Goal: Task Accomplishment & Management: Complete application form

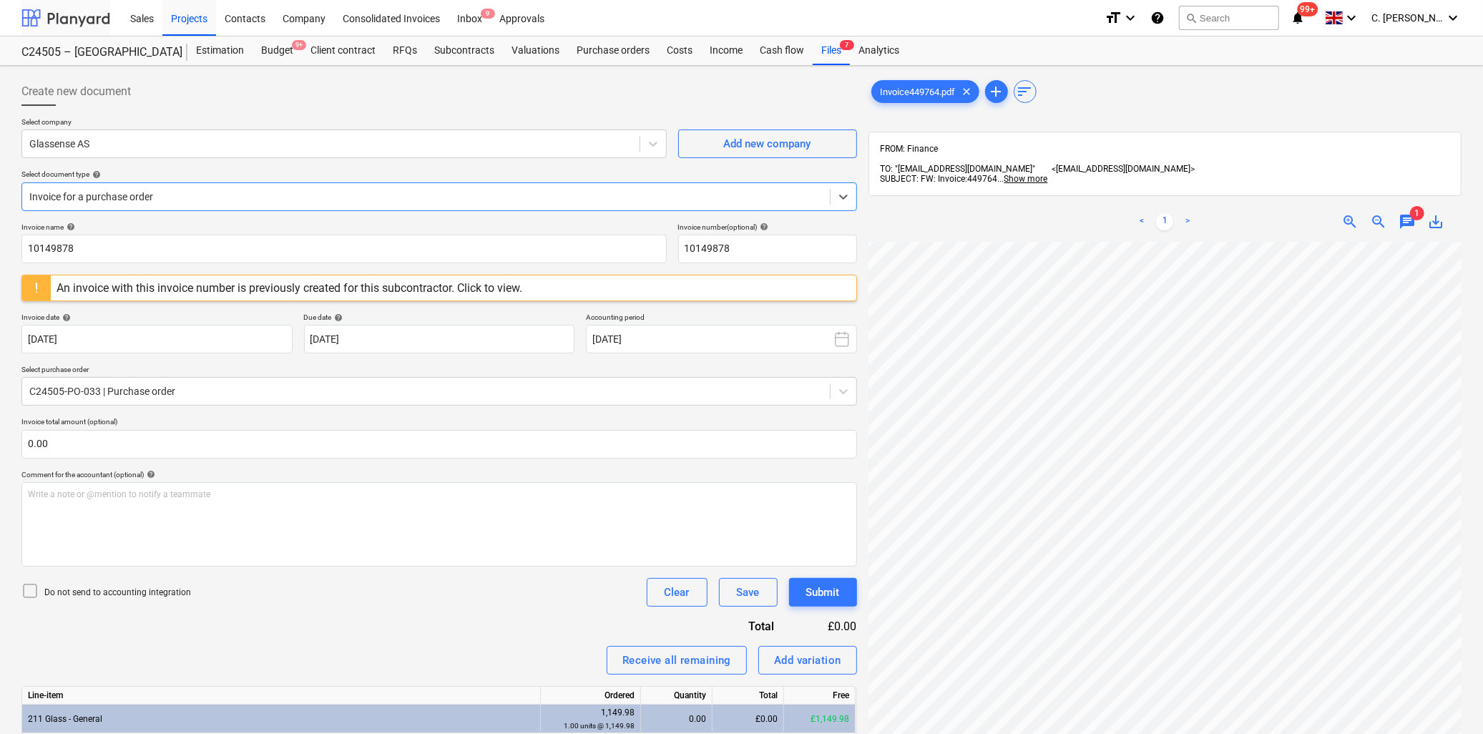
click at [62, 17] on div at bounding box center [65, 18] width 89 height 36
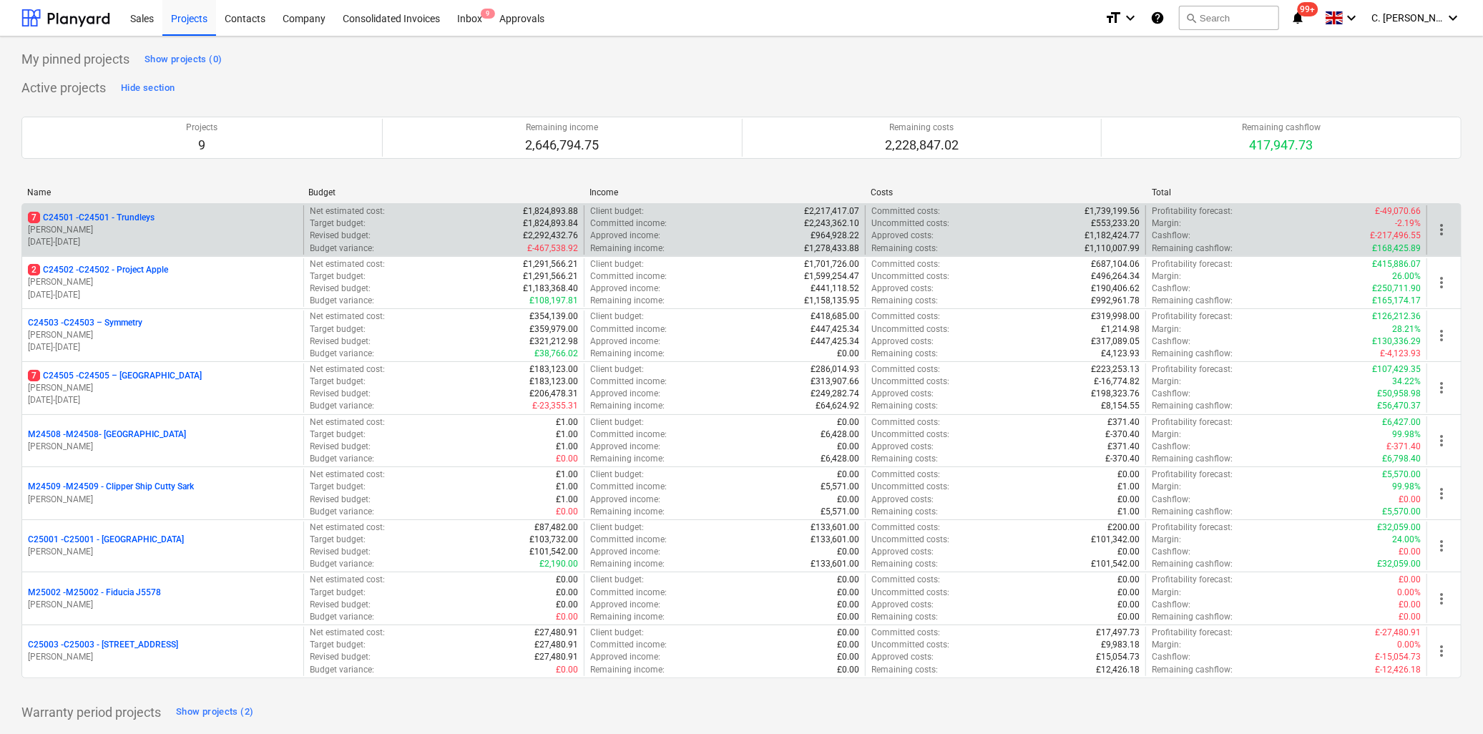
click at [134, 217] on p "7 C24501 - C24501 - Trundleys" at bounding box center [91, 218] width 127 height 12
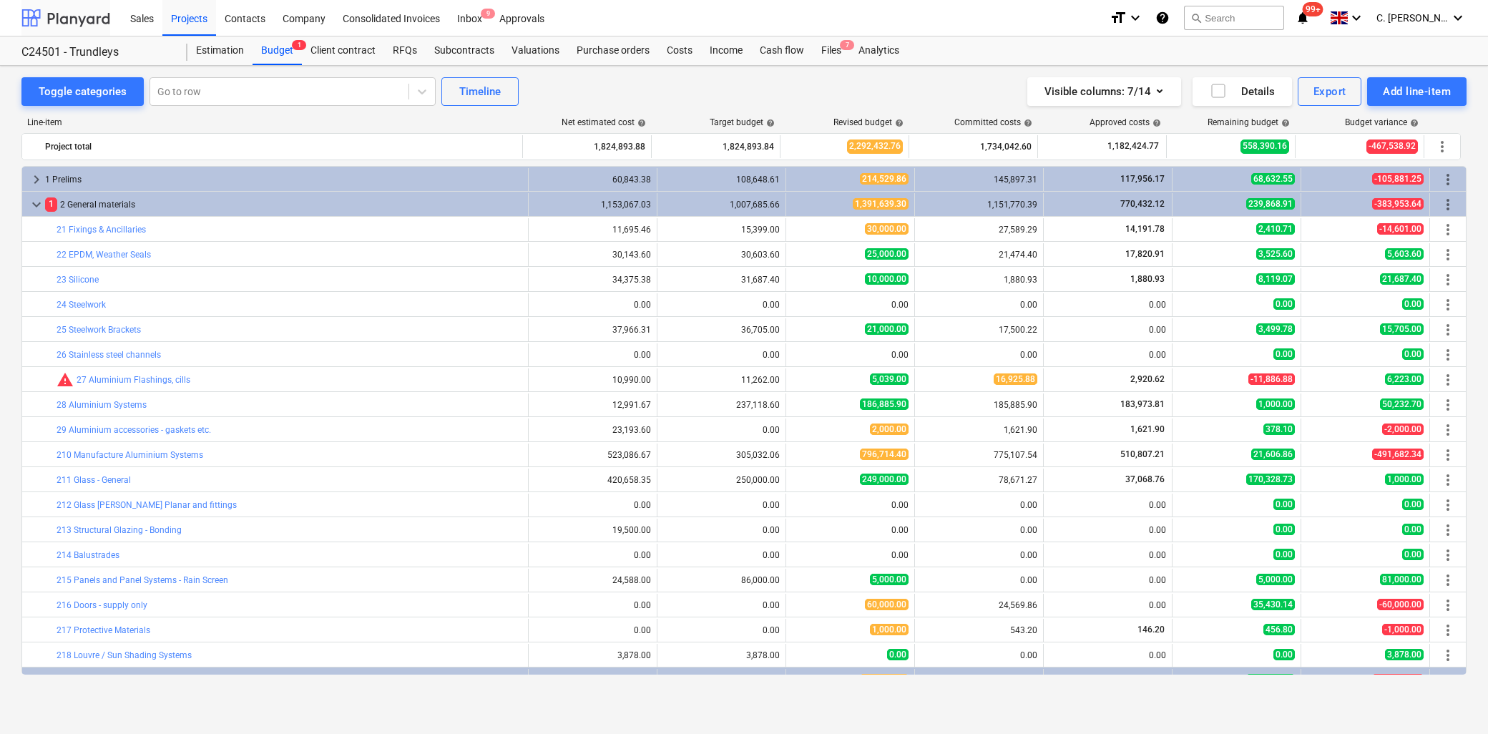
click at [63, 24] on div at bounding box center [65, 18] width 89 height 36
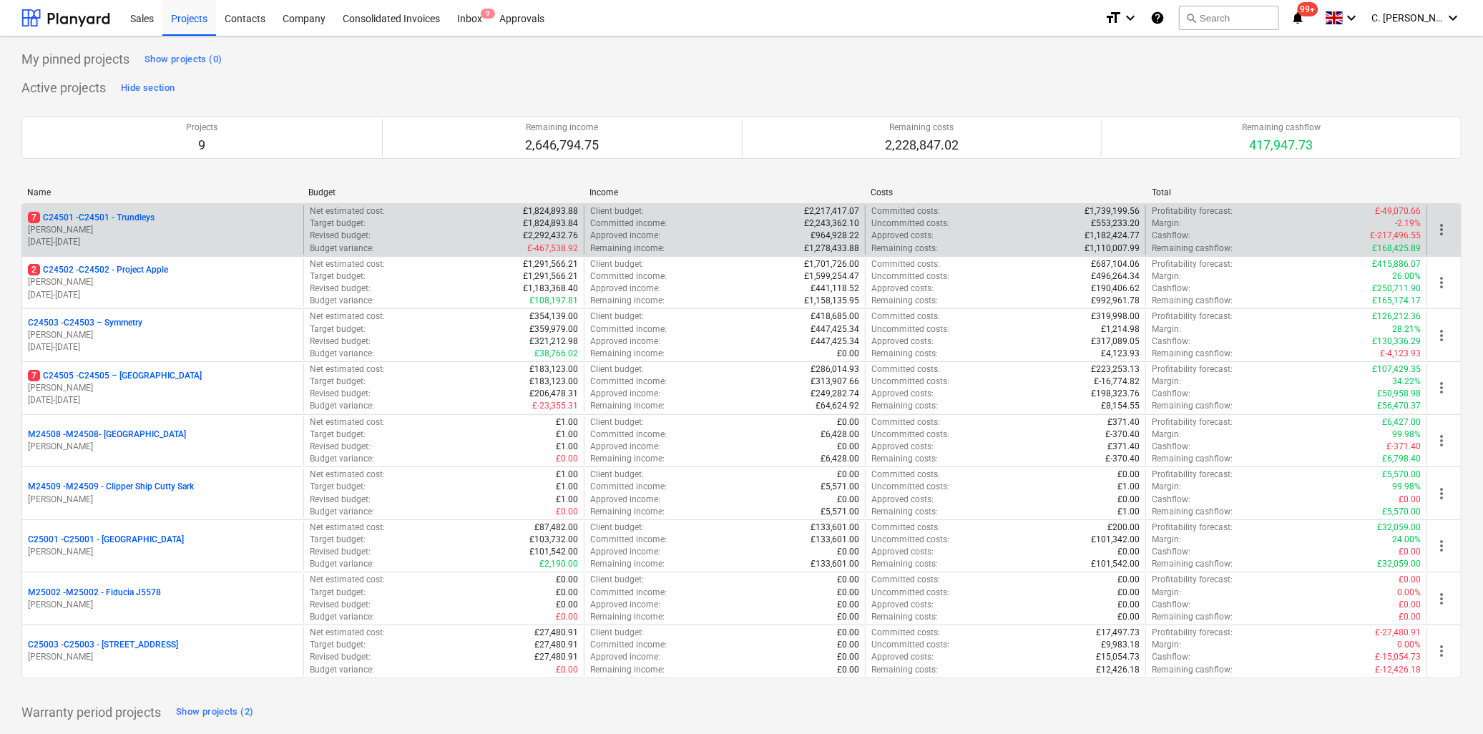
click at [188, 233] on p "[PERSON_NAME]" at bounding box center [163, 230] width 270 height 12
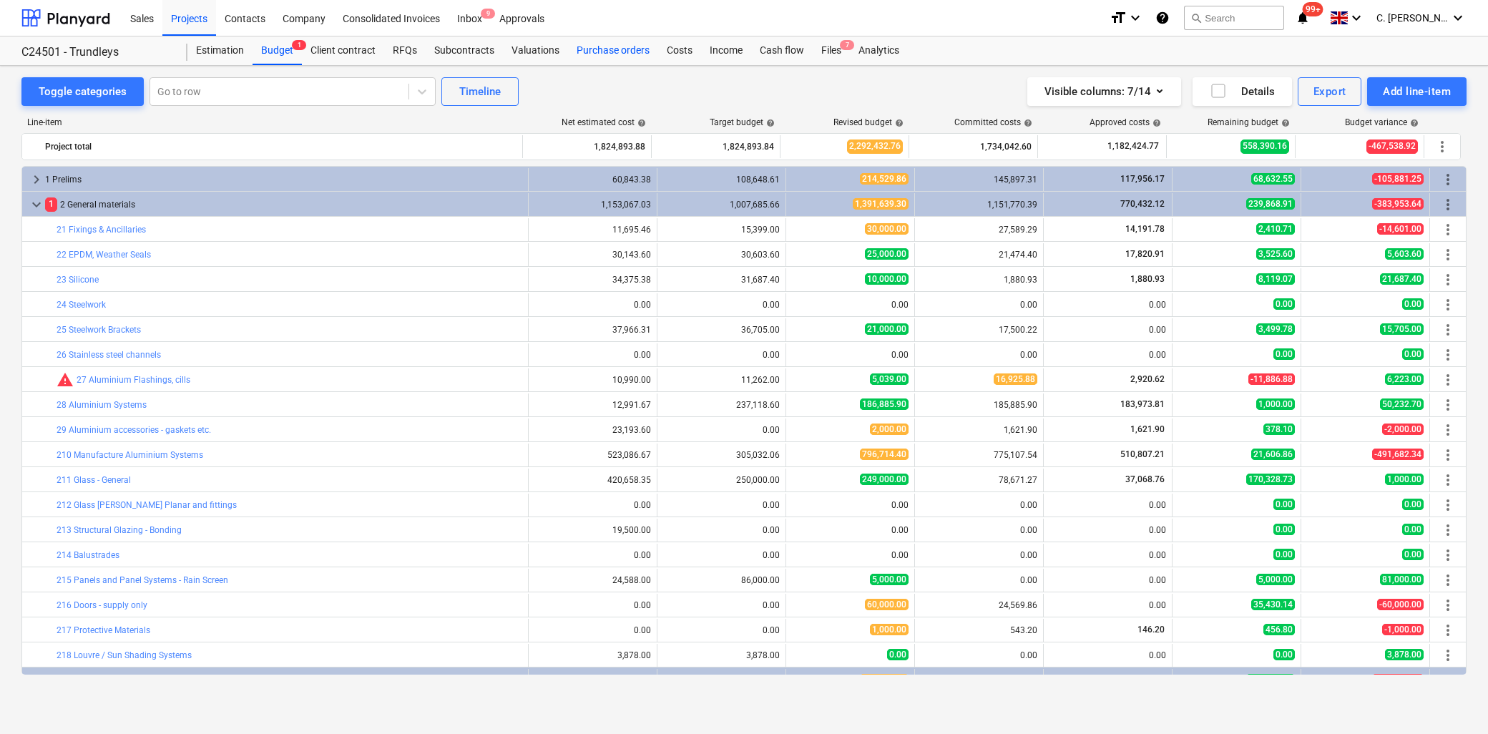
click at [595, 46] on div "Purchase orders" at bounding box center [613, 50] width 90 height 29
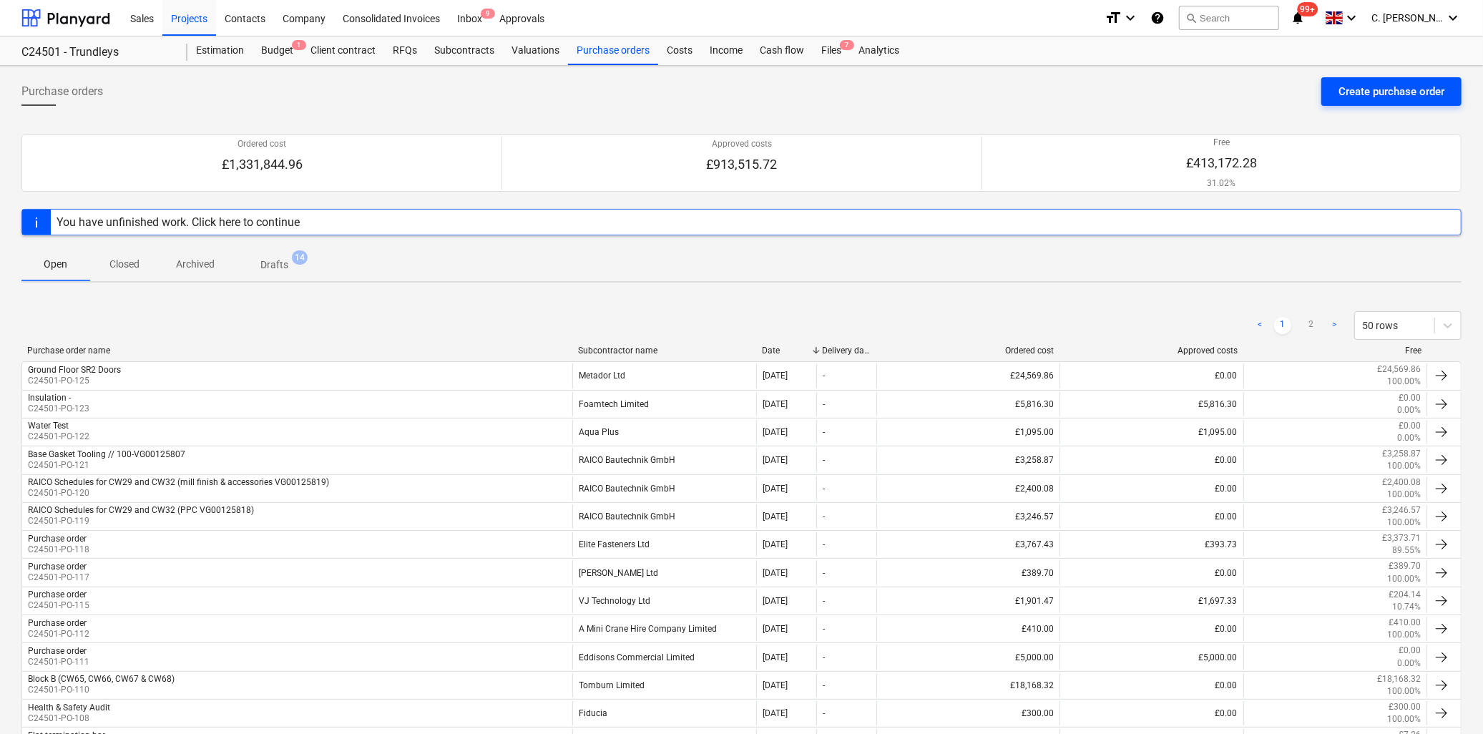
click at [1393, 96] on div "Create purchase order" at bounding box center [1391, 91] width 106 height 19
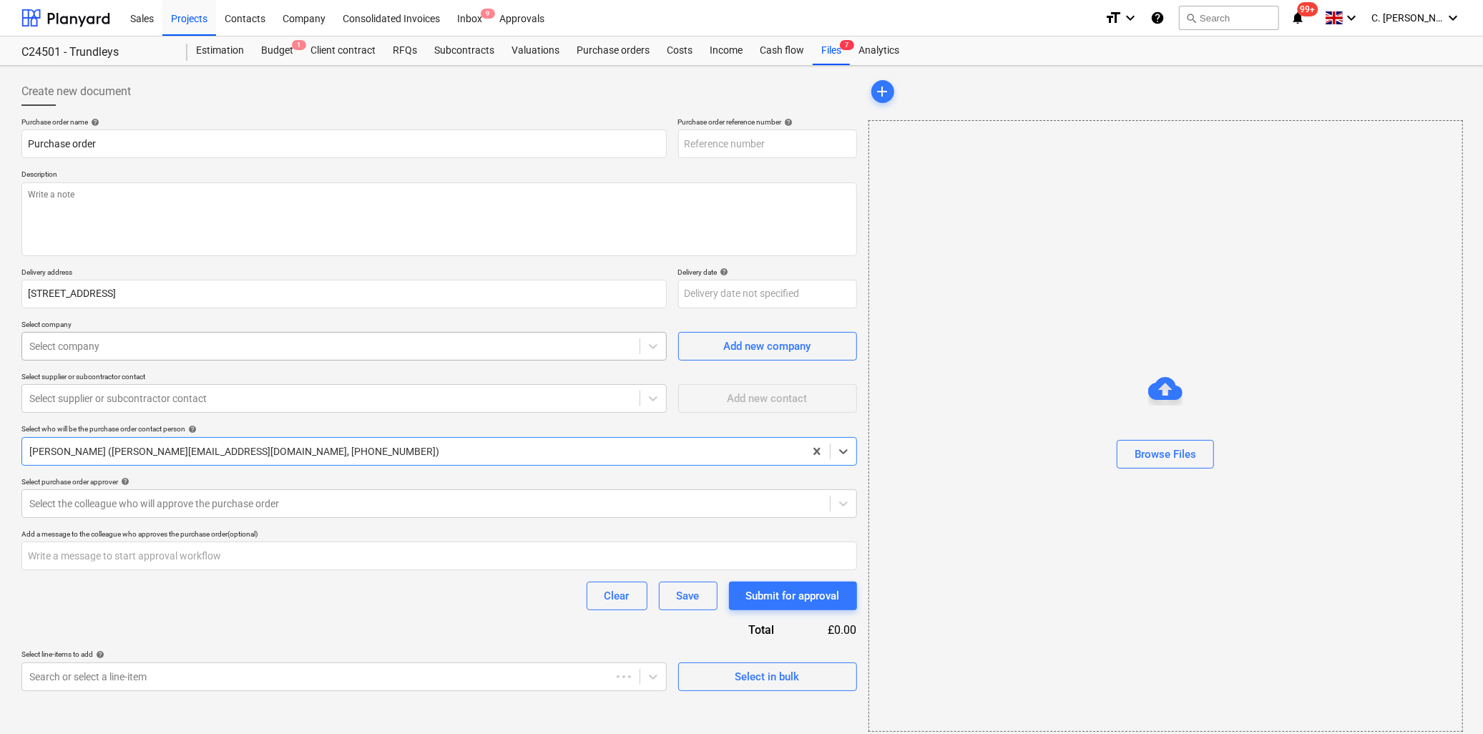
type textarea "x"
type input "C24501-PO-128"
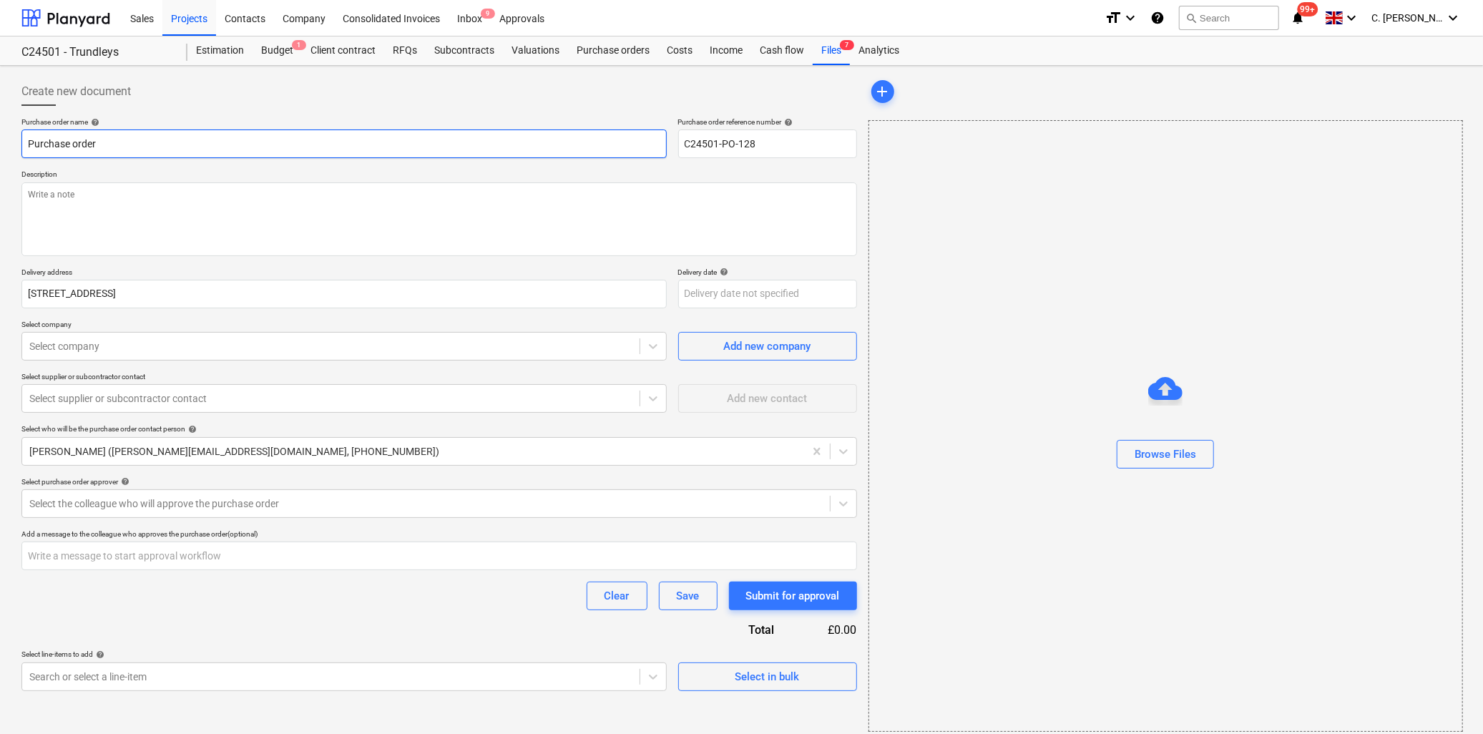
drag, startPoint x: 102, startPoint y: 142, endPoint x: 175, endPoint y: 144, distance: 73.7
click at [102, 142] on input "Purchase order" at bounding box center [343, 143] width 645 height 29
drag, startPoint x: -28, startPoint y: 138, endPoint x: -120, endPoint y: 144, distance: 92.5
click at [0, 144] on html "Sales Projects Contacts Company Consolidated Invoices Inbox 9 Approvals format_…" at bounding box center [741, 367] width 1483 height 734
type textarea "x"
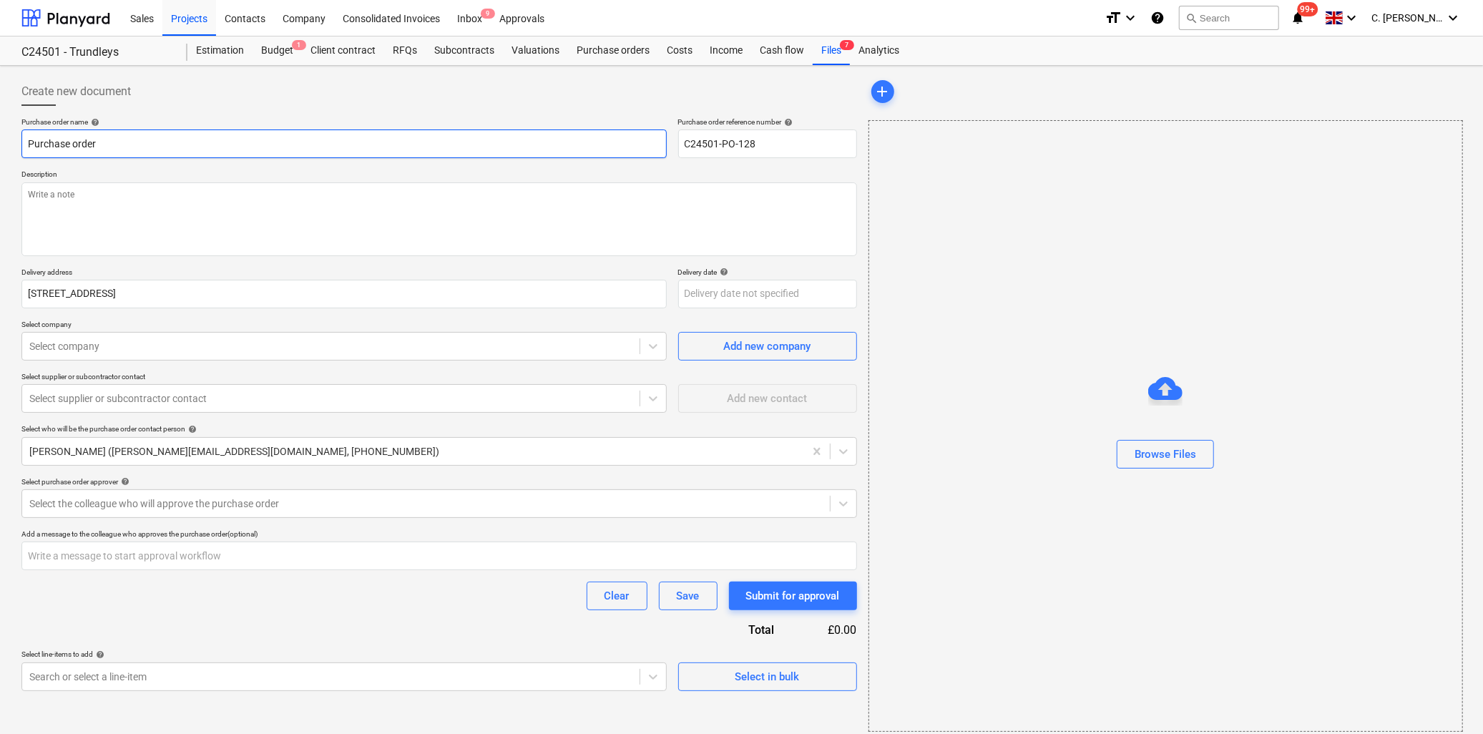
type input "G"
type textarea "x"
type input "Gl"
type textarea "x"
type input "Gla"
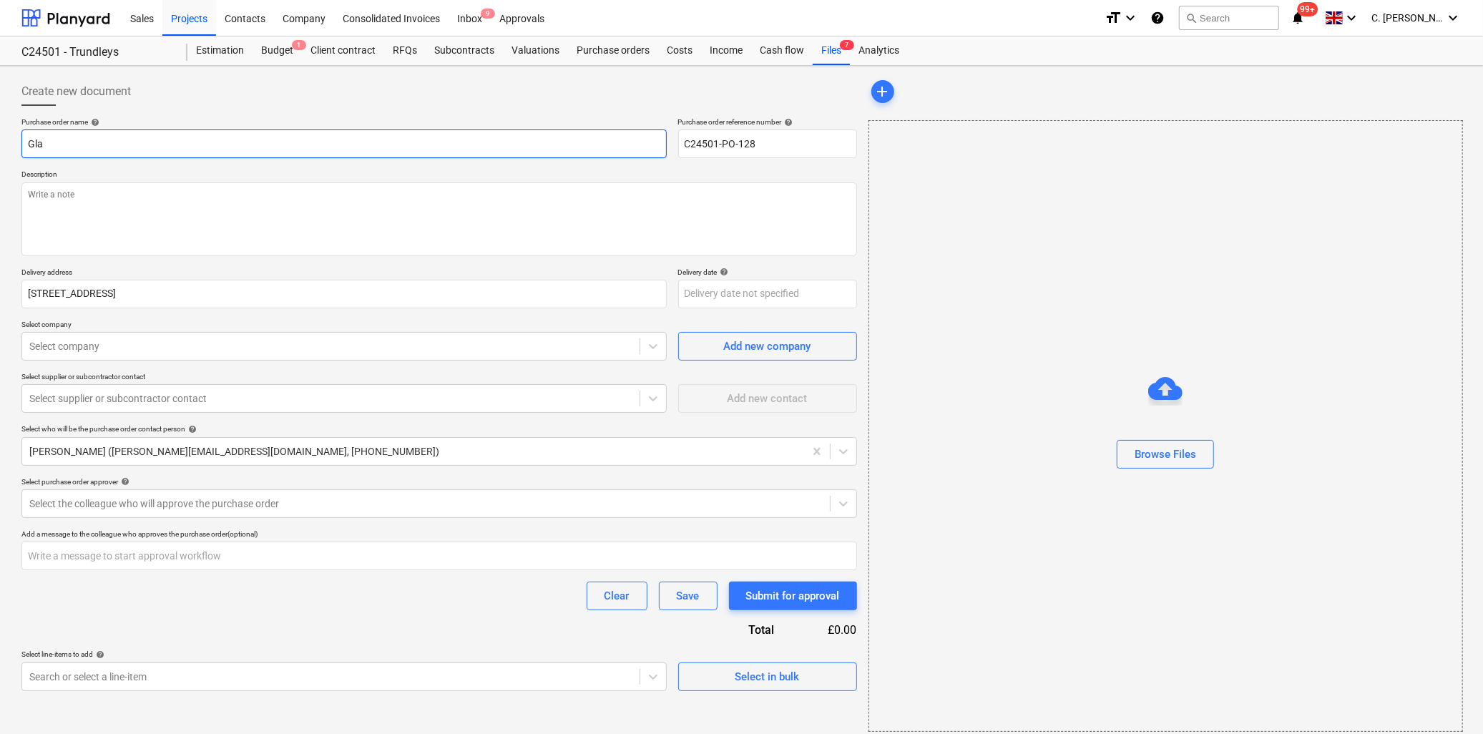
type textarea "x"
type input "Glas"
type textarea "x"
type input "Glass"
type textarea "x"
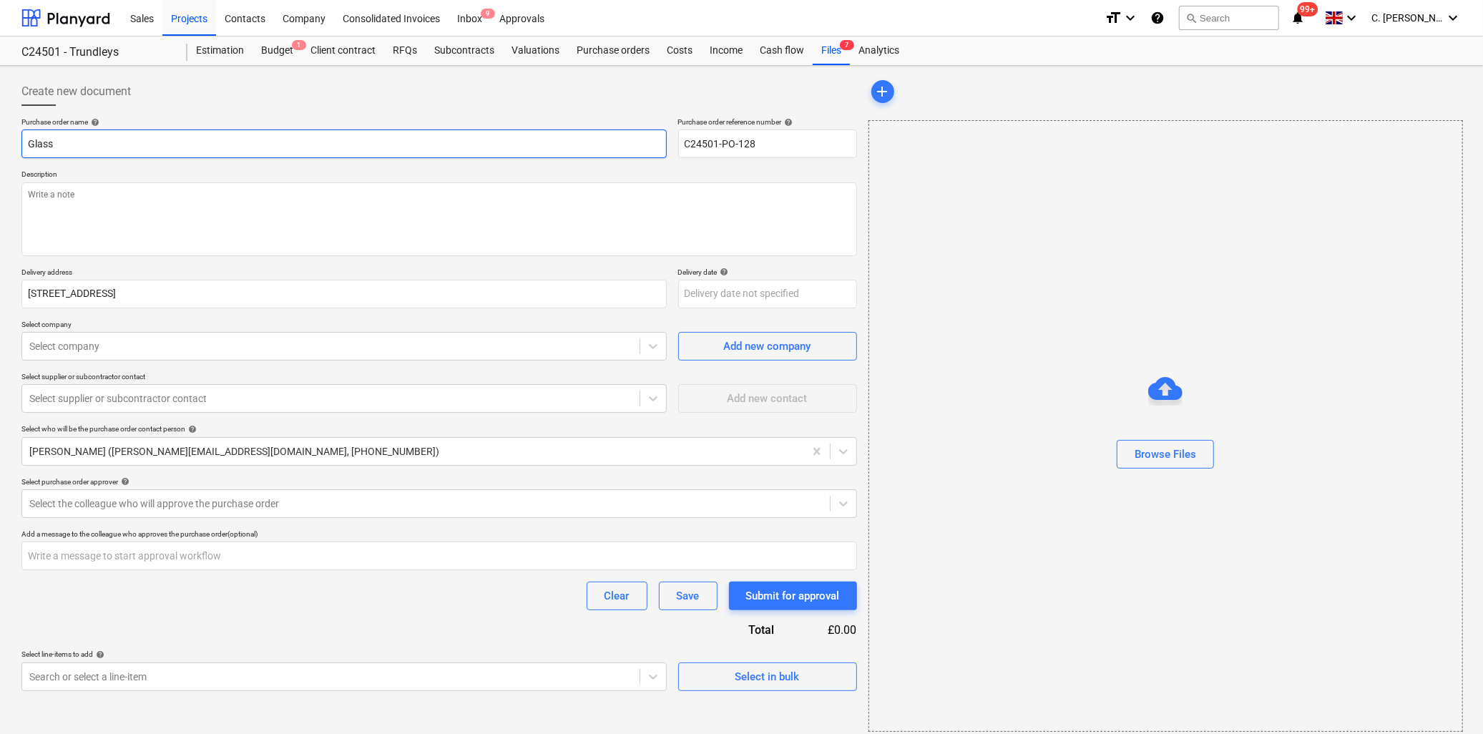
type input "Glass"
type textarea "x"
type input "Glass R"
type textarea "x"
type input "Glass RE"
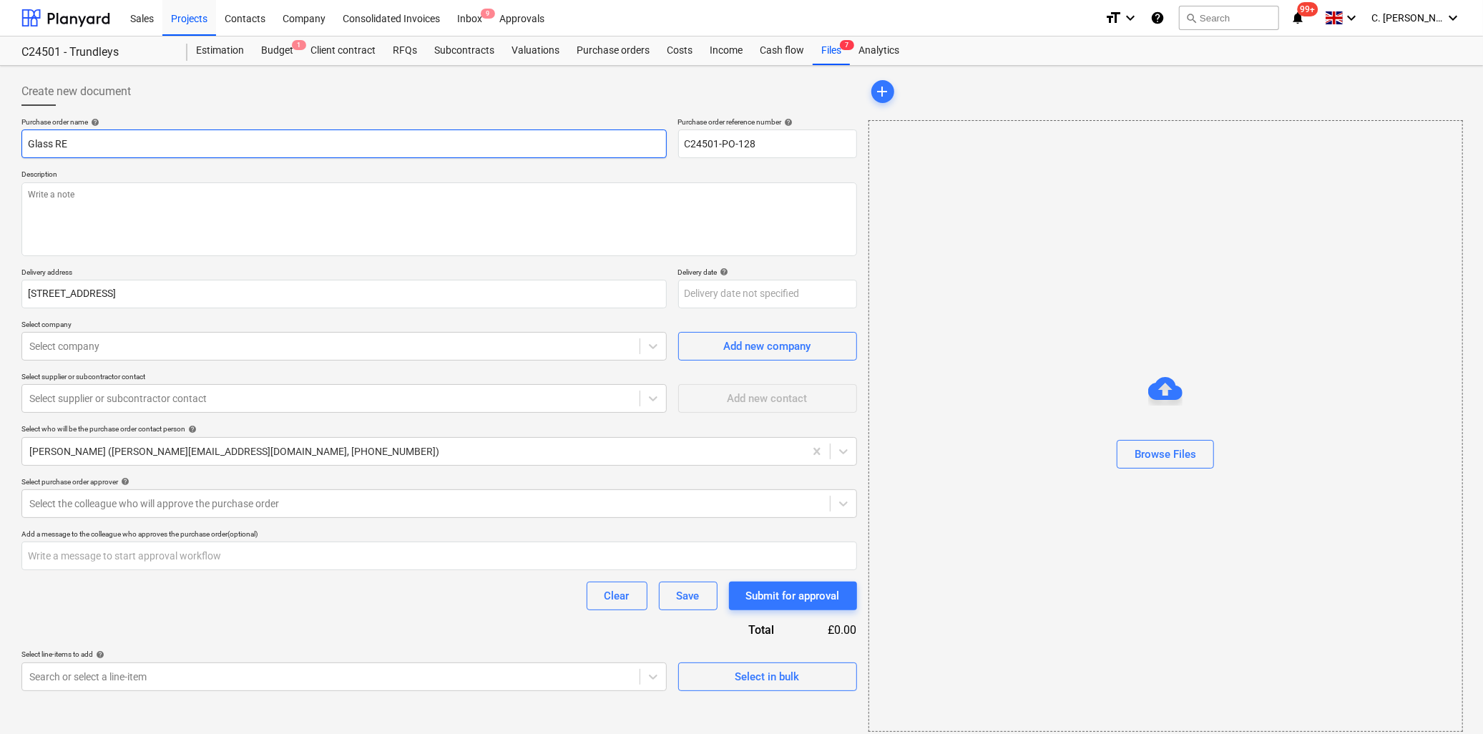
type textarea "x"
type input "Glass RES"
type textarea "x"
type input "Glass RESI"
type textarea "x"
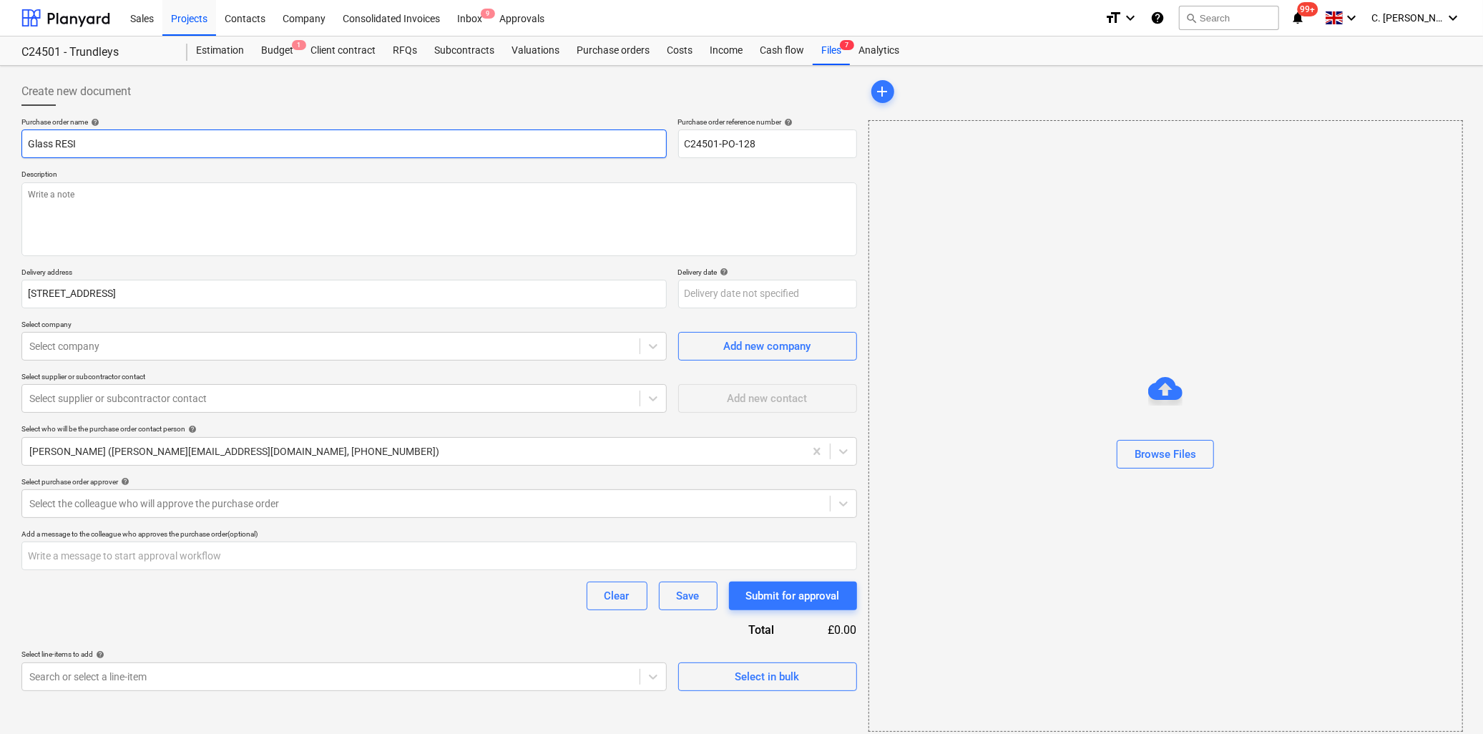
type input "Glass RESI"
type textarea "x"
type input "Glass RESI B"
type textarea "x"
type input "Glass RESI Bl"
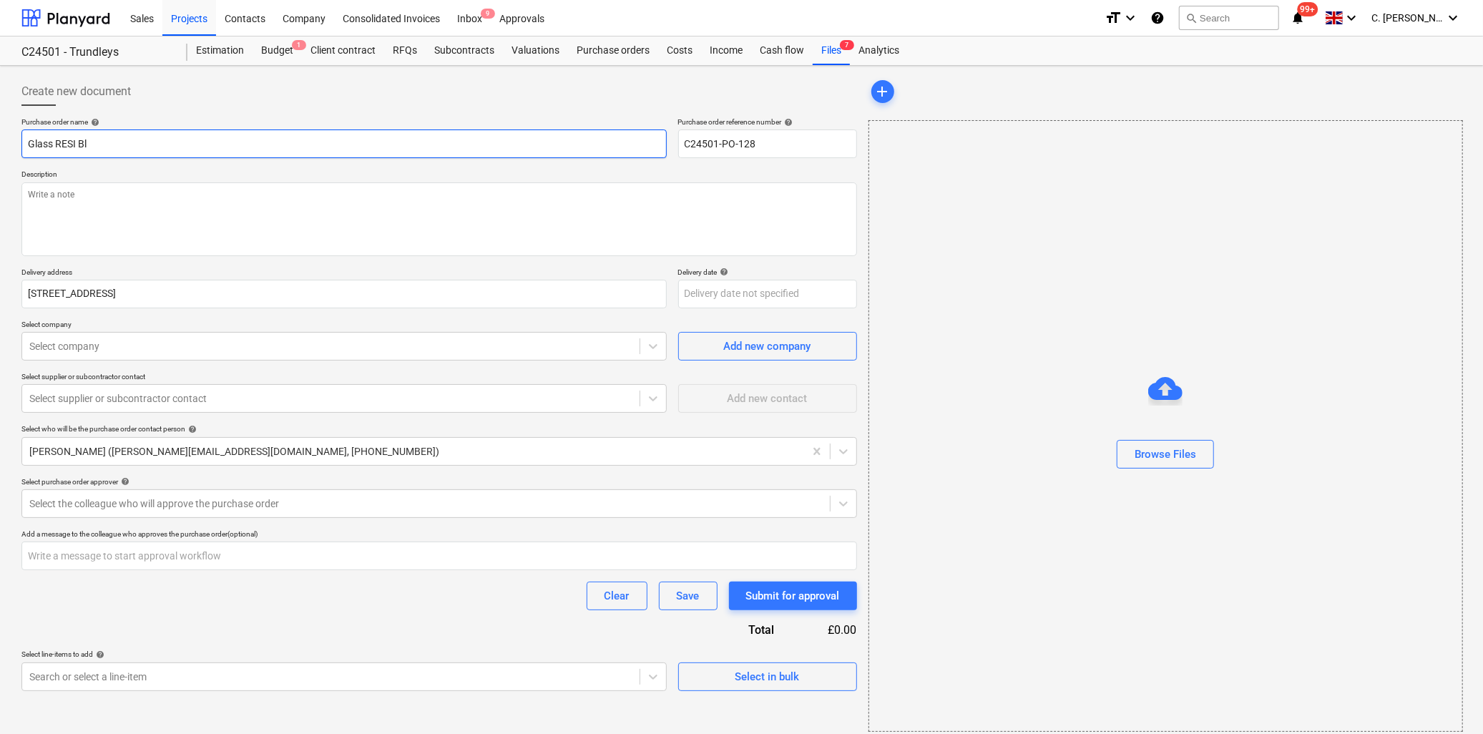
type textarea "x"
type input "Glass RESI Blo"
type textarea "x"
type input "Glass RESI Bloc"
type textarea "x"
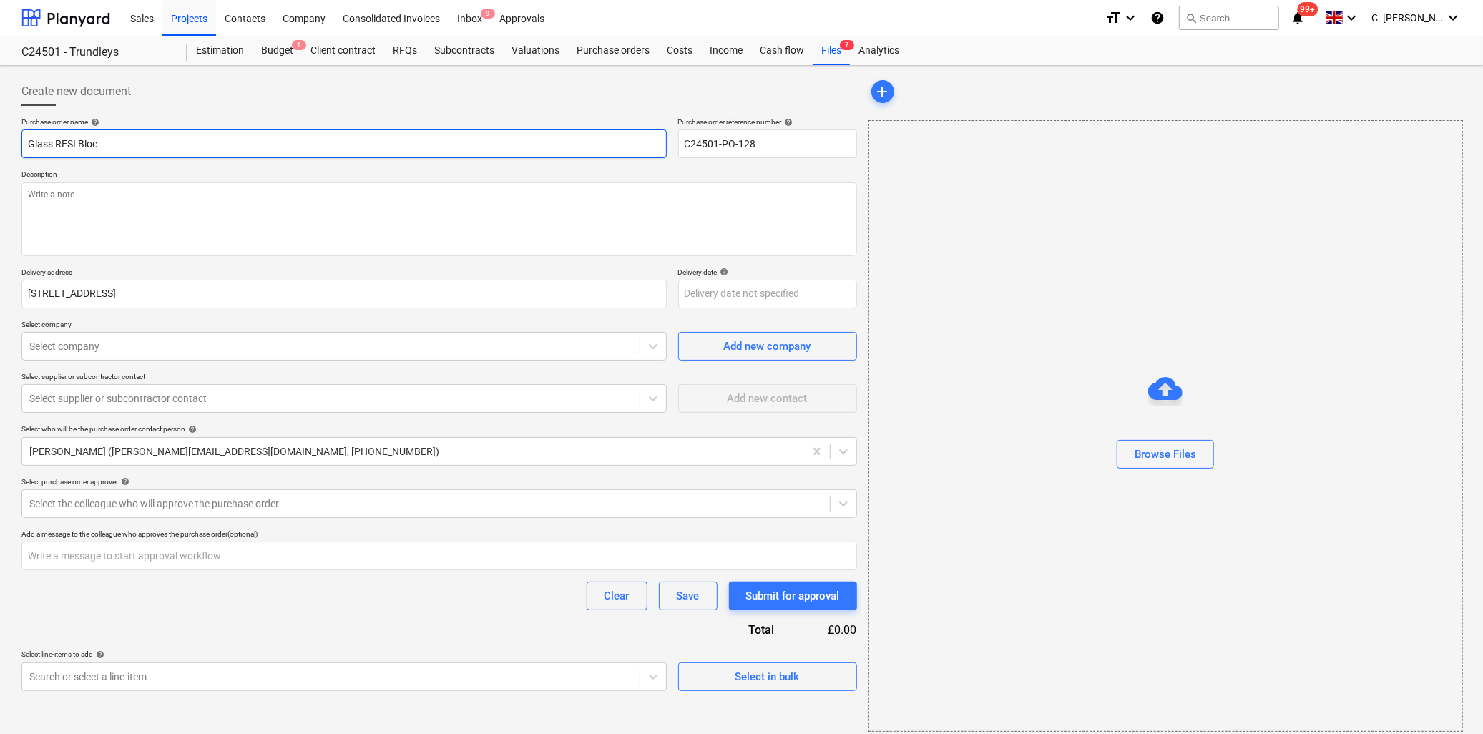
type input "Glass RESI Block"
type textarea "x"
type input "Glass RESI Block"
type textarea "x"
type input "Glass RESI Block ("
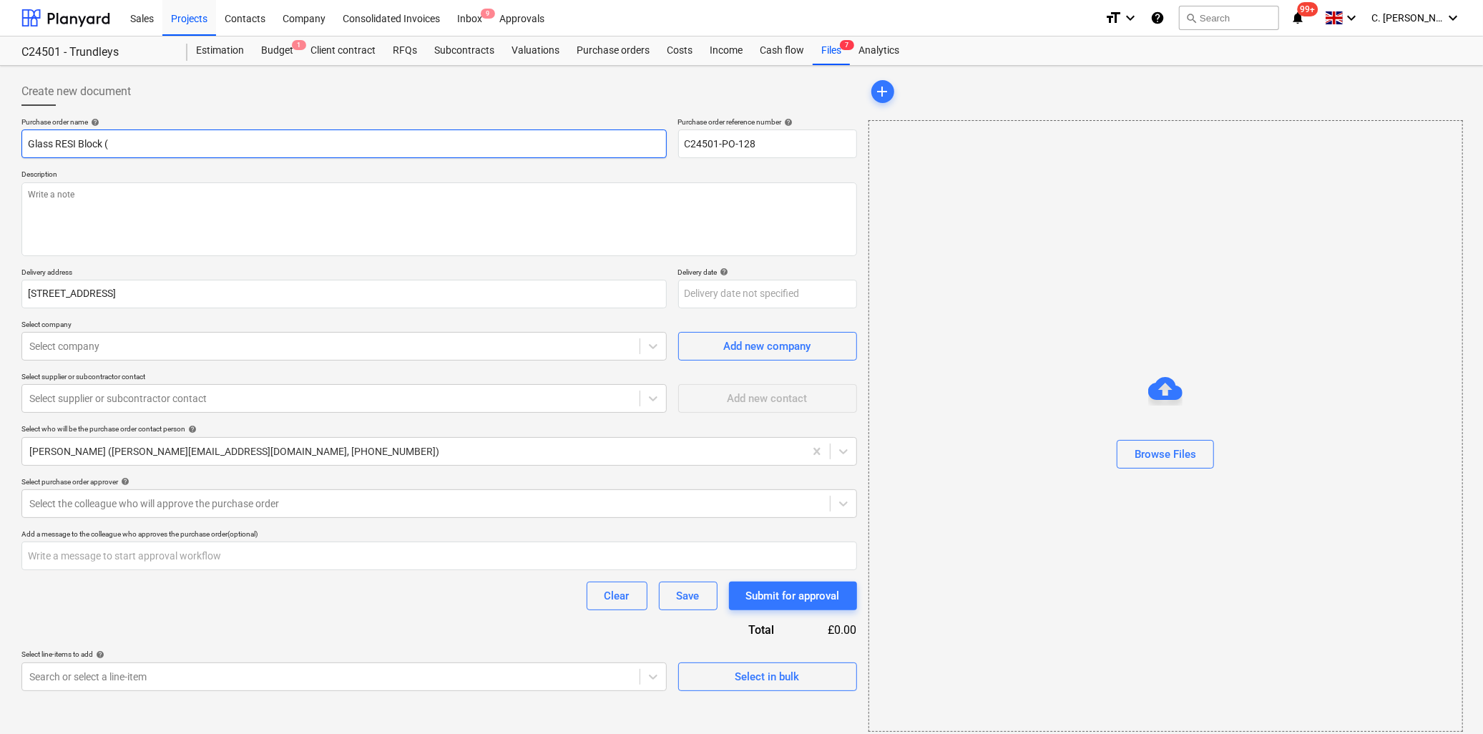
type textarea "x"
type input "Glass RESI Block (C"
type textarea "x"
type input "Glass RESI Block (CW"
type textarea "x"
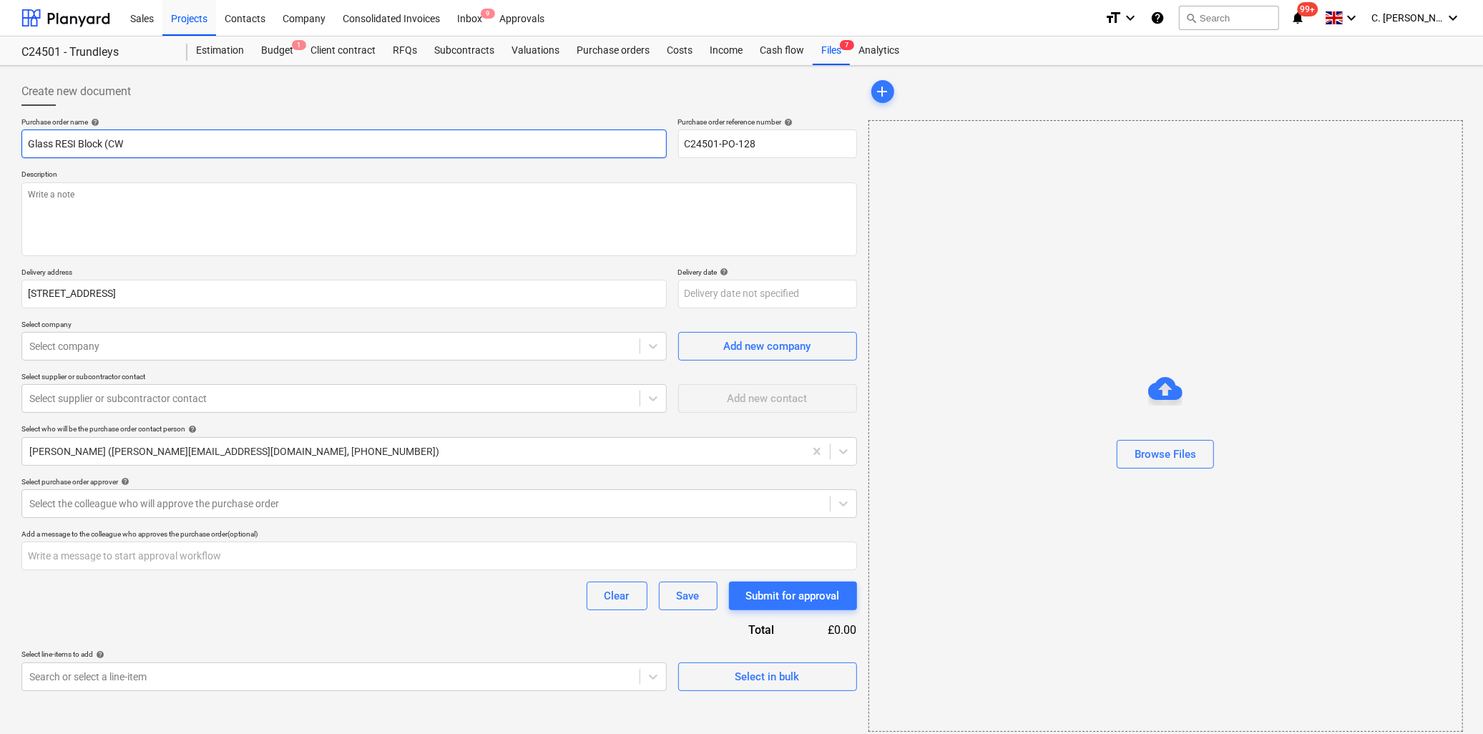
type input "Glass RESI Block (CW6"
type textarea "x"
type input "Glass RESI Block (CW65"
type textarea "x"
type input "Glass RESI Block (CW65,"
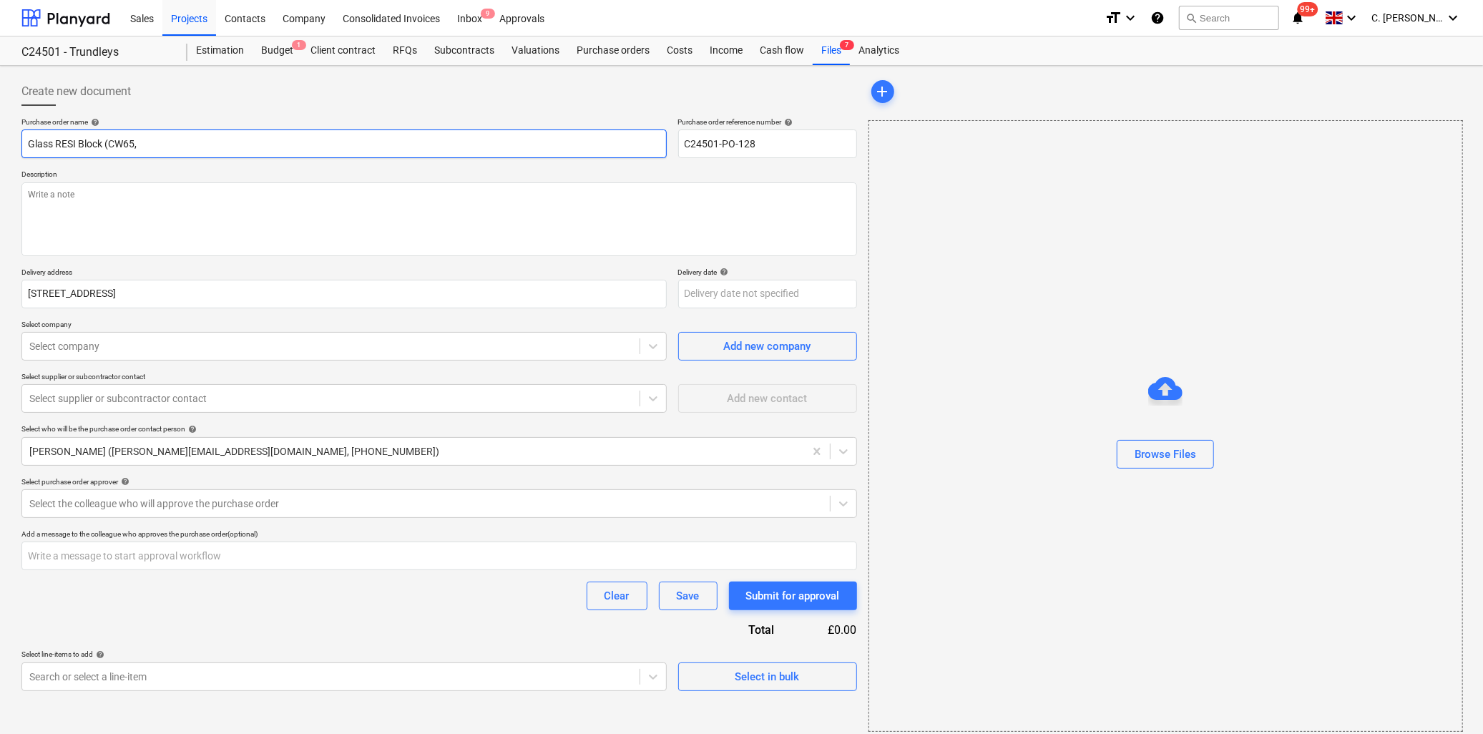
type textarea "x"
type input "Glass RESI Block (CW65,"
type textarea "x"
type input "Glass RESI Block (CW65, C"
type textarea "x"
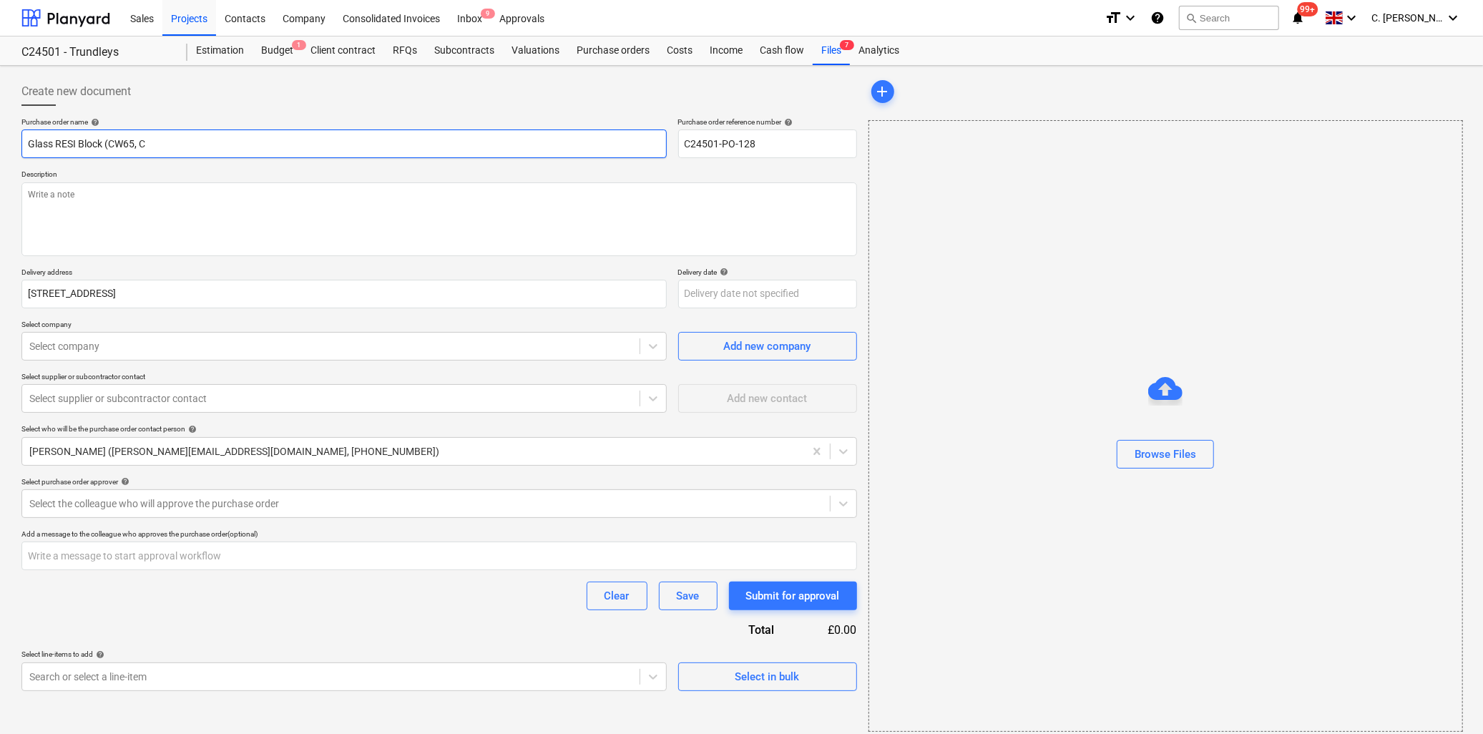
type input "Glass RESI Block (CW65, CW"
type textarea "x"
type input "Glass RESI Block (CW65, CW6"
type textarea "x"
type input "Glass RESI Block (CW65, CW66"
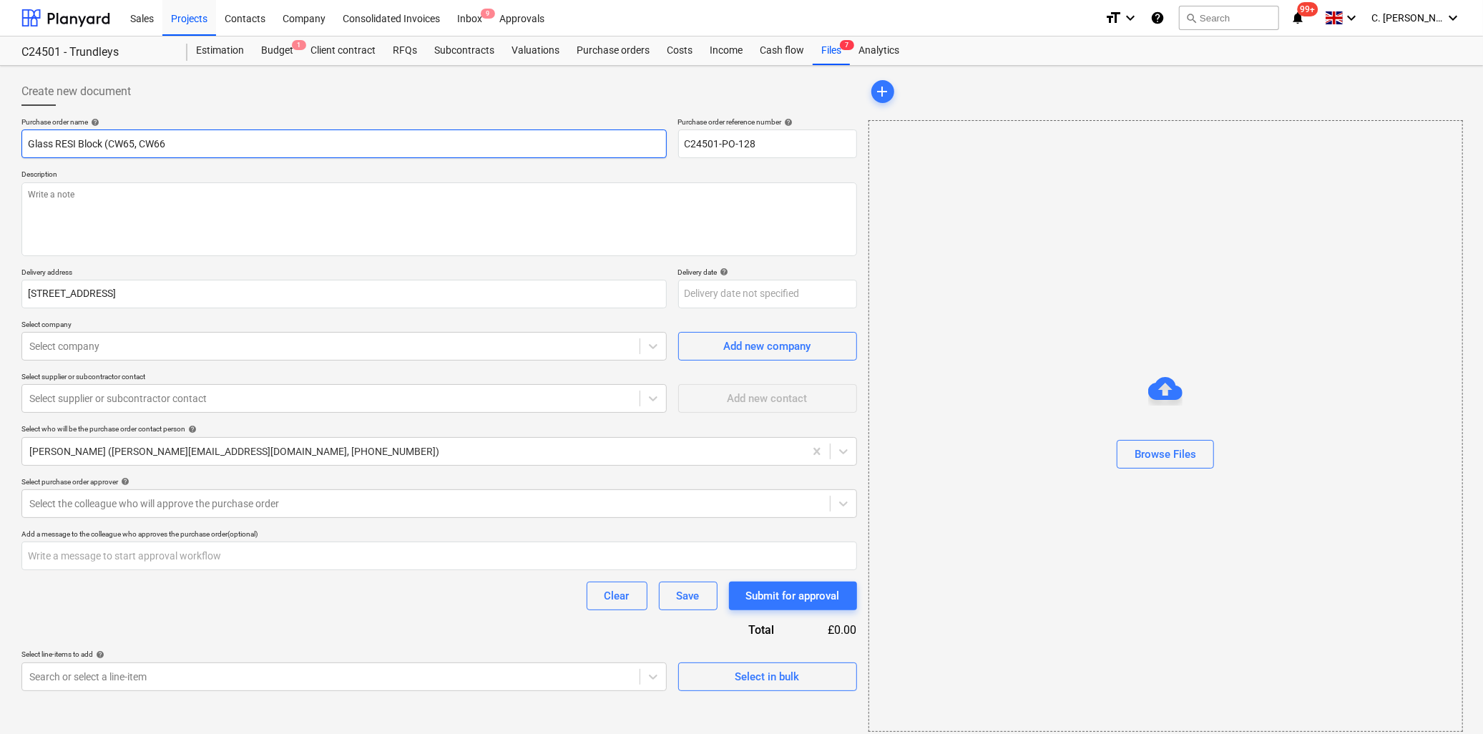
type textarea "x"
type input "Glass RESI Block (CW65, CW66,"
type textarea "x"
type input "Glass RESI Block (CW65, CW66,"
type textarea "x"
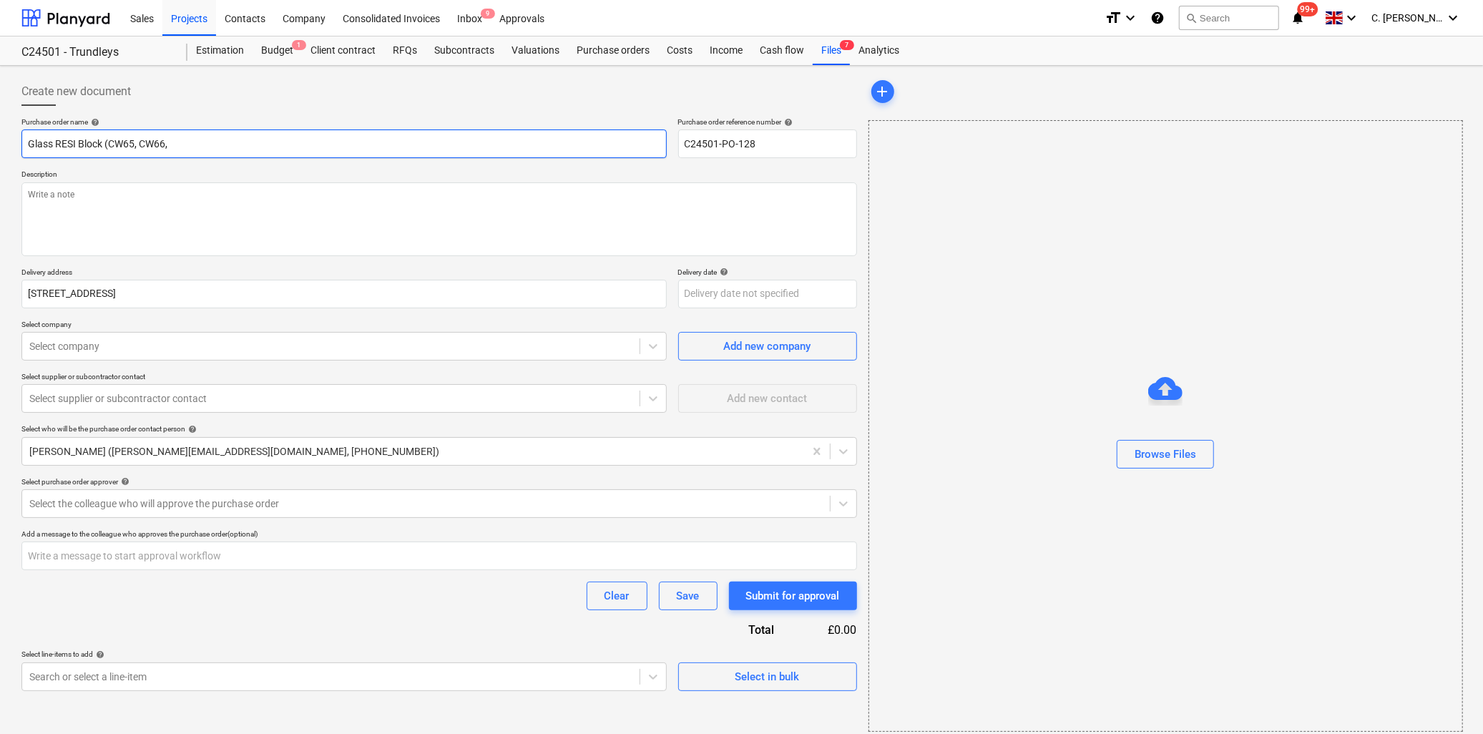
type input "Glass RESI Block (CW65, CW66, C"
type textarea "x"
type input "Glass RESI Block (CW65, CW66, CW"
type textarea "x"
type input "Glass RESI Block (CW65, CW66, CW6"
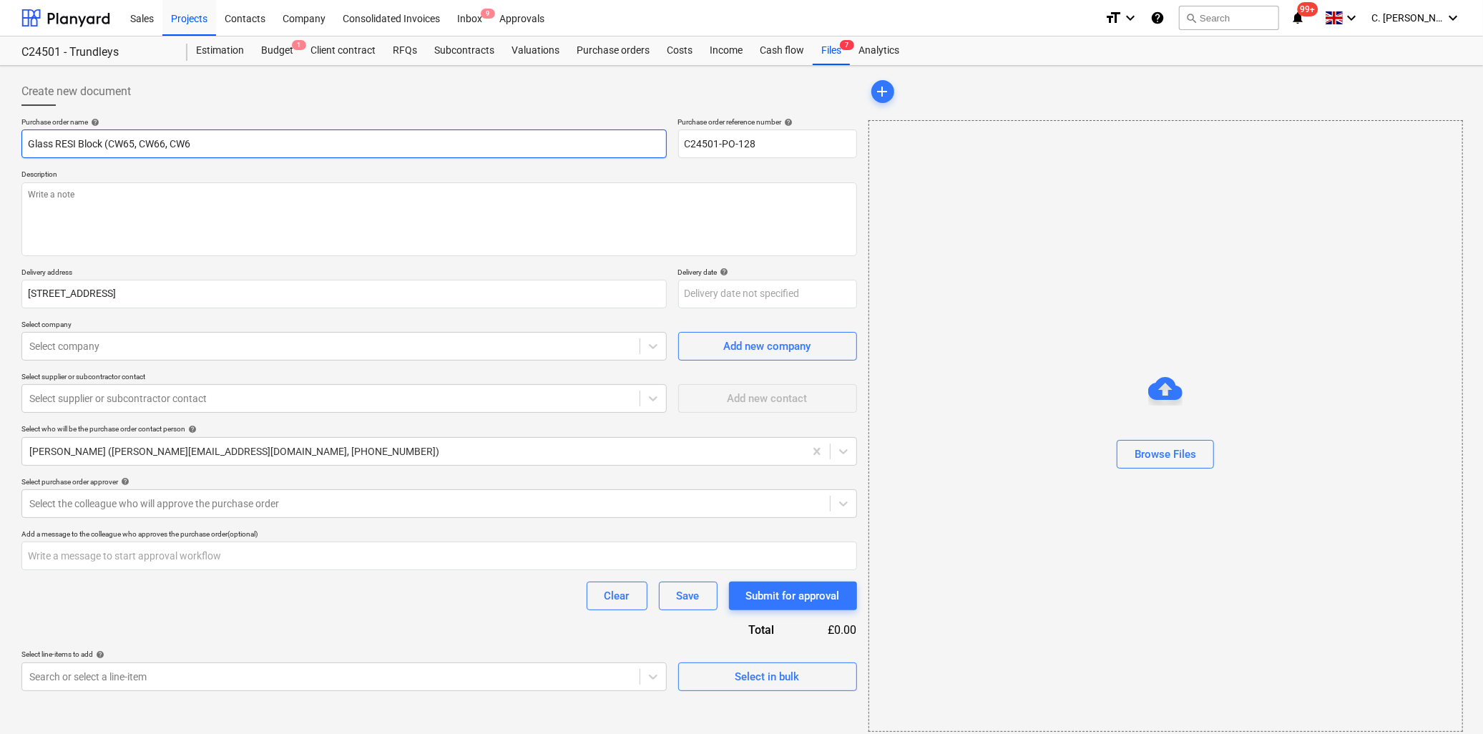
type textarea "x"
type input "Glass RESI Block (CW65, CW66, CW67"
type textarea "x"
type input "Glass RESI Block (CW65, CW66, CW67,"
type textarea "x"
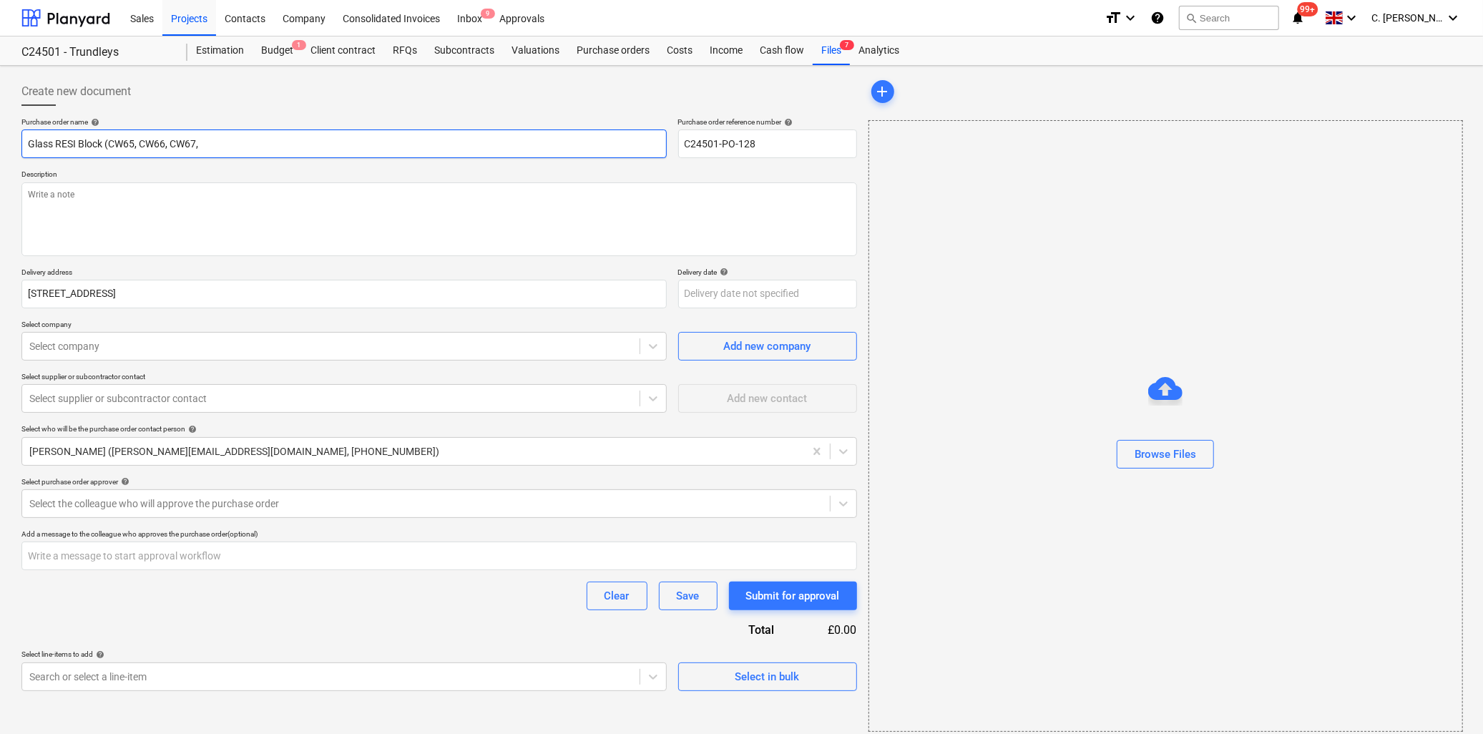
type input "Glass RESI Block (CW65, CW66, CW67,"
type textarea "x"
type input "Glass RESI Block (CW65, CW66, CW67, C"
type textarea "x"
type input "Glass RESI Block (CW65, CW66, CW67, CW"
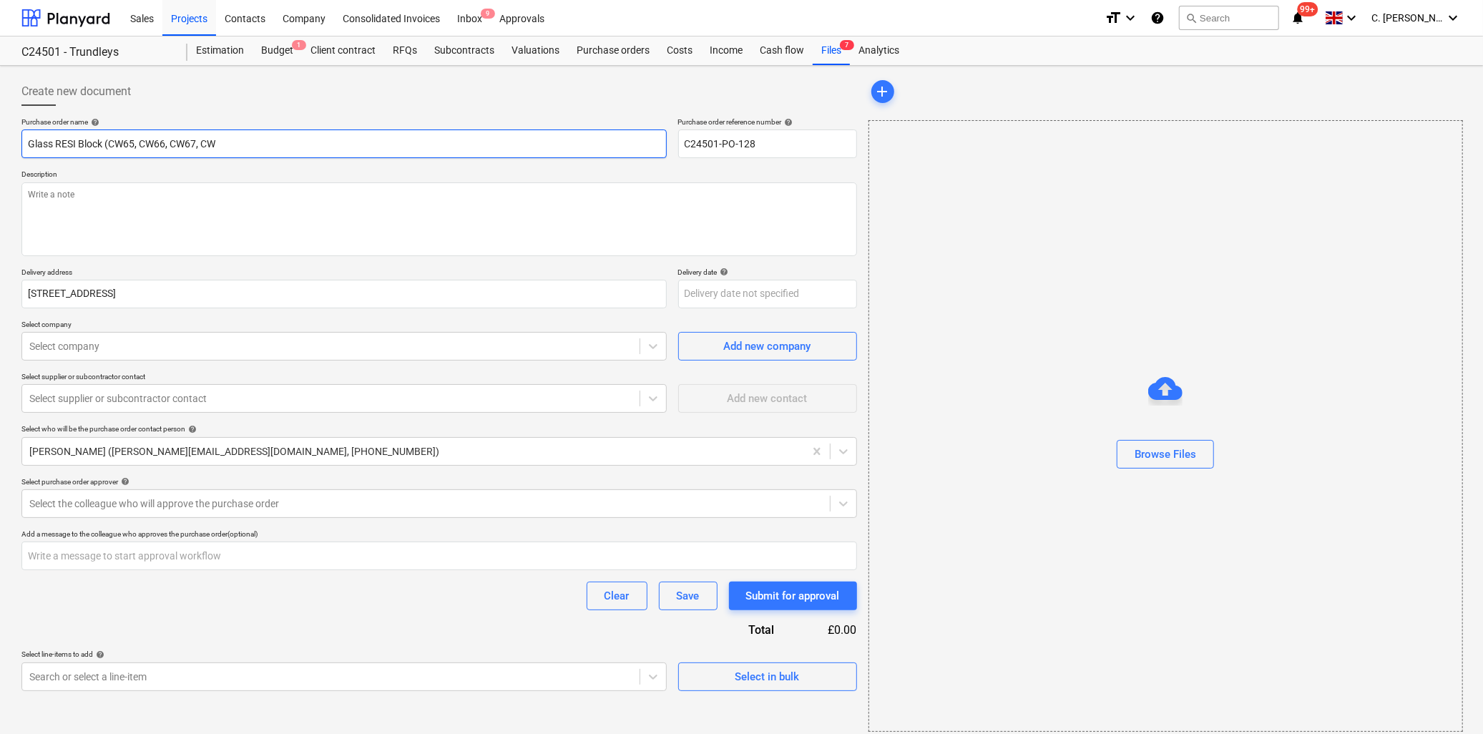
type textarea "x"
type input "Glass RESI Block (CW65, CW66, CW67, CW6"
type textarea "x"
type input "Glass RESI Block (CW65, CW66, CW67, CW68"
type textarea "x"
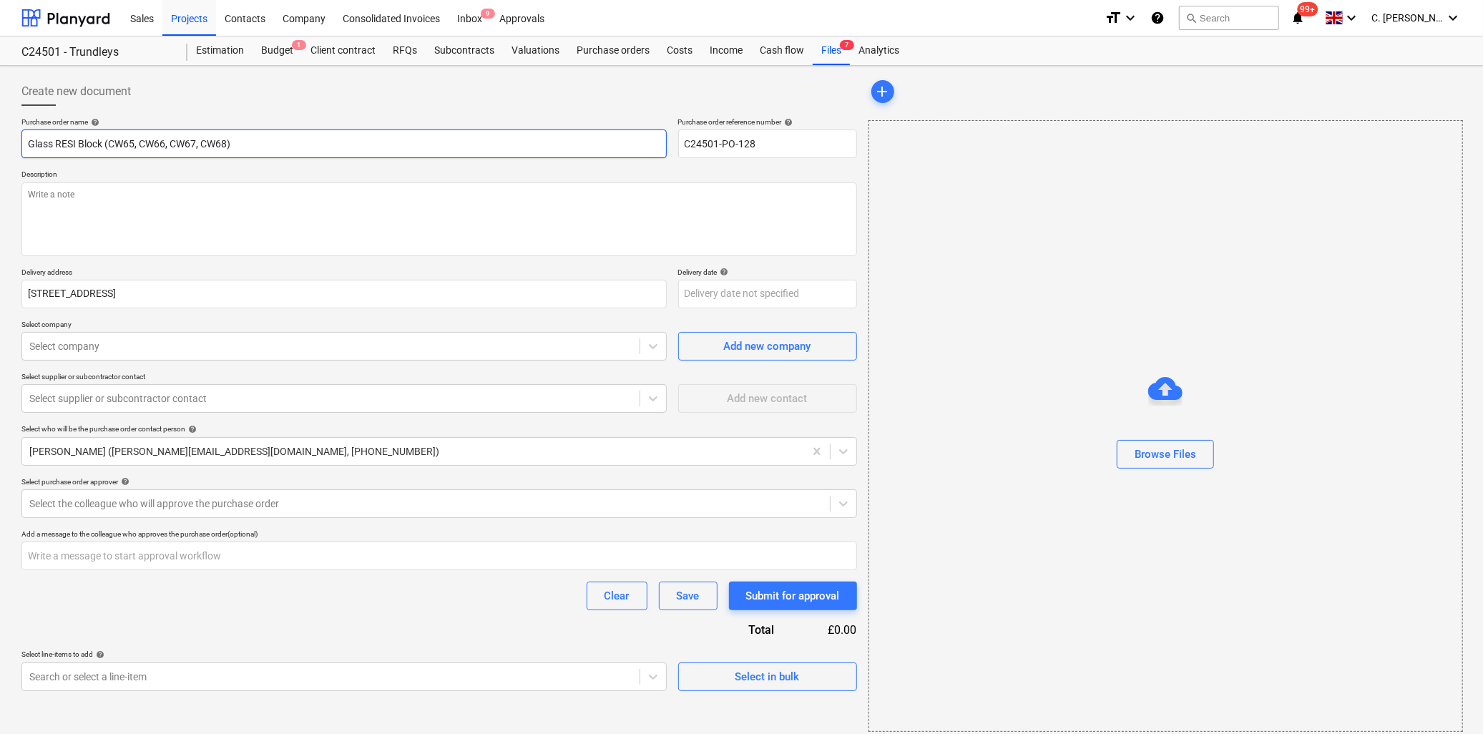
type input "Glass RESI Block (CW65, CW66, CW67, CW68)"
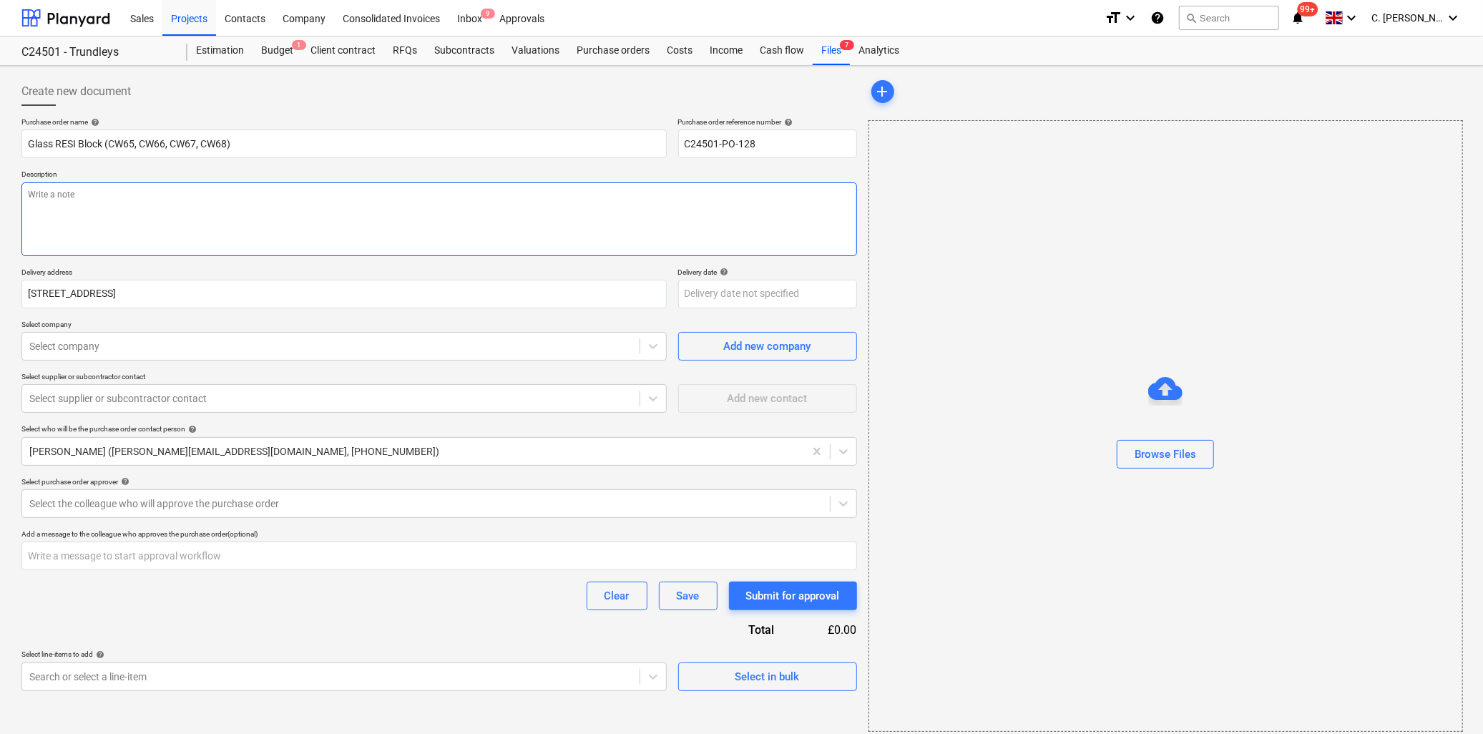
click at [123, 183] on textarea at bounding box center [438, 219] width 835 height 74
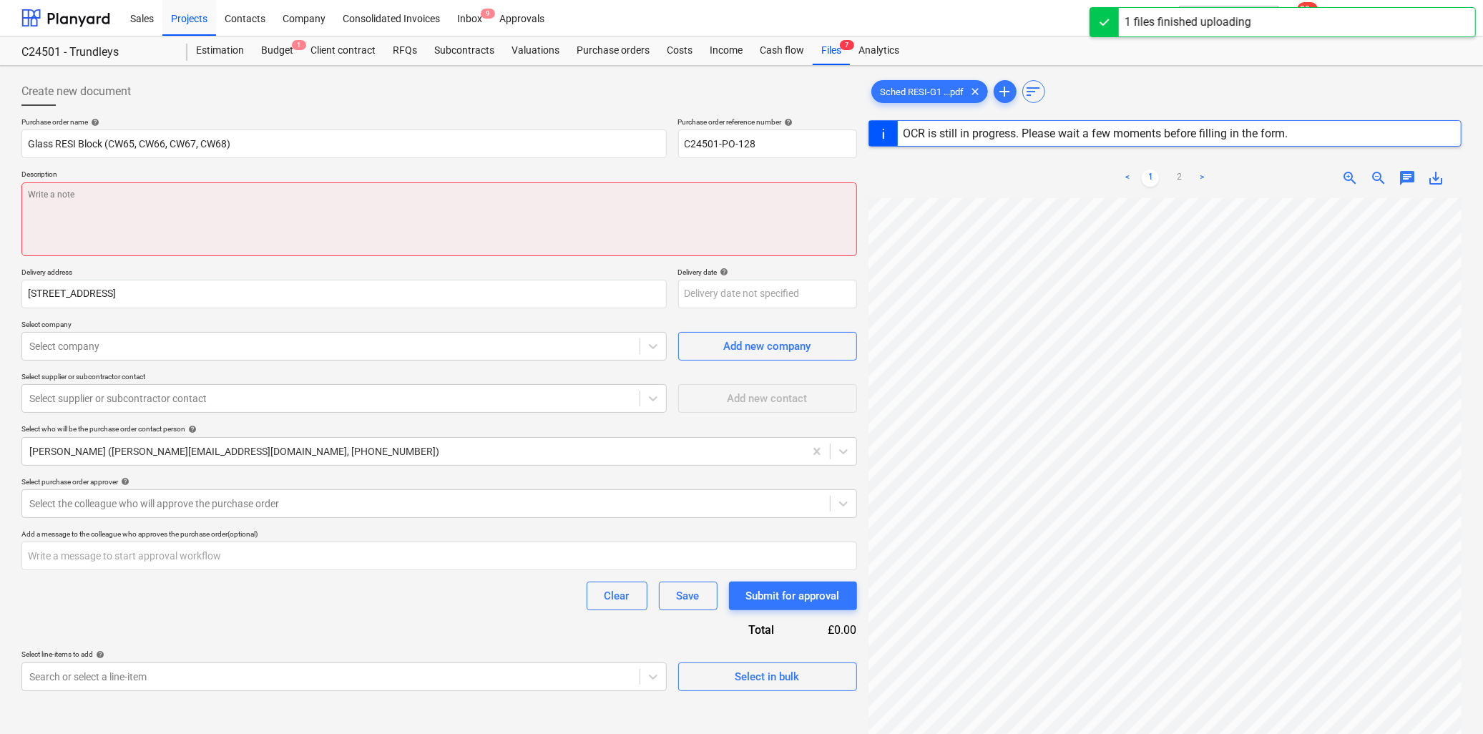
click at [188, 215] on textarea at bounding box center [438, 219] width 835 height 74
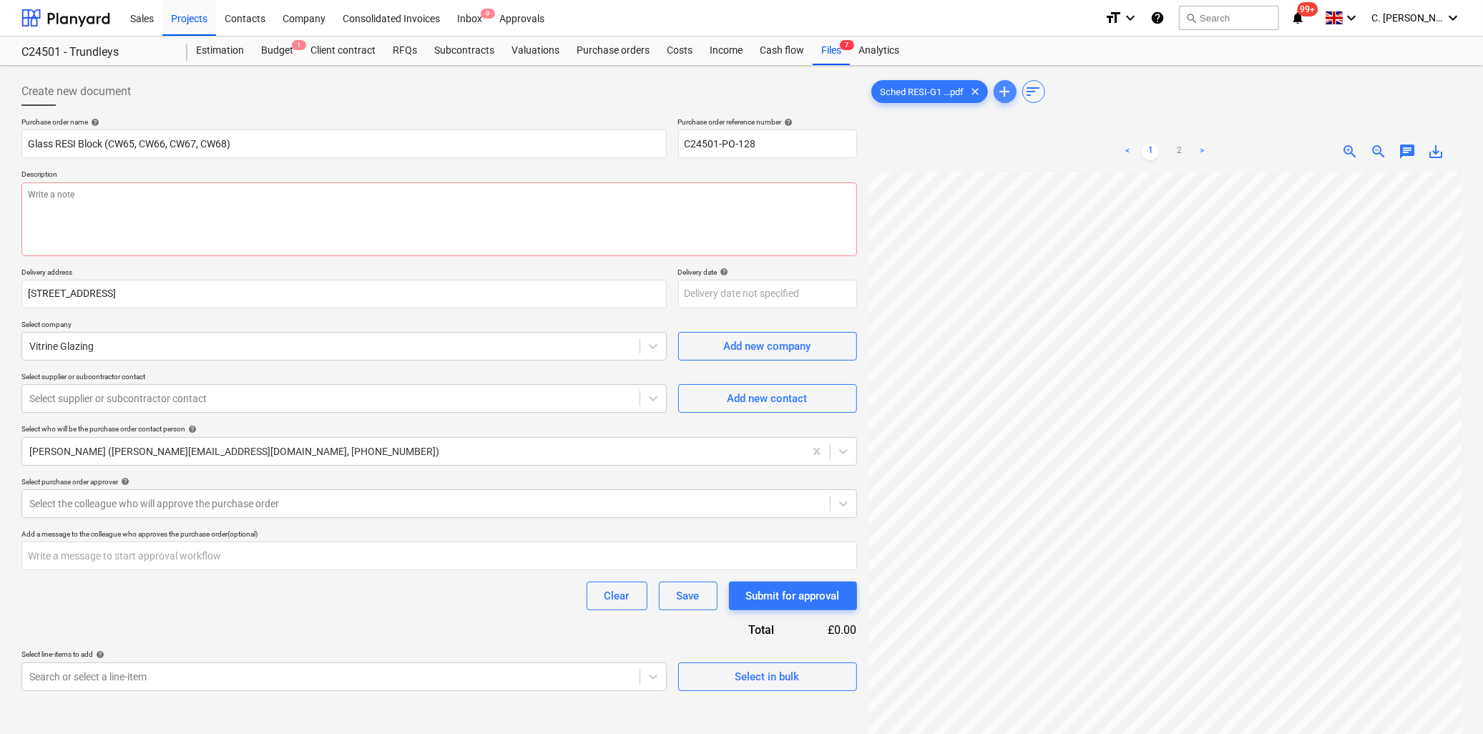
click at [1012, 87] on span "add" at bounding box center [1004, 91] width 17 height 17
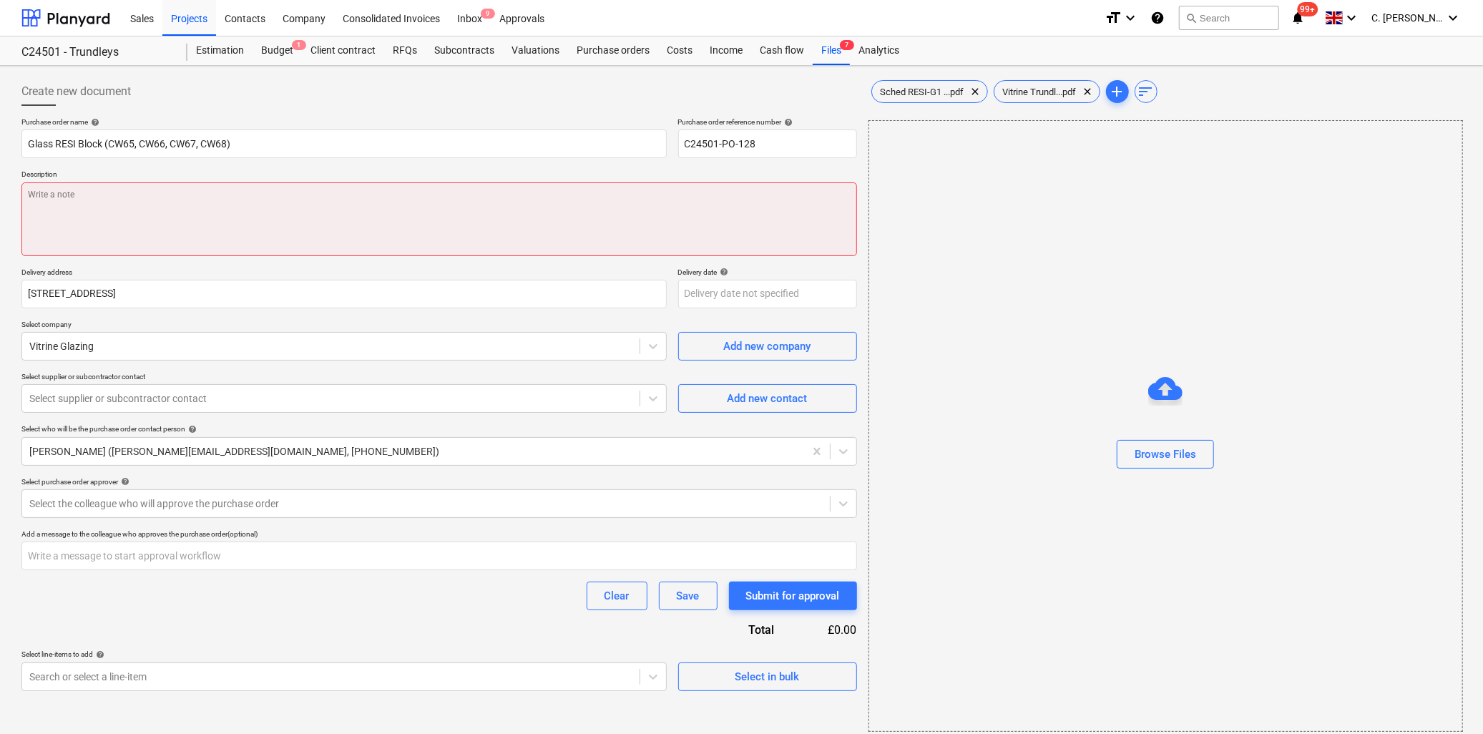
click at [162, 191] on textarea at bounding box center [438, 219] width 835 height 74
type textarea "x"
type textarea "G"
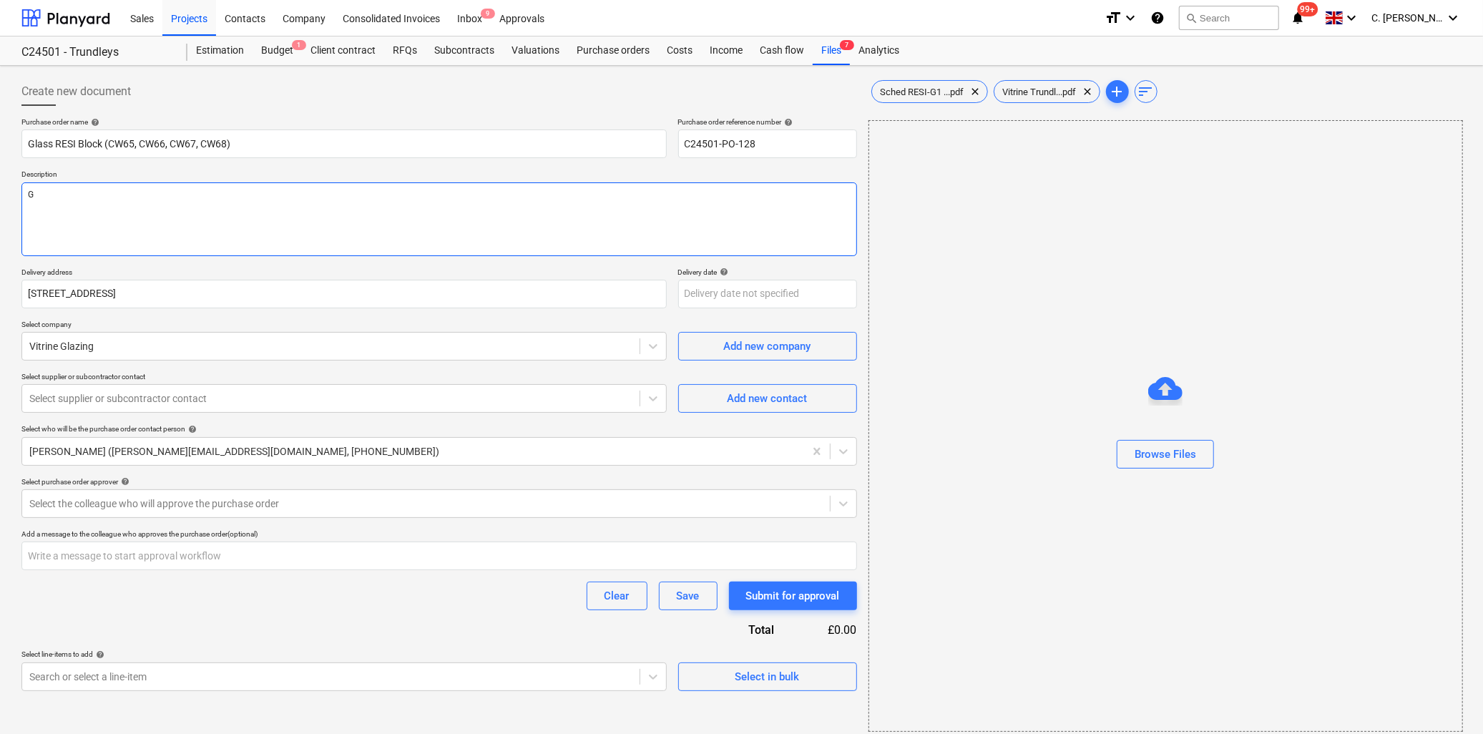
type textarea "x"
type textarea "Gla"
type textarea "x"
type textarea "Glas"
type textarea "x"
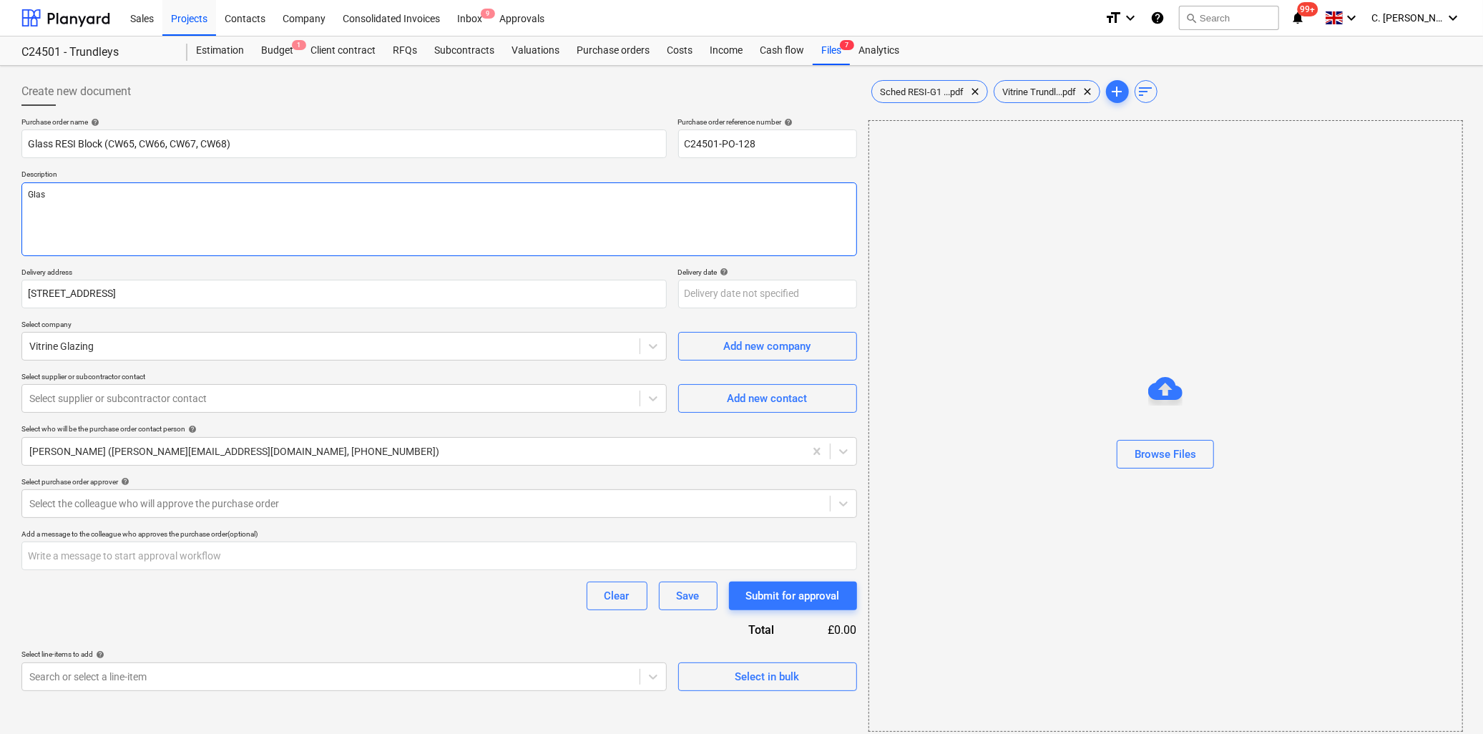
type textarea "Glass"
type textarea "x"
type textarea "Glass"
type textarea "x"
type textarea "Glass U"
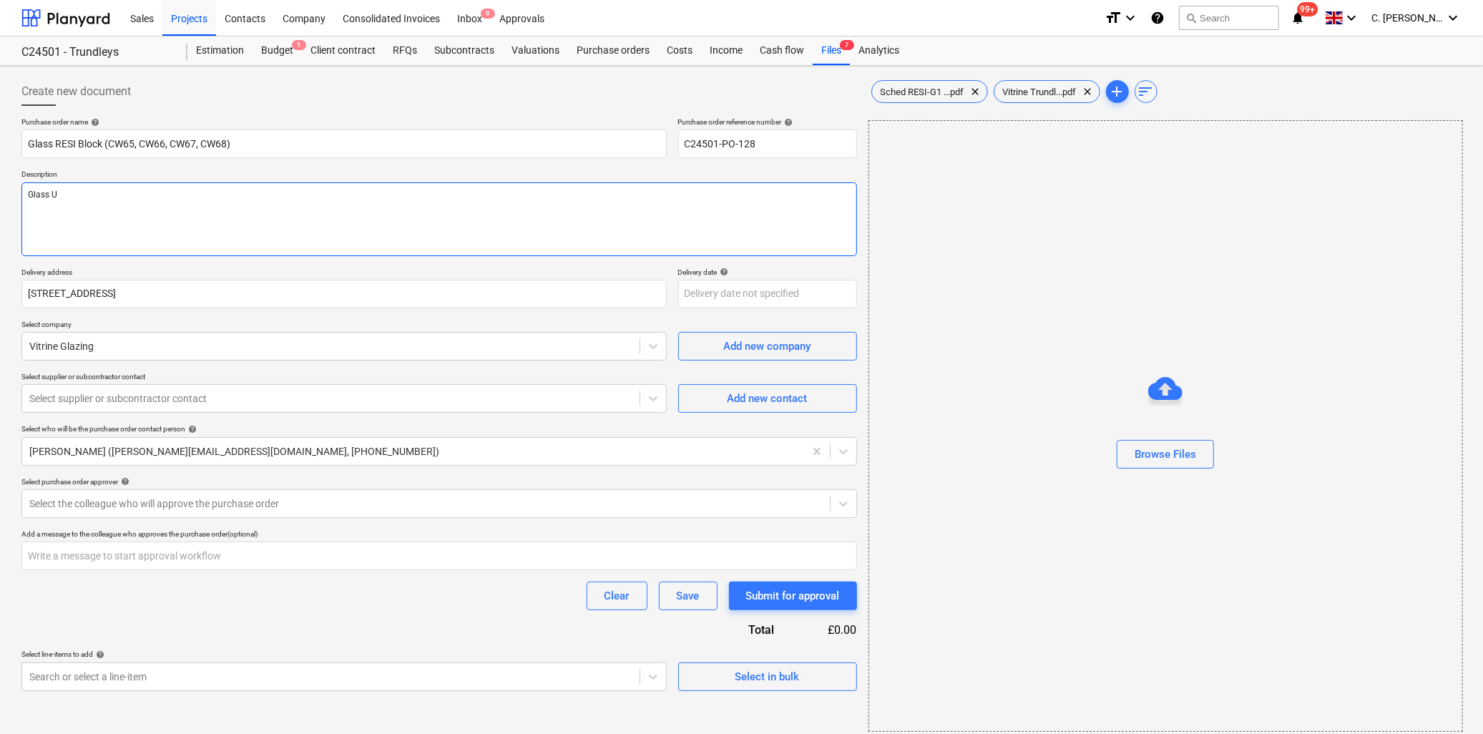
type textarea "x"
type textarea "Glass Un"
type textarea "x"
type textarea "Glass Uni"
type textarea "x"
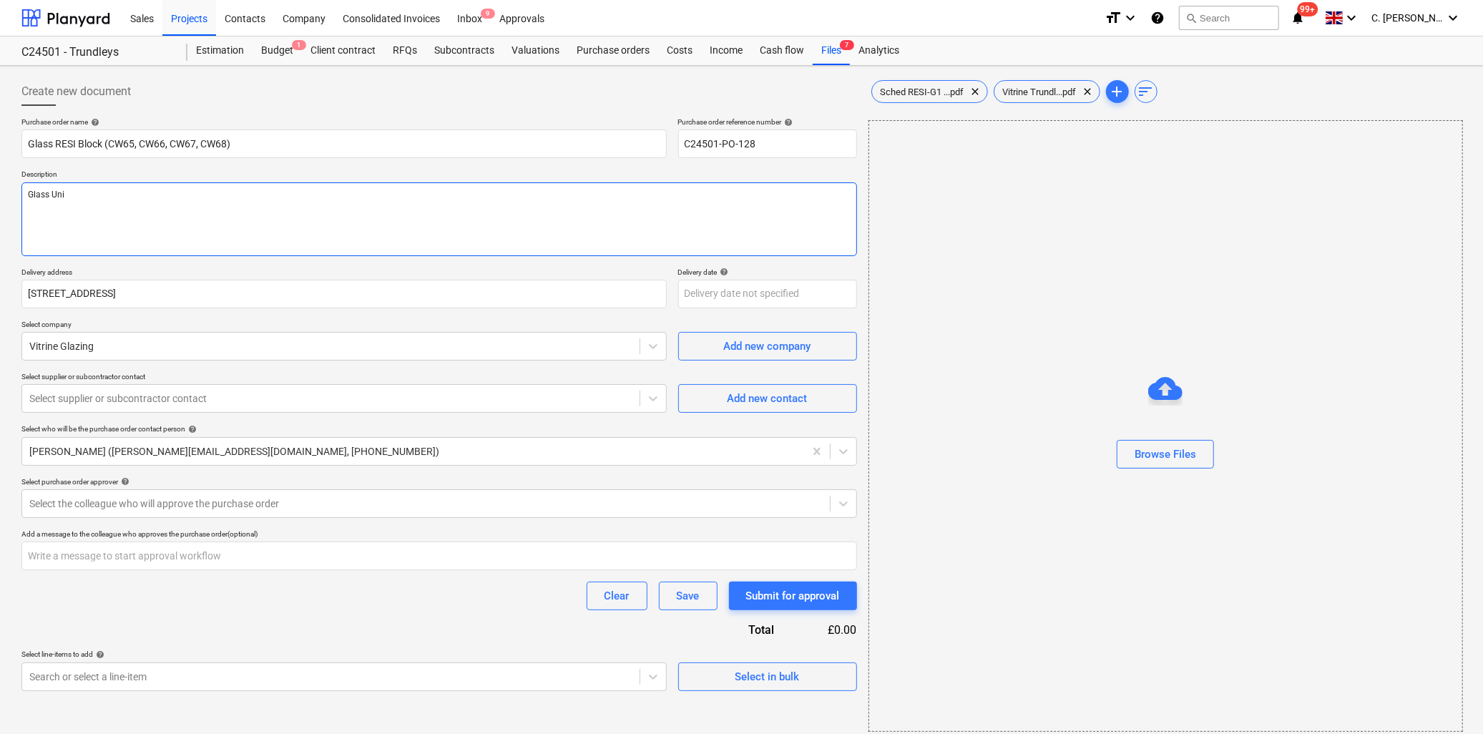
type textarea "Glass Unit"
type textarea "x"
type textarea "Glass Units"
type textarea "x"
type textarea "Glass Units"
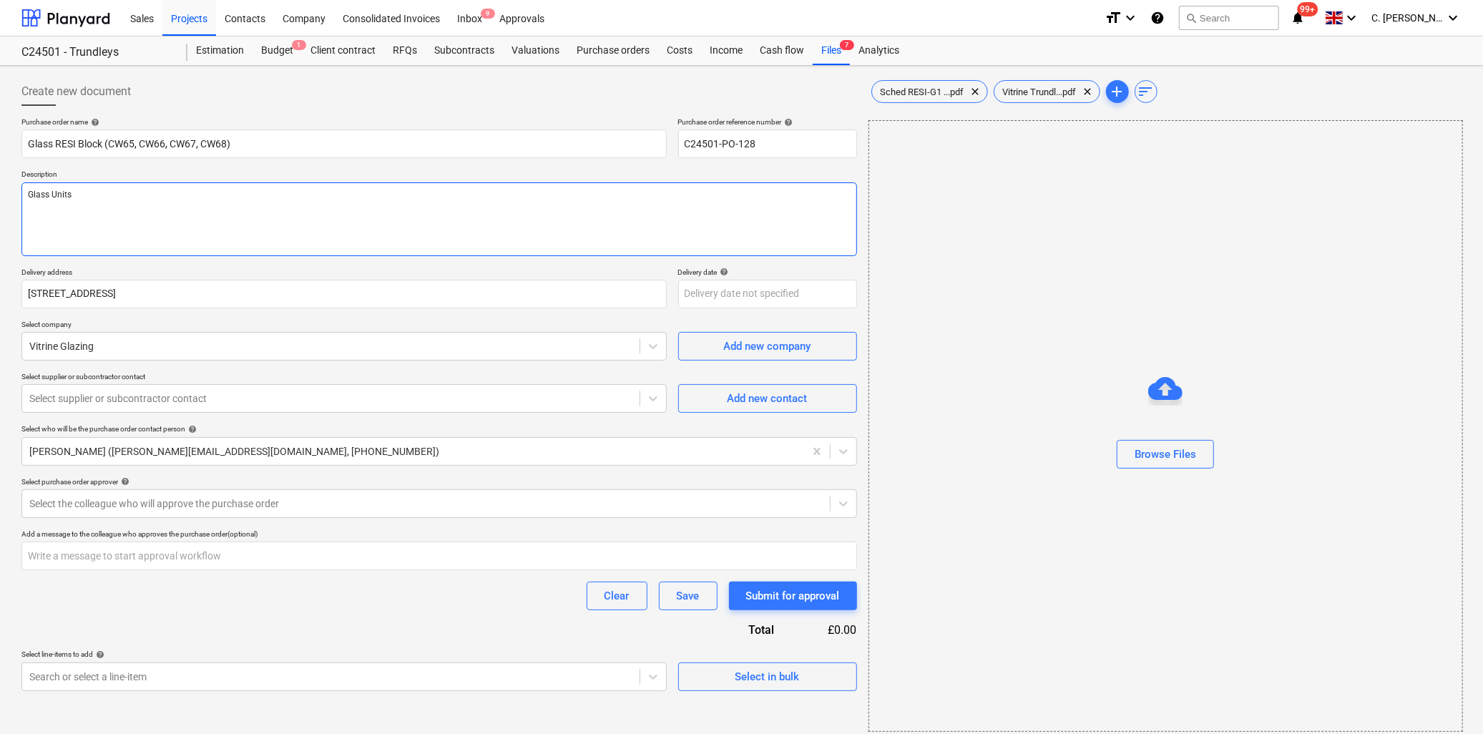
type textarea "x"
type textarea "Glass Units a"
type textarea "x"
type textarea "Glass Units as"
type textarea "x"
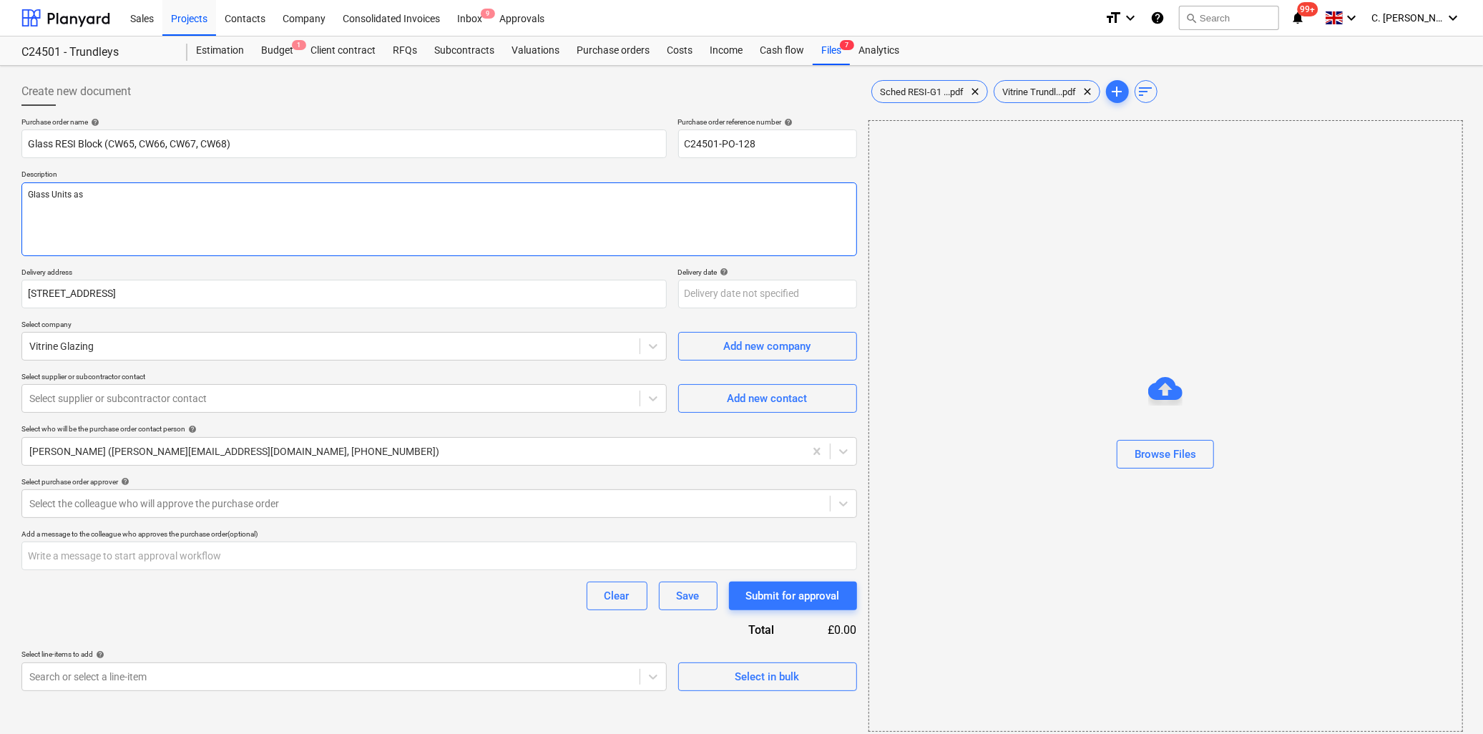
type textarea "Glass Units as"
type textarea "x"
type textarea "Glass Units as p"
type textarea "x"
type textarea "Glass Units as pe"
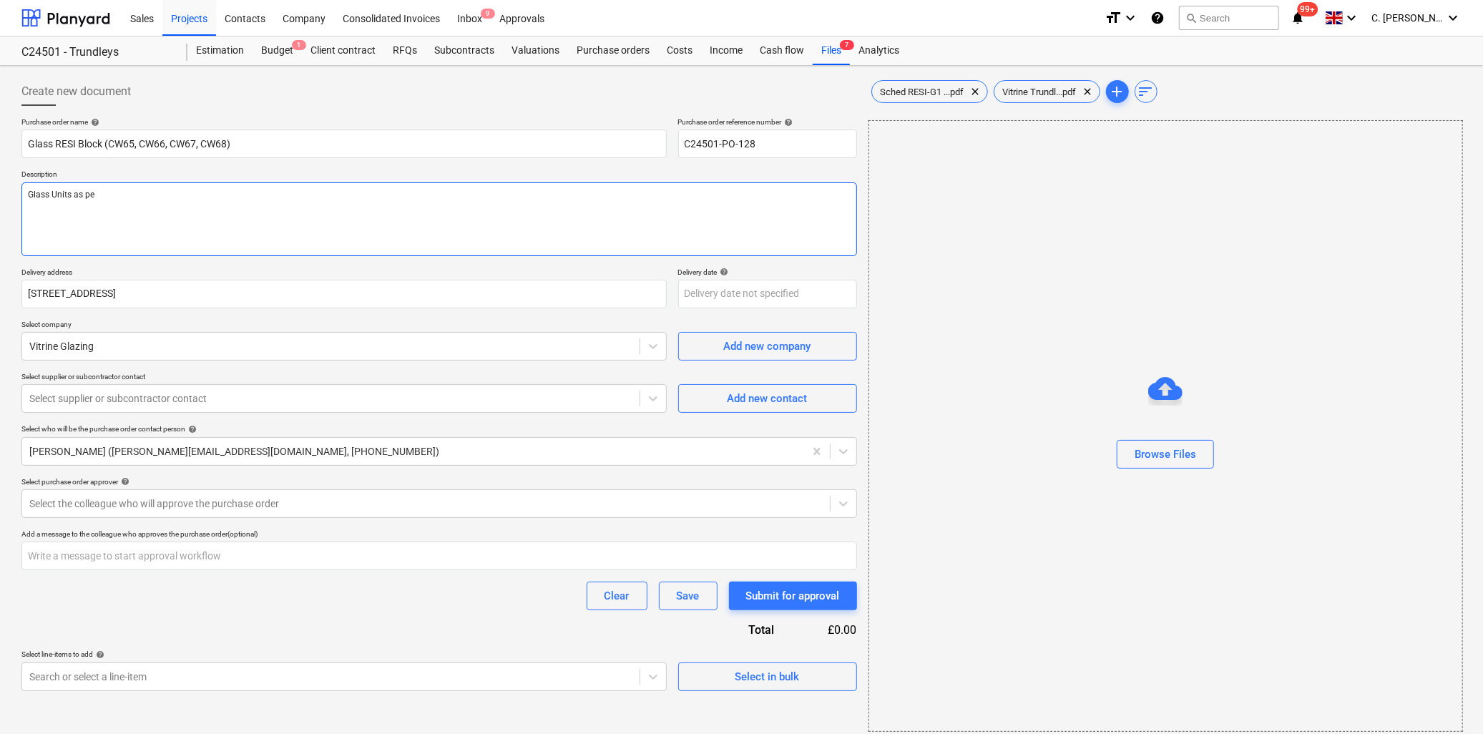
type textarea "x"
type textarea "Glass Units as per"
type textarea "x"
type textarea "Glass Units as per"
type textarea "x"
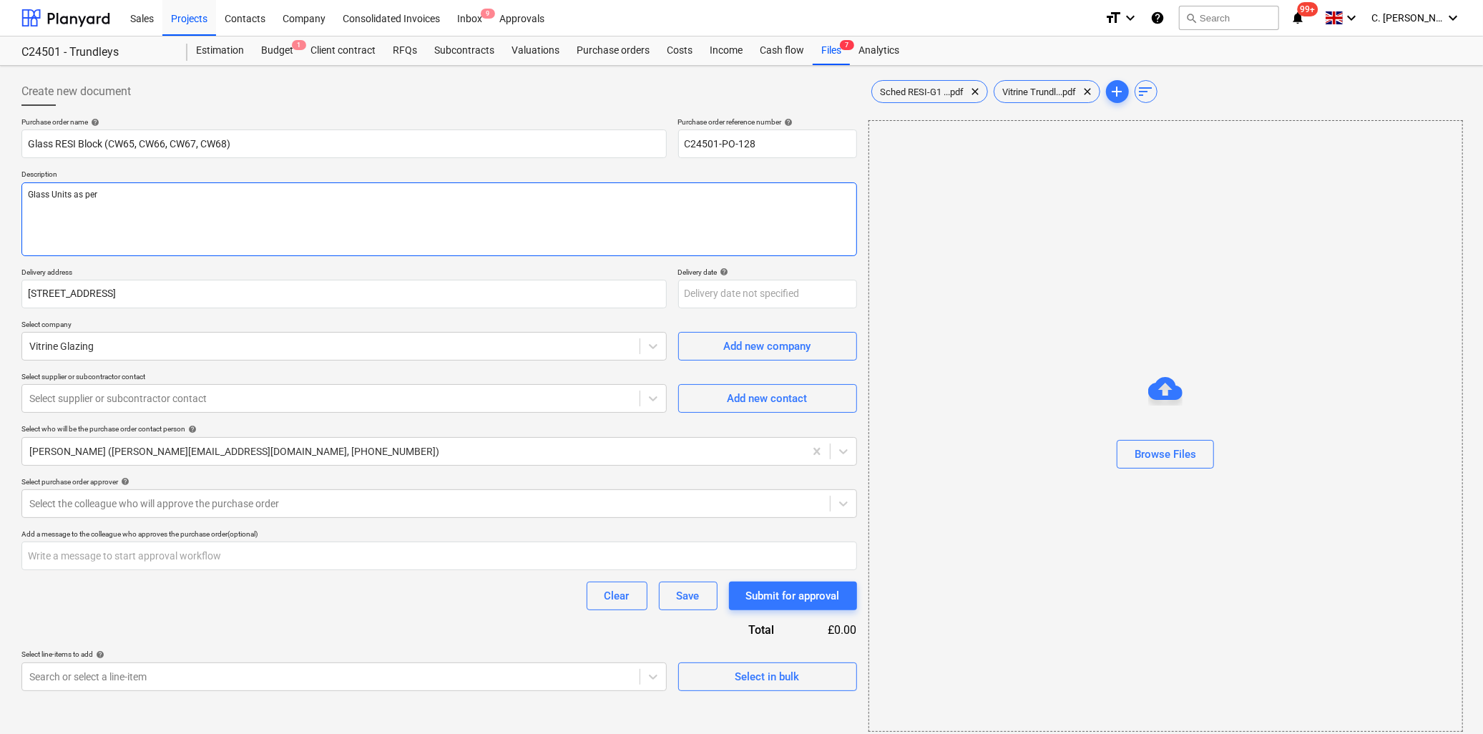
type textarea "Glass Units as per"
type textarea "x"
type textarea "Glass Units as pe"
type textarea "x"
type textarea "Glass Units as p"
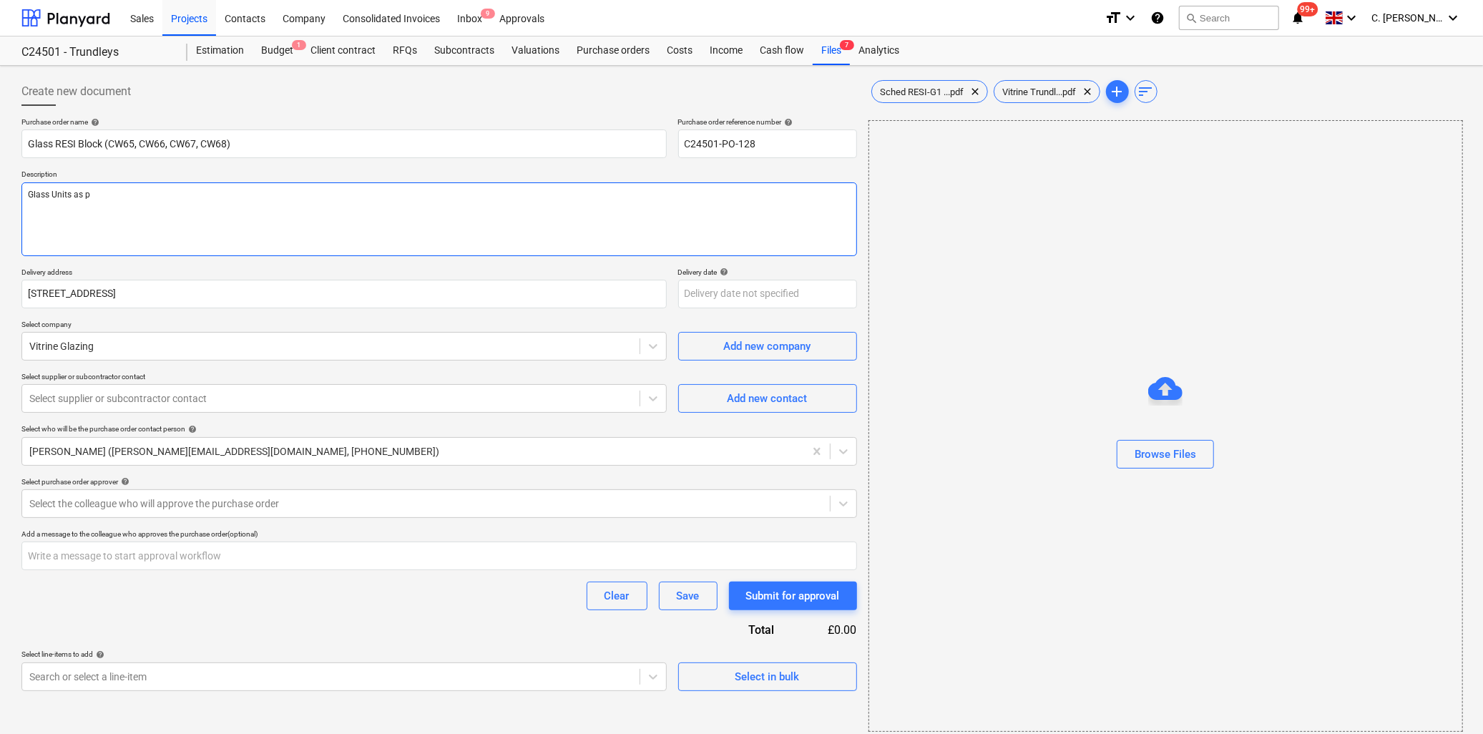
type textarea "x"
type textarea "Glass Units as"
type textarea "x"
type textarea "Glass Units as"
type textarea "x"
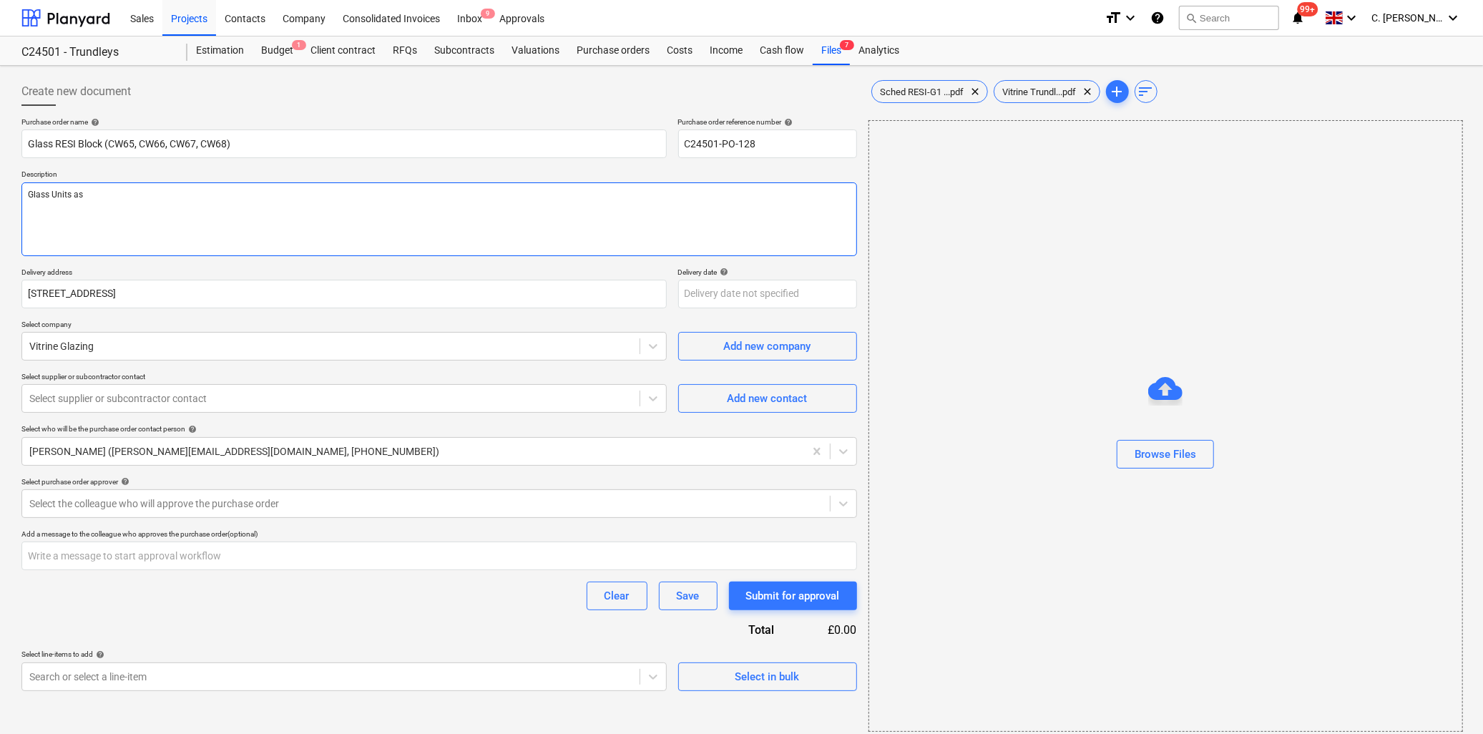
type textarea "Glass Units a"
type textarea "x"
type textarea "Glass Units"
type textarea "x"
type textarea "Glass Units"
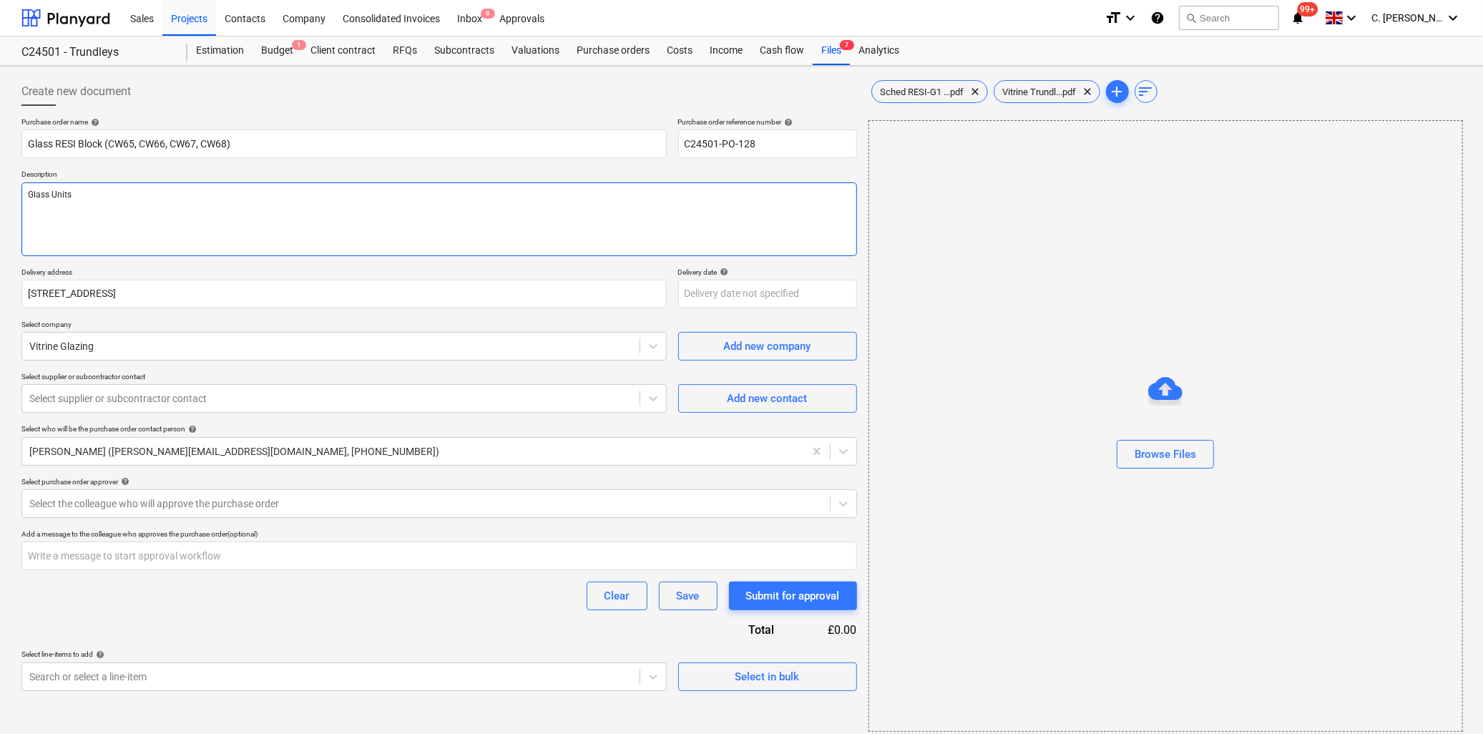
type textarea "x"
type textarea "Glass Unit"
type textarea "x"
type textarea "Glass Units"
type textarea "x"
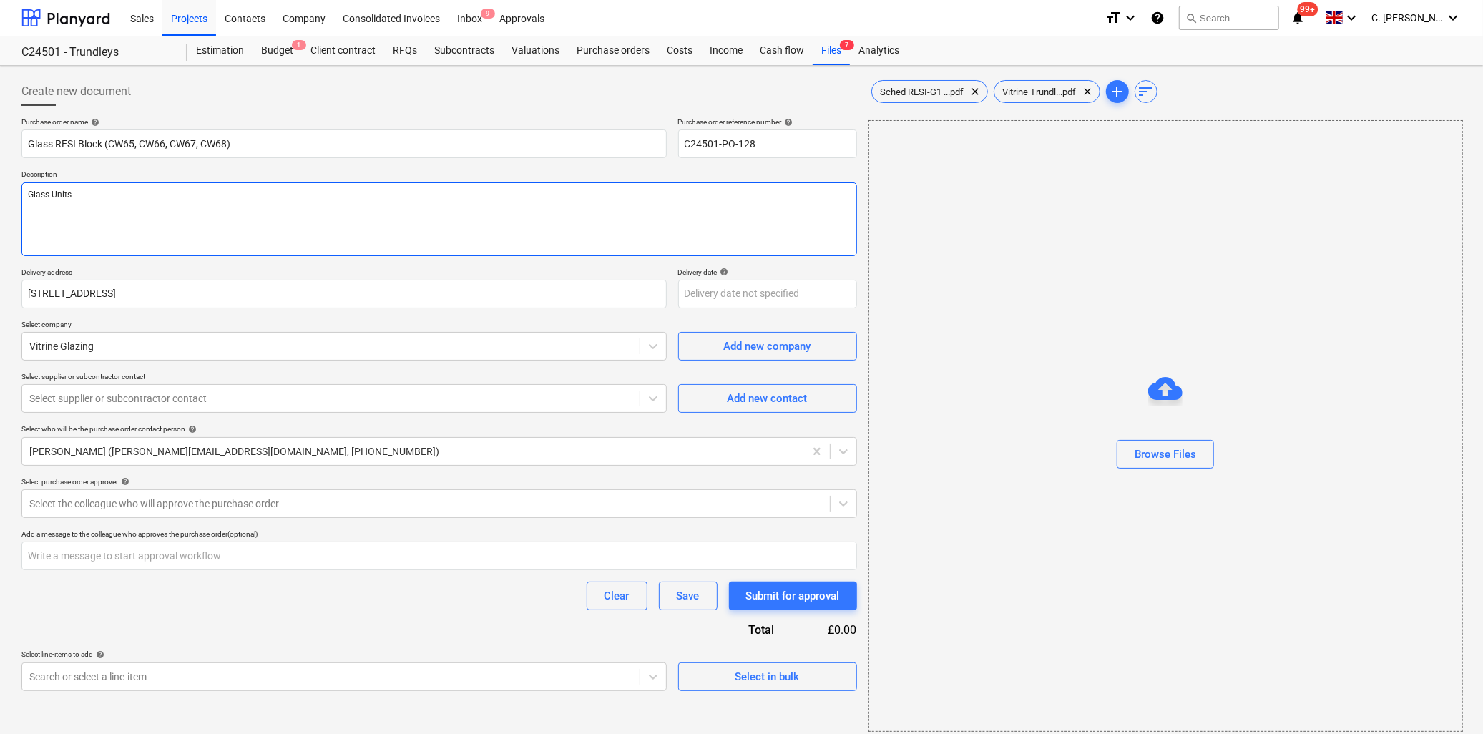
type textarea "Glass Units"
type textarea "x"
type textarea "Glass Units"
type textarea "x"
type textarea "Glass Unit"
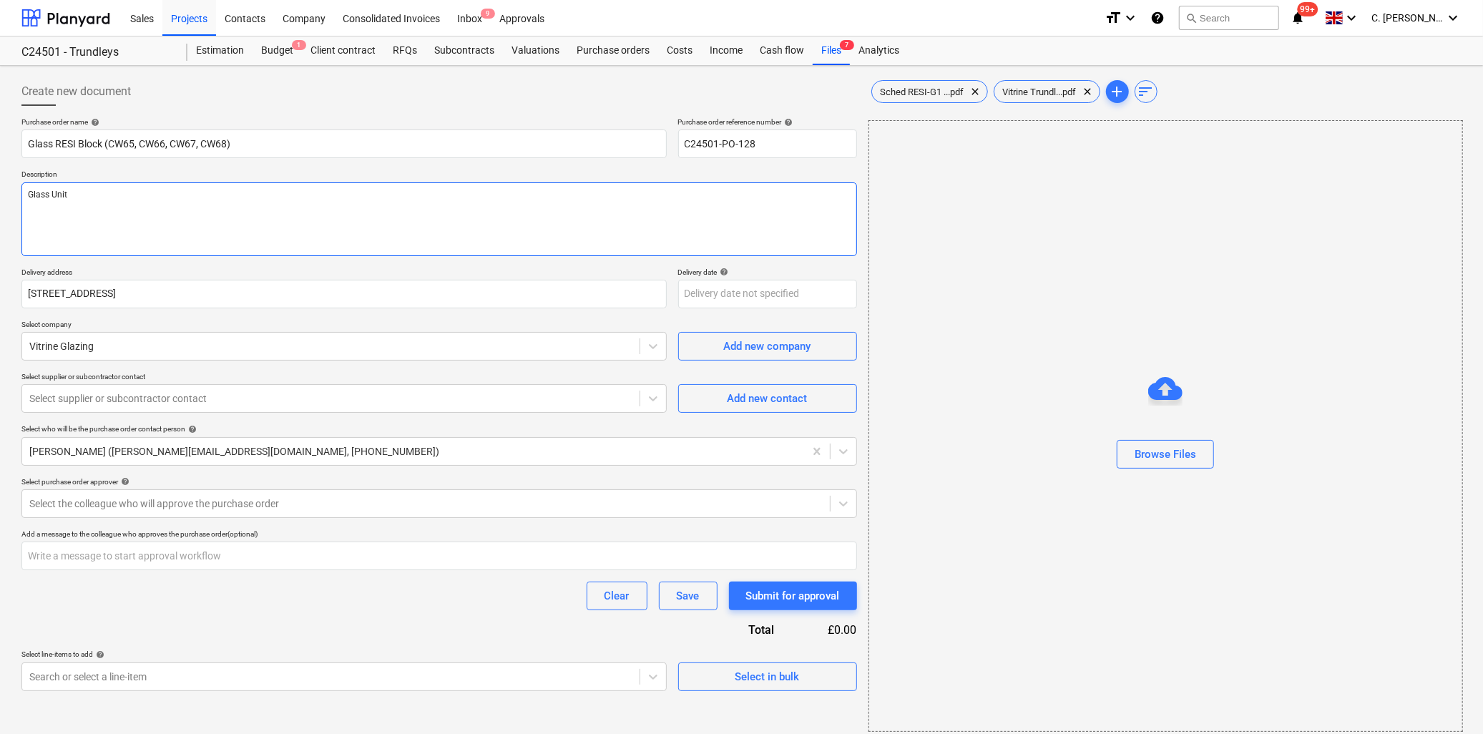
type textarea "x"
type textarea "Glass Uni"
type textarea "x"
type textarea "Glass Un"
type textarea "x"
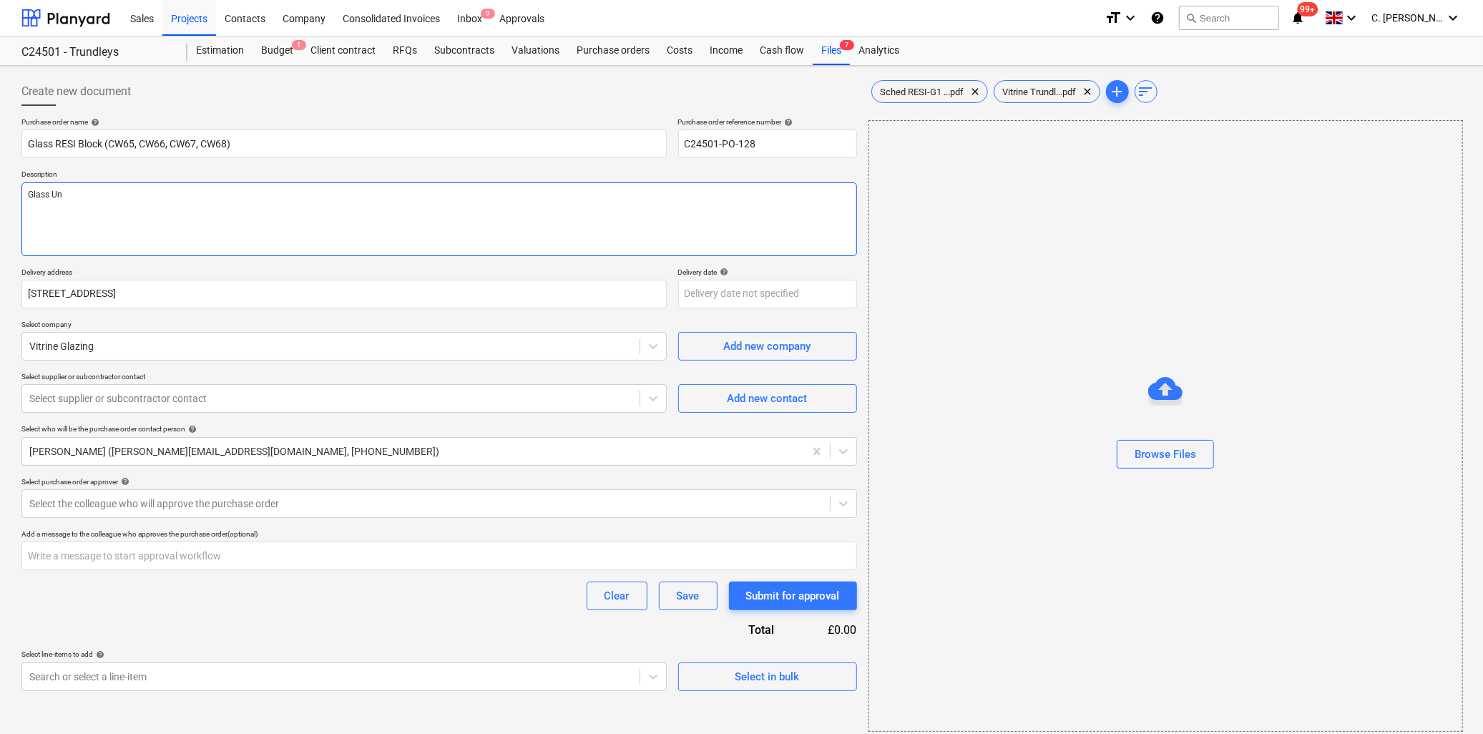
type textarea "Glass U"
type textarea "x"
type textarea "Glass"
type textarea "x"
type textarea "Glass"
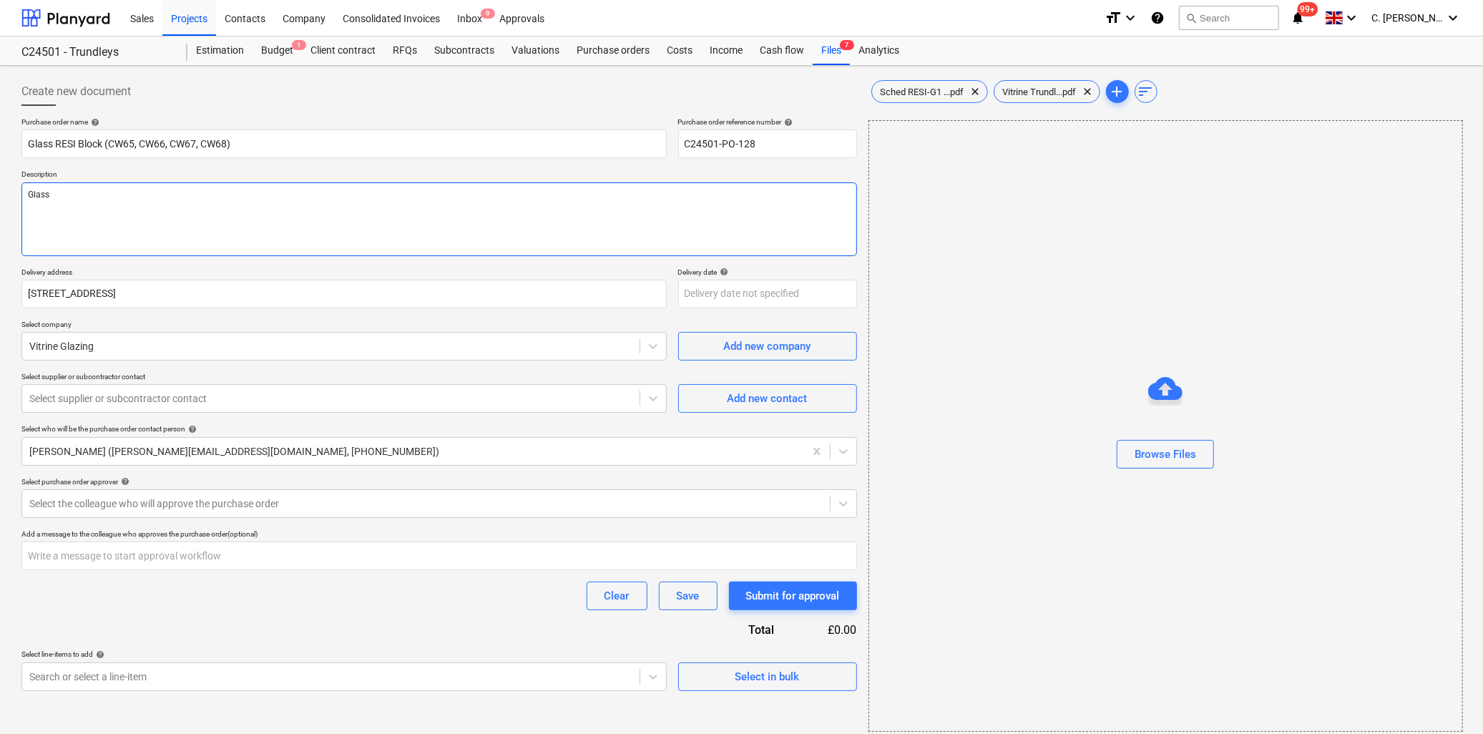
type textarea "x"
type textarea "Glas"
type textarea "x"
type textarea "Gla"
type textarea "x"
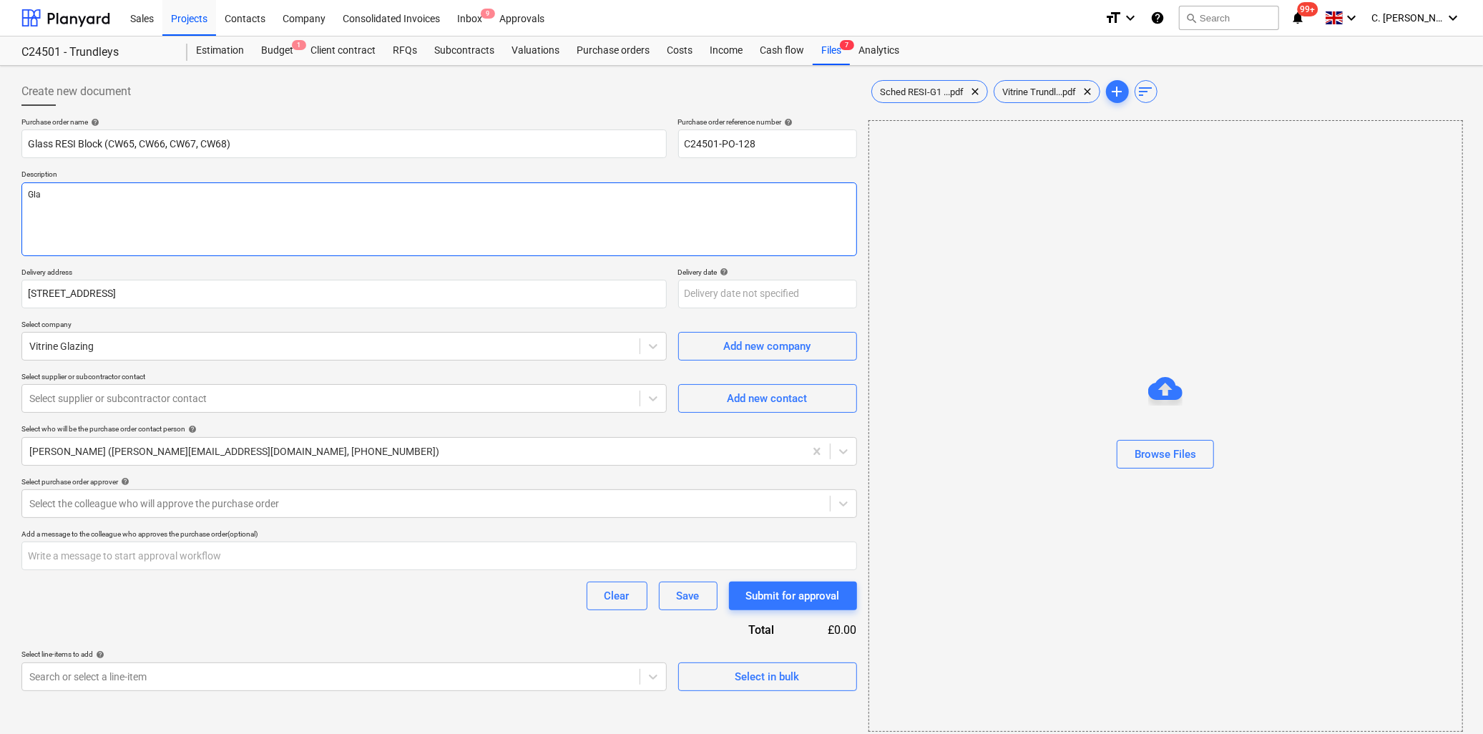
type textarea "Gl"
type textarea "x"
type textarea "G"
type textarea "x"
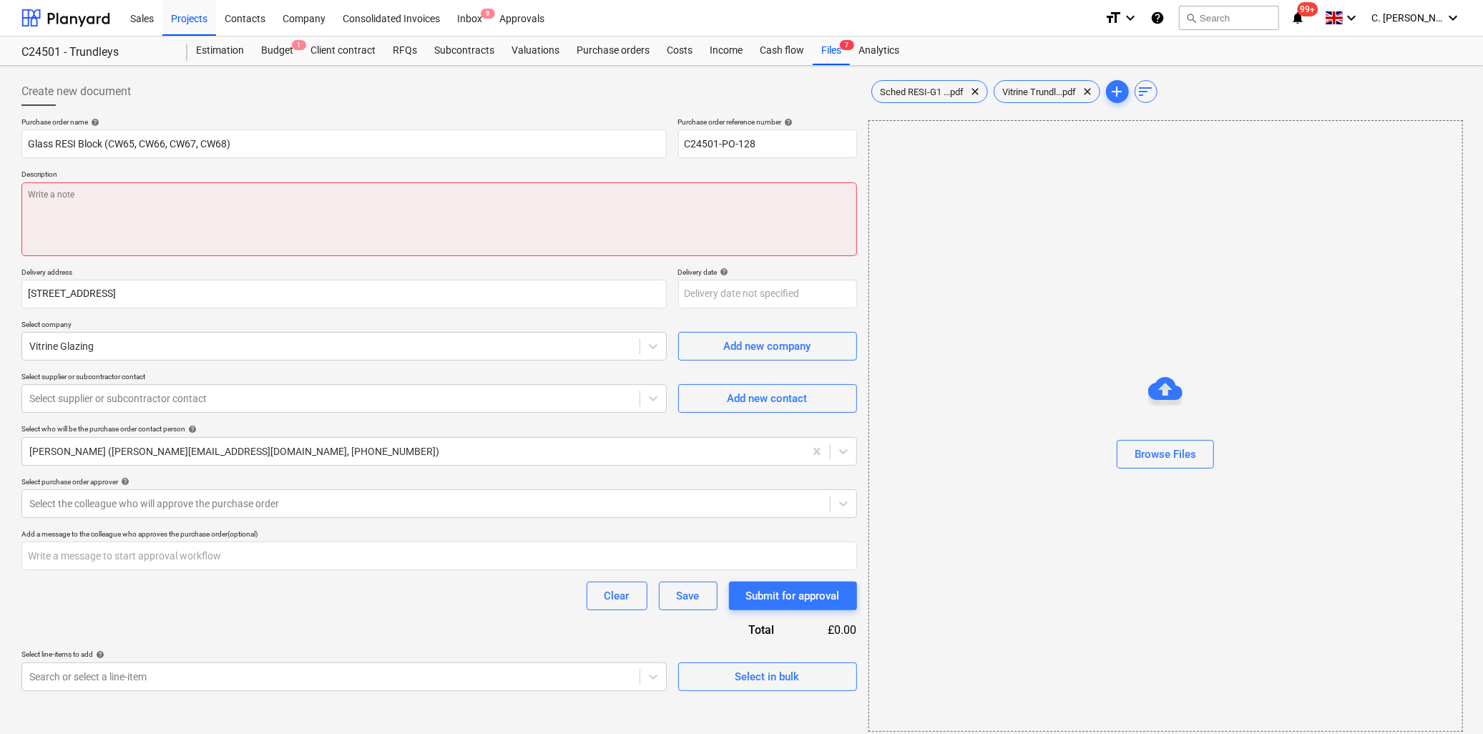
type textarea "x"
type textarea "R"
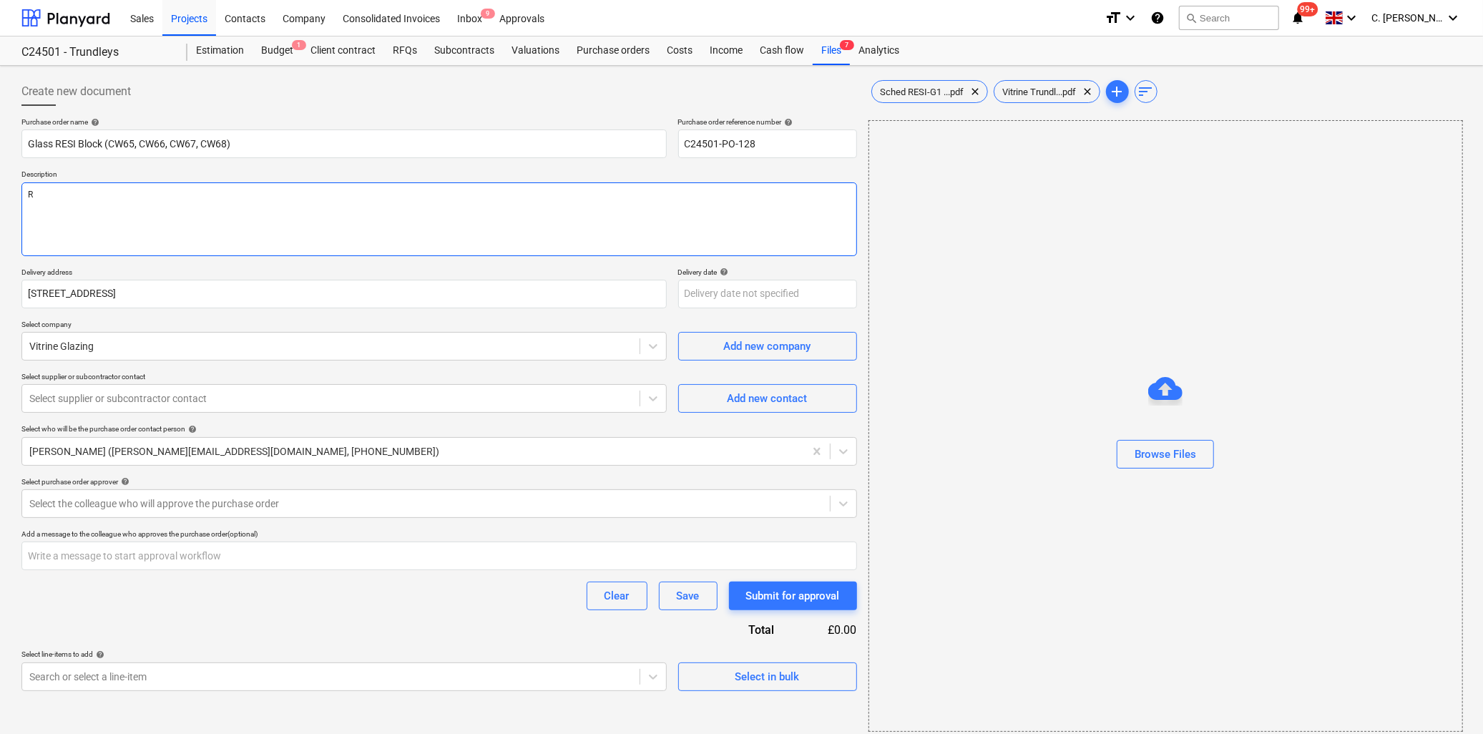
type textarea "x"
type textarea "RW"
type textarea "x"
type textarea "RWE"
type textarea "x"
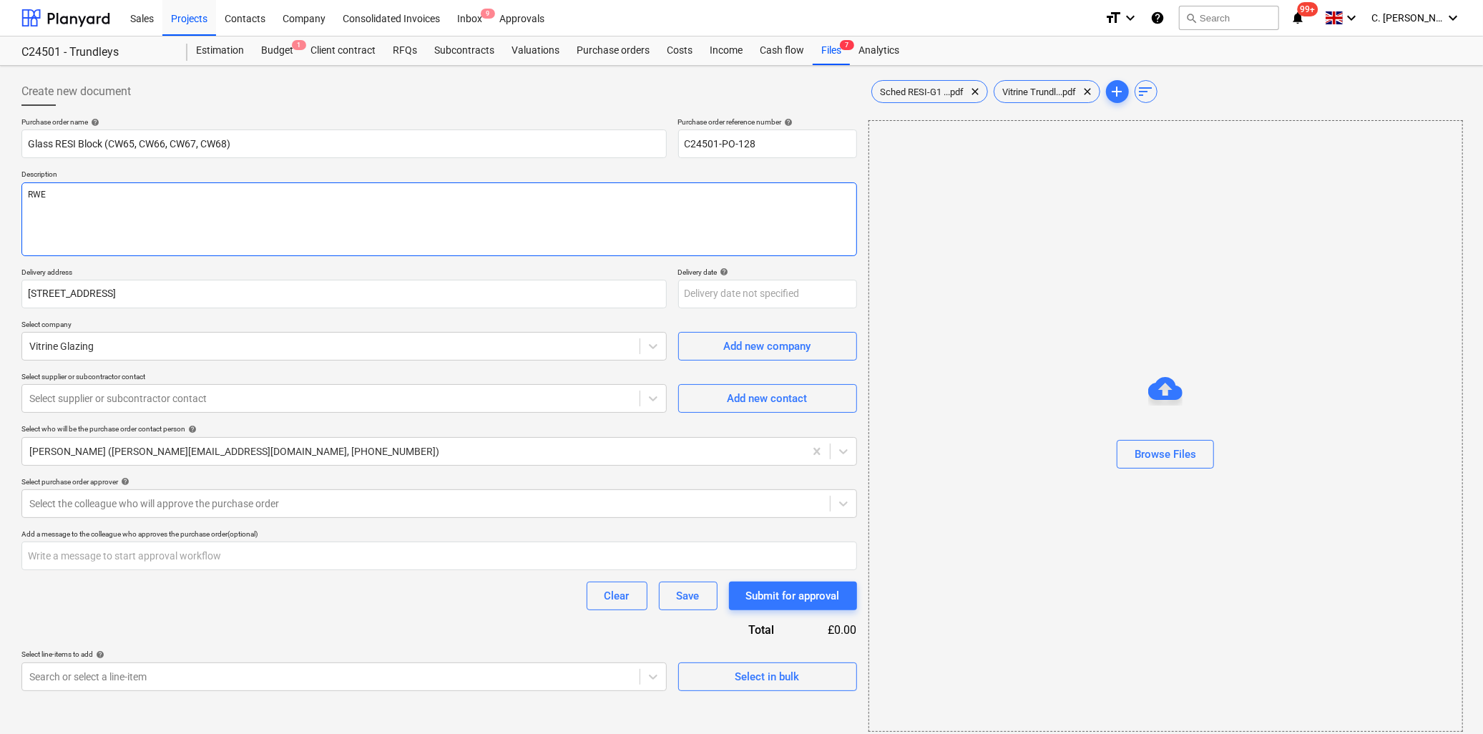
type textarea "RW"
type textarea "x"
type textarea "R"
type textarea "x"
type textarea "RE"
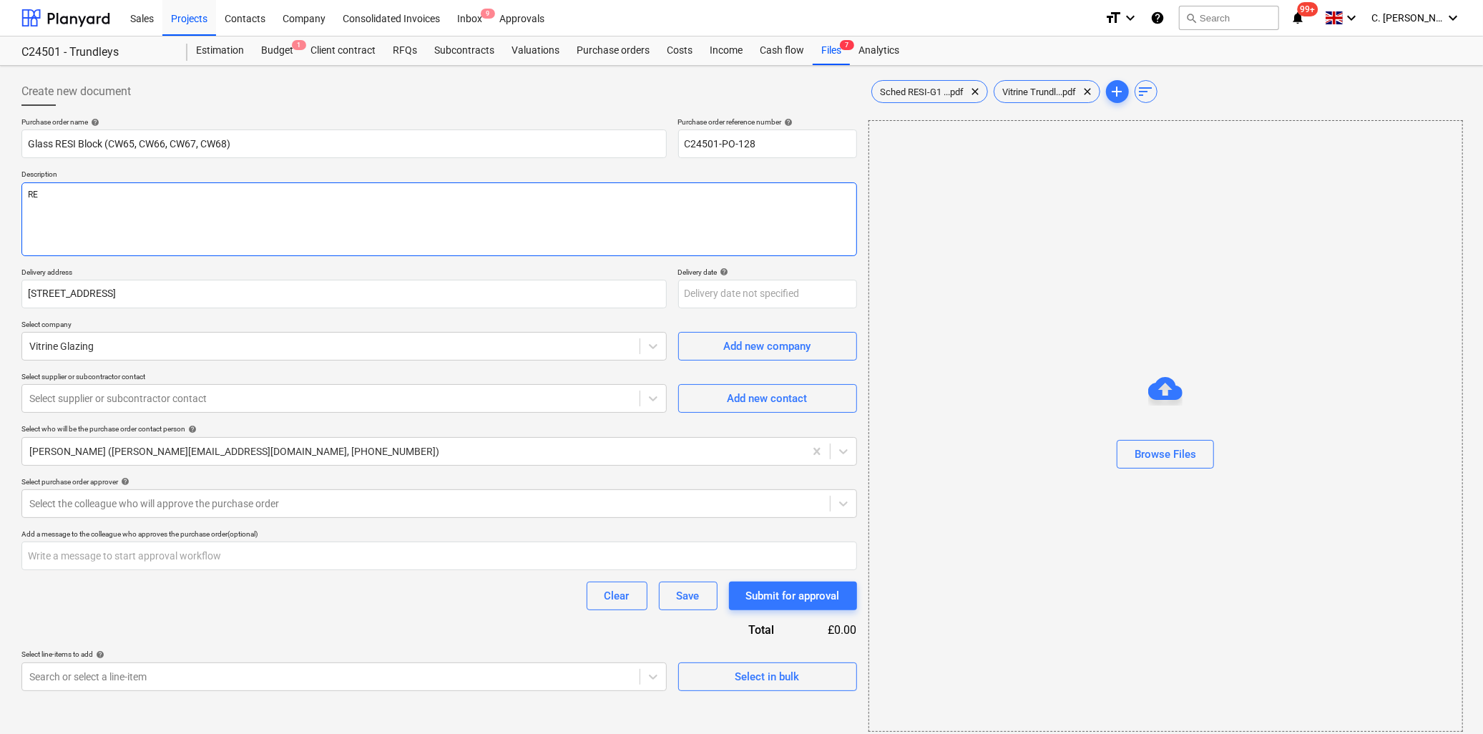
type textarea "x"
type textarea "RES"
type textarea "x"
type textarea "RESI"
type textarea "x"
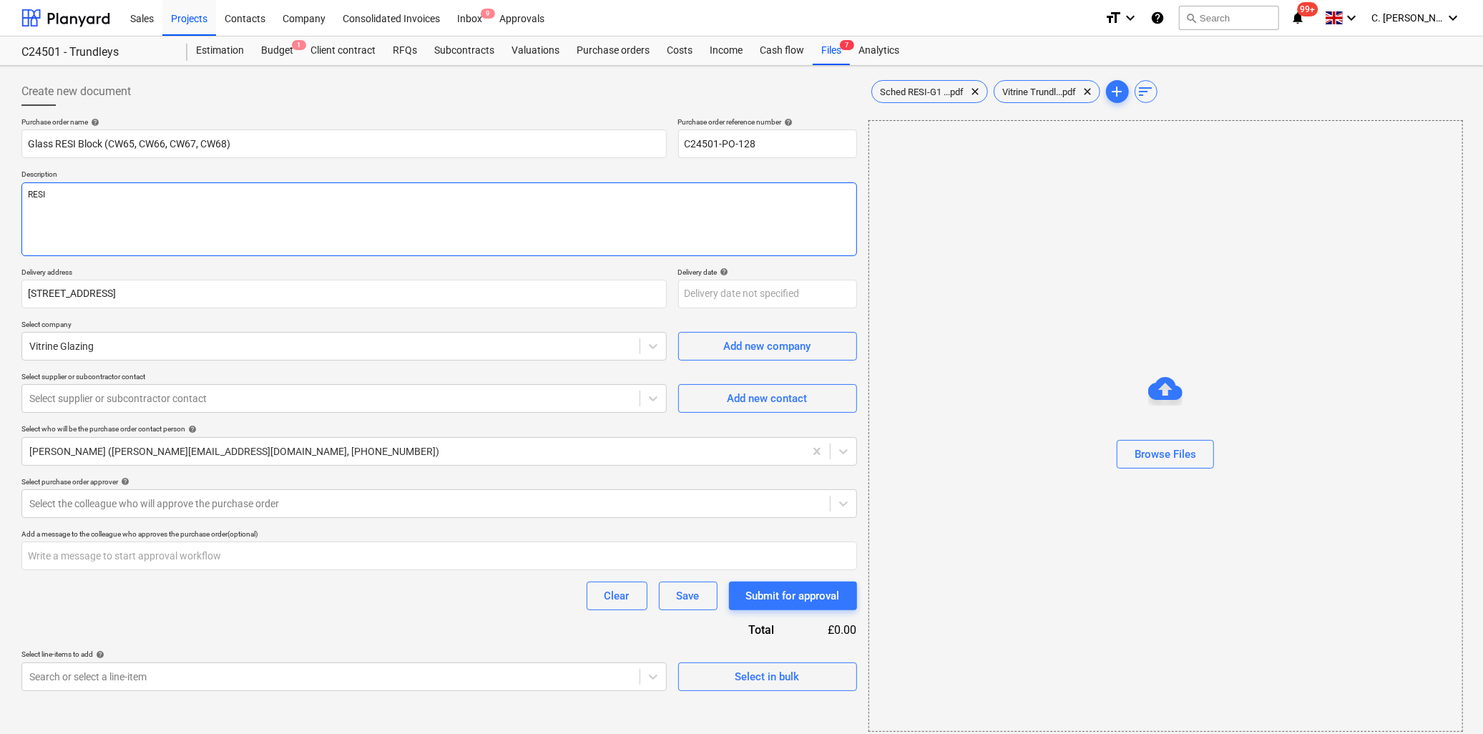
type textarea "RESI"
type textarea "x"
type textarea "RESI B"
type textarea "x"
type textarea "RESI Bl"
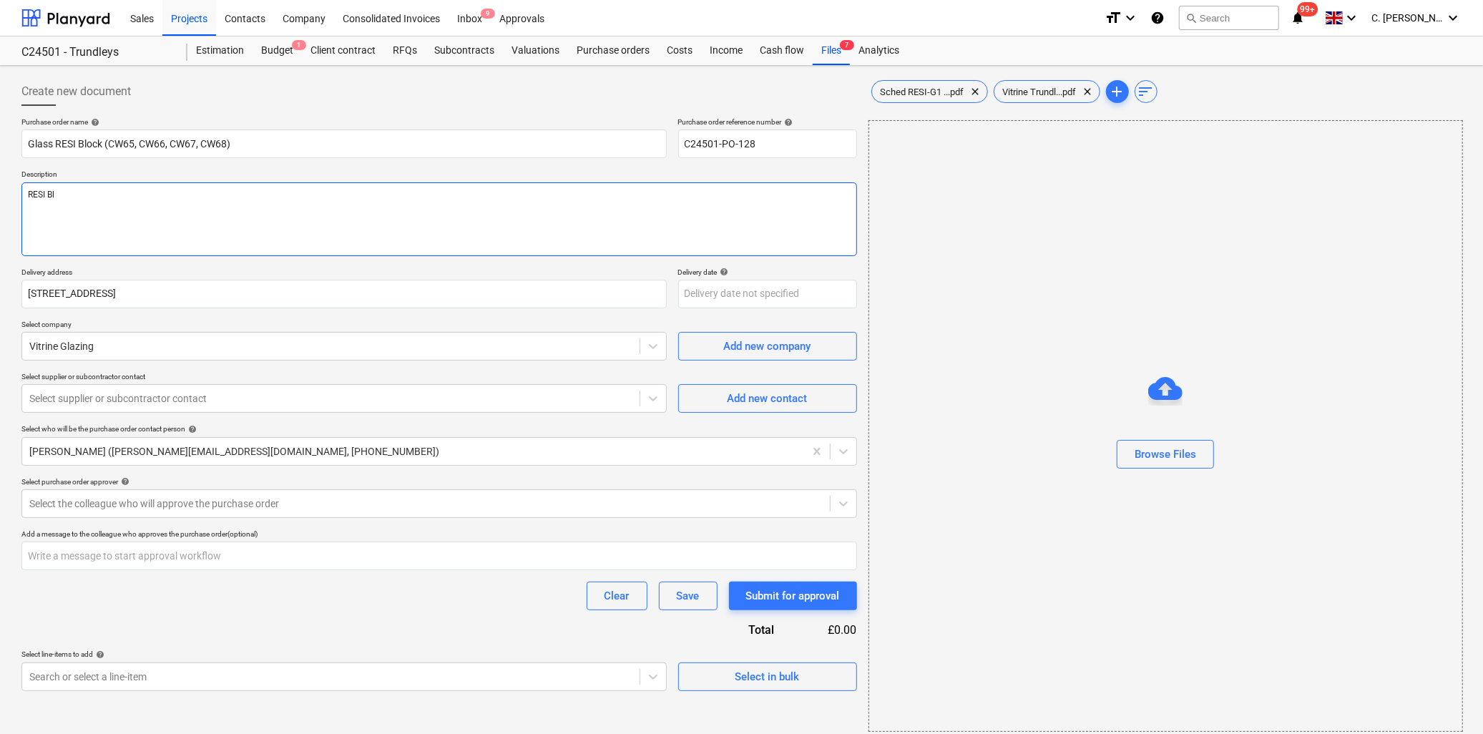
type textarea "x"
type textarea "RESI Blo"
type textarea "x"
type textarea "RESI Bloc"
type textarea "x"
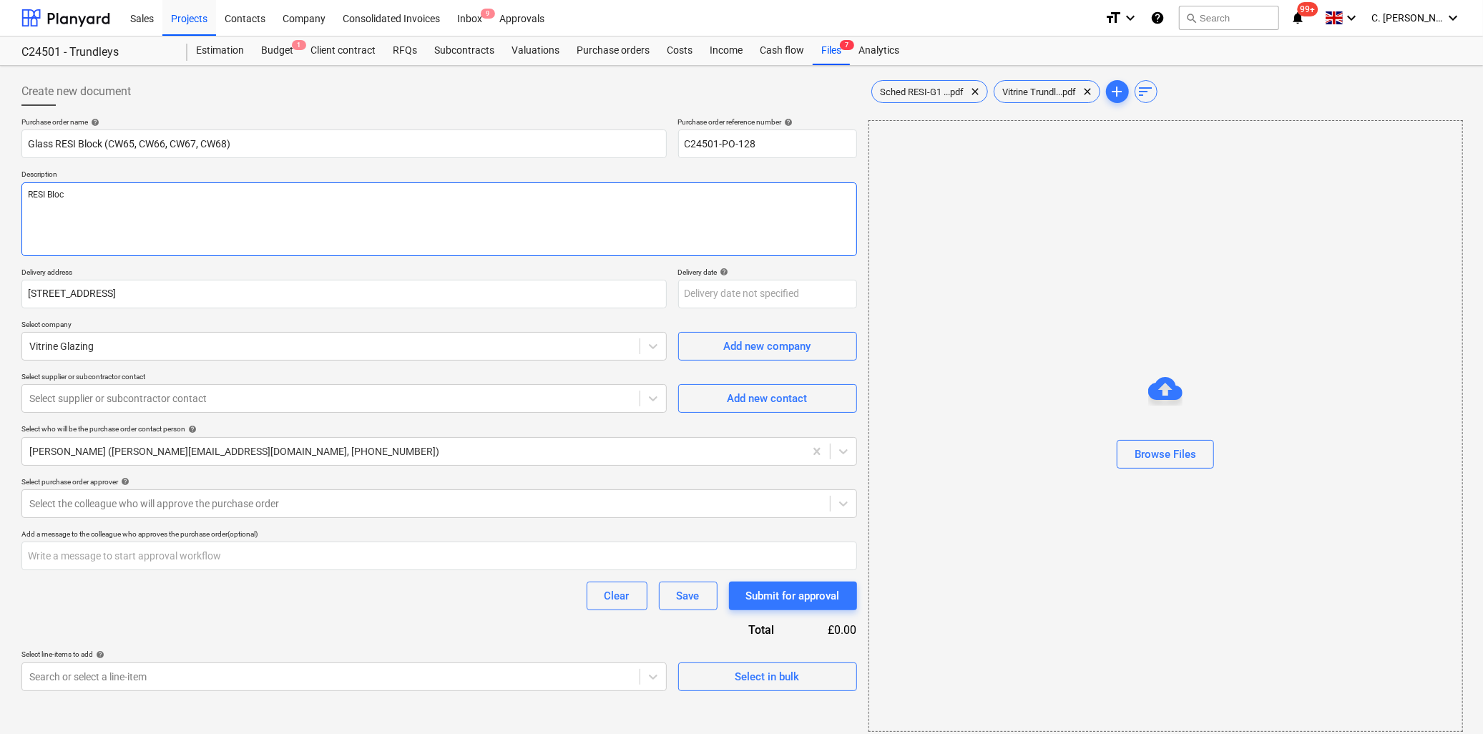
type textarea "RESI Block"
type textarea "x"
type textarea "RESI Block"
type textarea "x"
type textarea "RESI Block -"
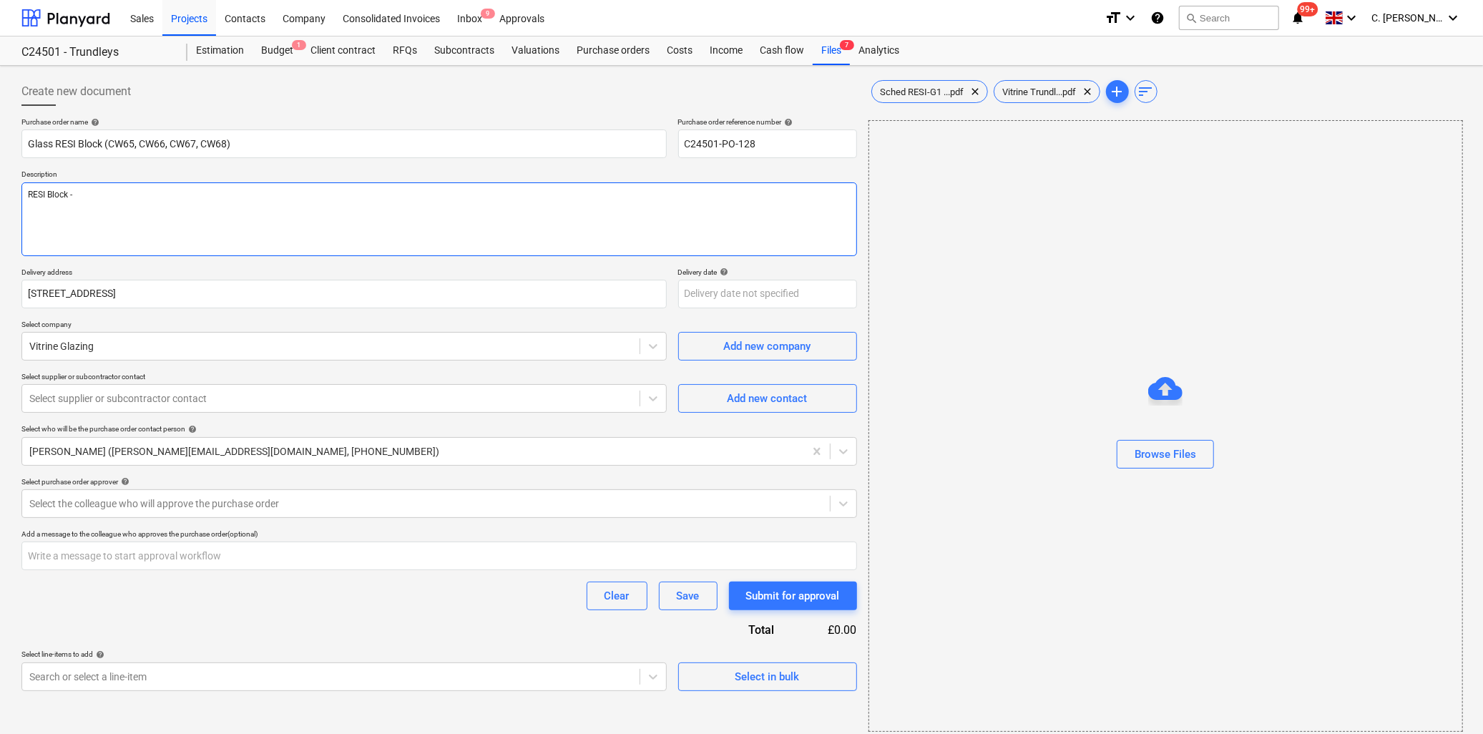
type textarea "x"
type textarea "RESI Block - G"
paste textarea "A77-3201-24 L"
click at [138, 215] on textarea "RESI Block - Glass Units to be manufactured inline with the attached quotation …" at bounding box center [438, 219] width 835 height 74
click at [114, 208] on textarea "RESI Block - Glass Units to be manufactured inline with the attached quotation …" at bounding box center [438, 219] width 835 height 74
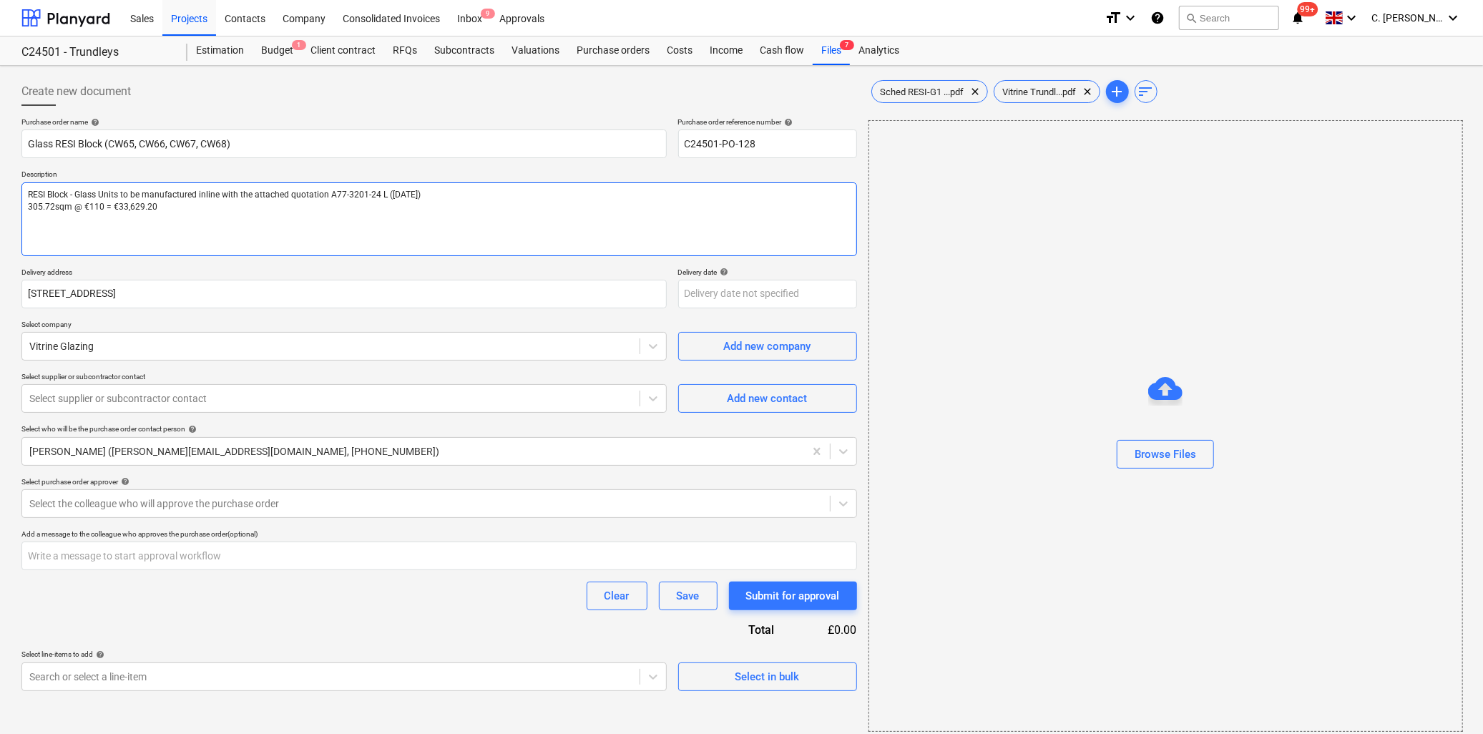
click at [29, 206] on textarea "RESI Block - Glass Units to be manufactured inline with the attached quotation …" at bounding box center [438, 219] width 835 height 74
drag, startPoint x: 172, startPoint y: 211, endPoint x: 202, endPoint y: 215, distance: 29.6
click at [174, 212] on textarea "RESI Block - Glass Units to be manufactured inline with the attached quotation …" at bounding box center [438, 219] width 835 height 74
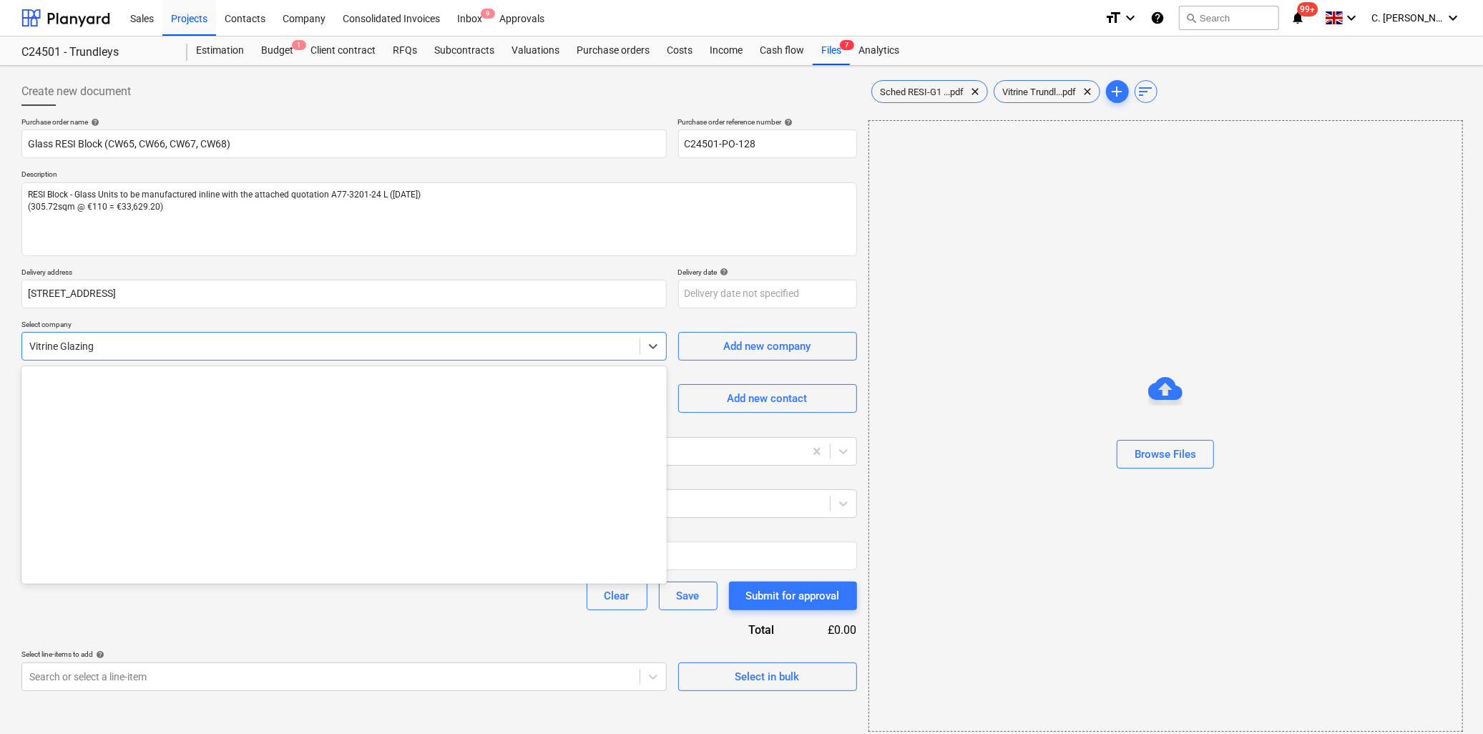
click at [137, 344] on div at bounding box center [330, 346] width 603 height 14
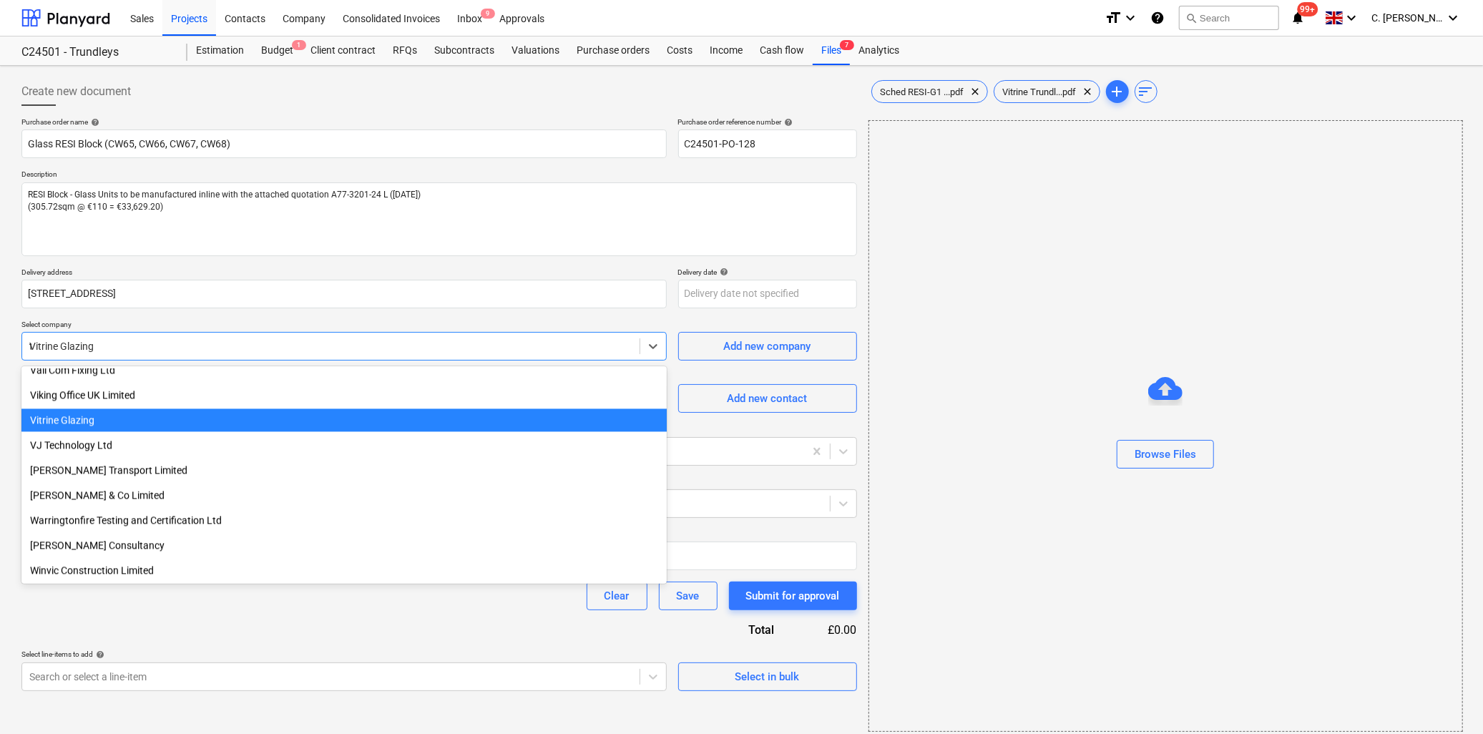
scroll to position [2314, 0]
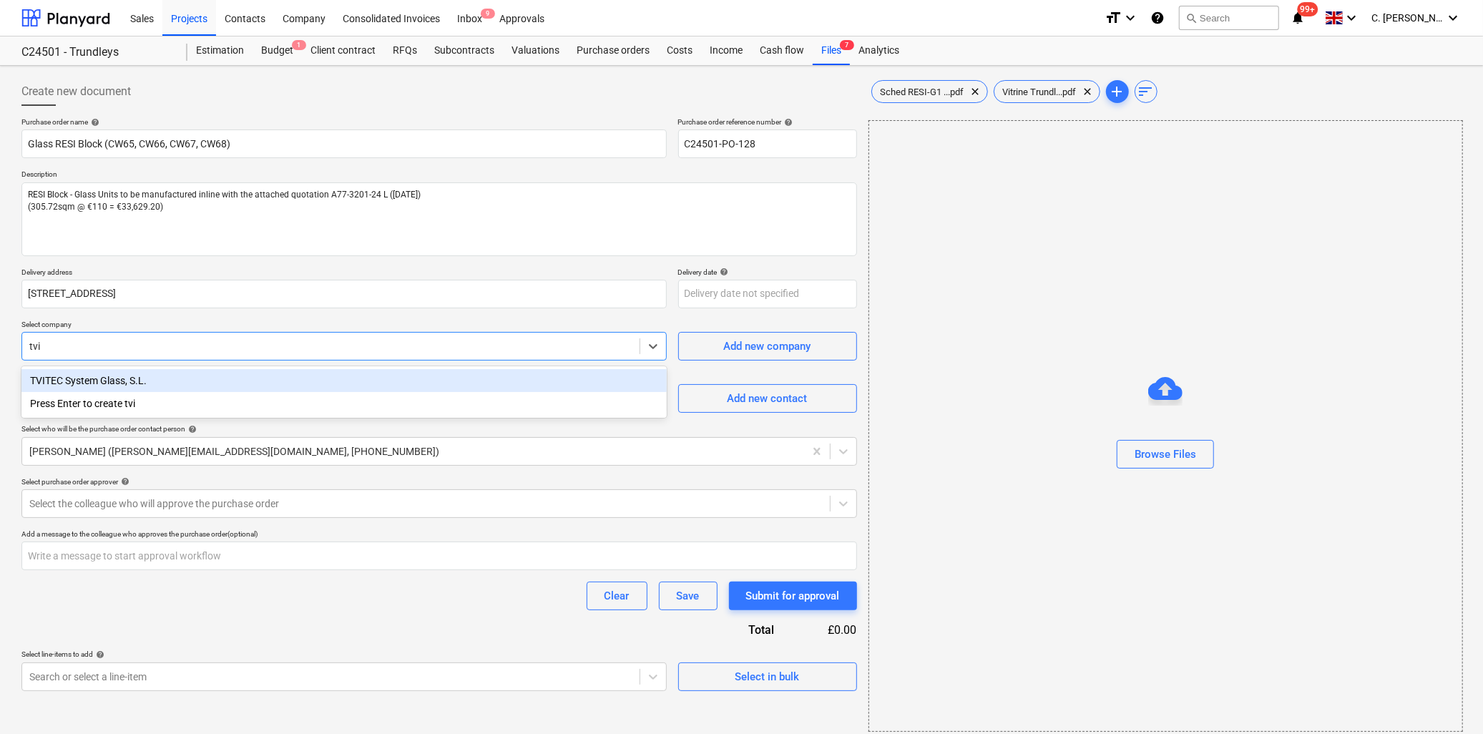
click at [124, 381] on div "TVITEC System Glass, S.L." at bounding box center [343, 380] width 645 height 23
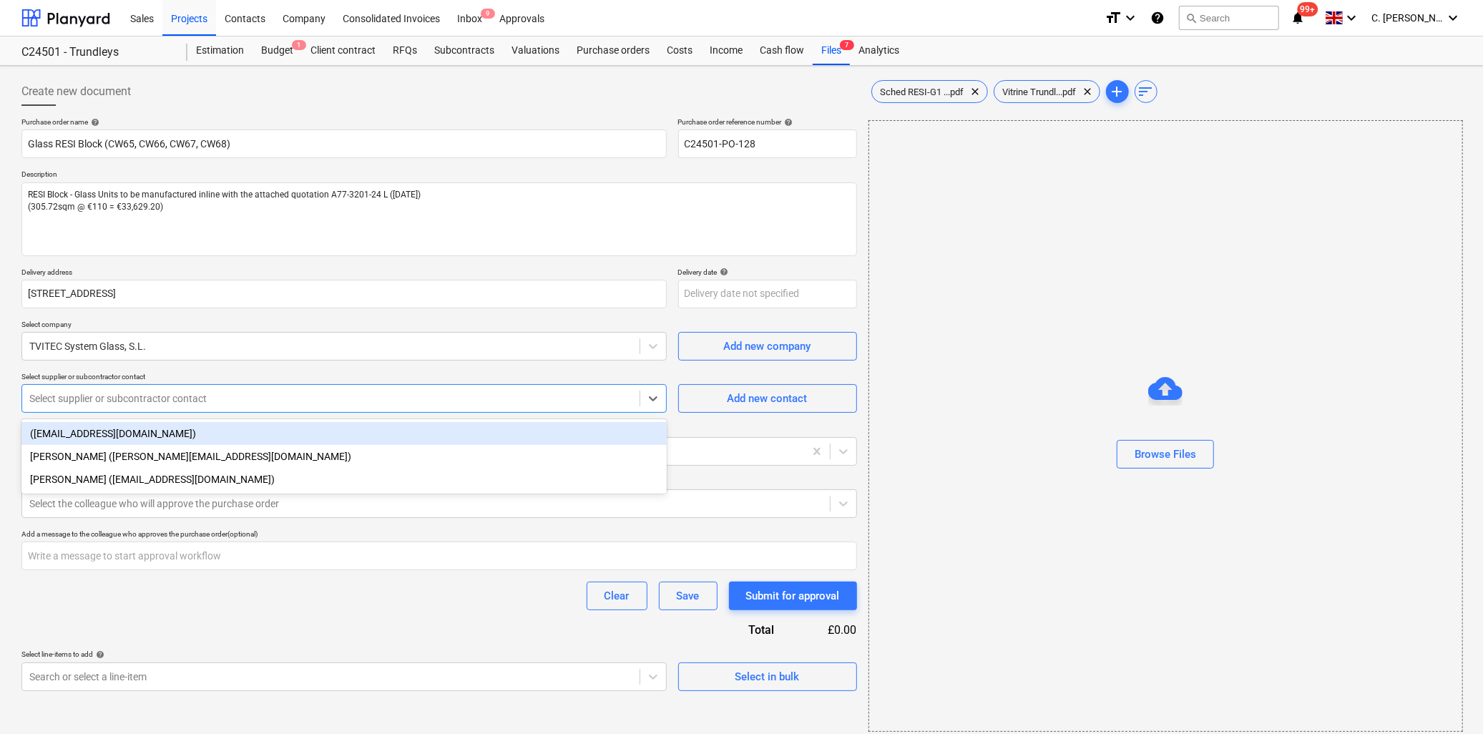
click at [69, 397] on div at bounding box center [330, 398] width 603 height 14
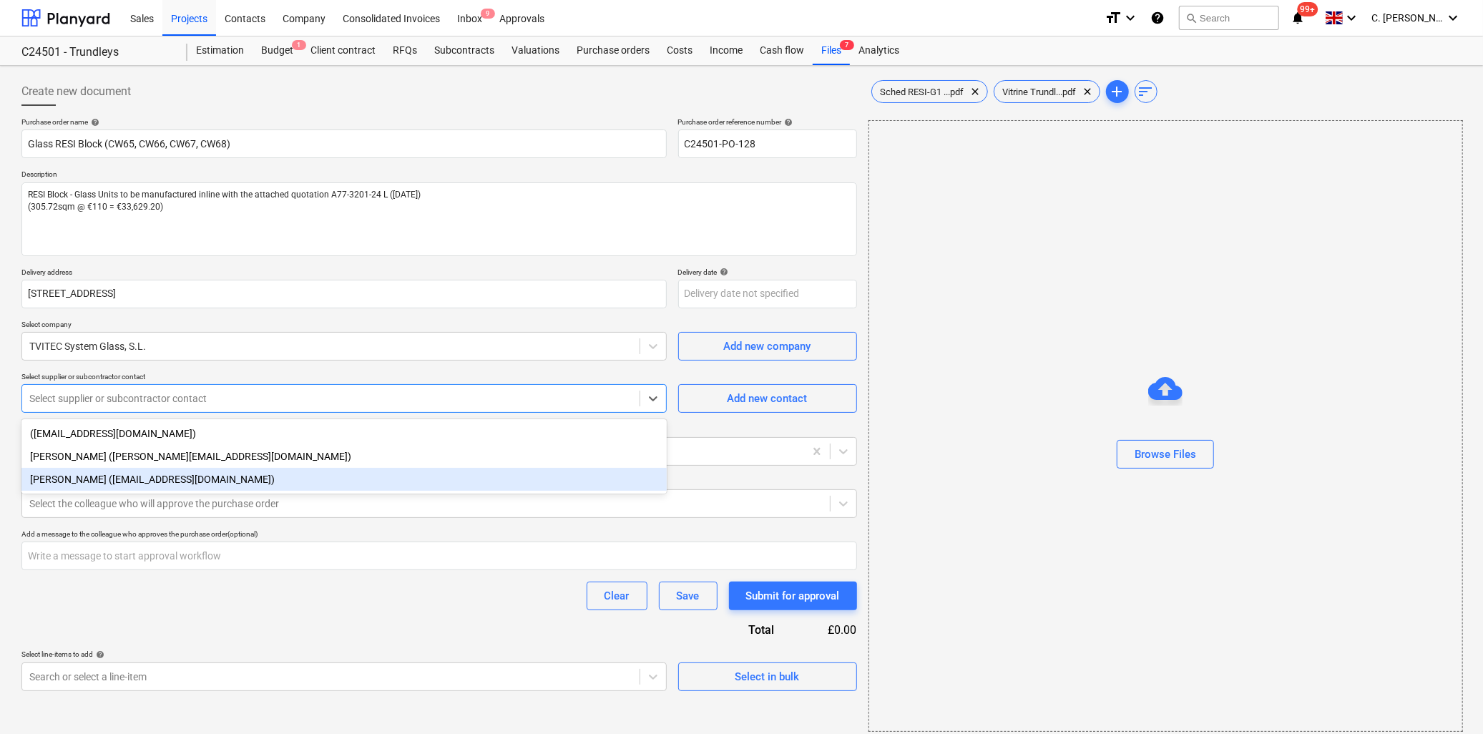
click at [101, 478] on div "[PERSON_NAME] ([EMAIL_ADDRESS][DOMAIN_NAME])" at bounding box center [343, 479] width 645 height 23
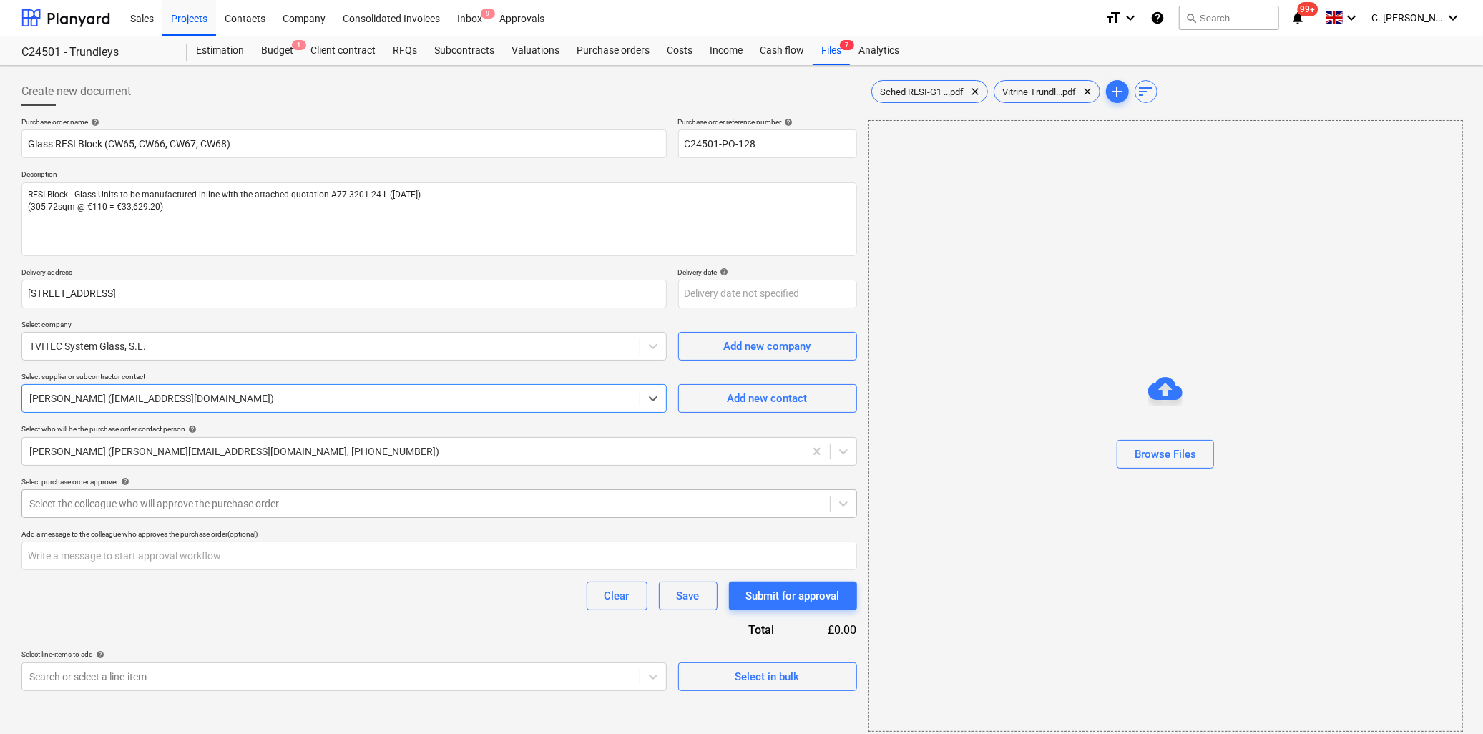
click at [92, 504] on div at bounding box center [425, 503] width 793 height 14
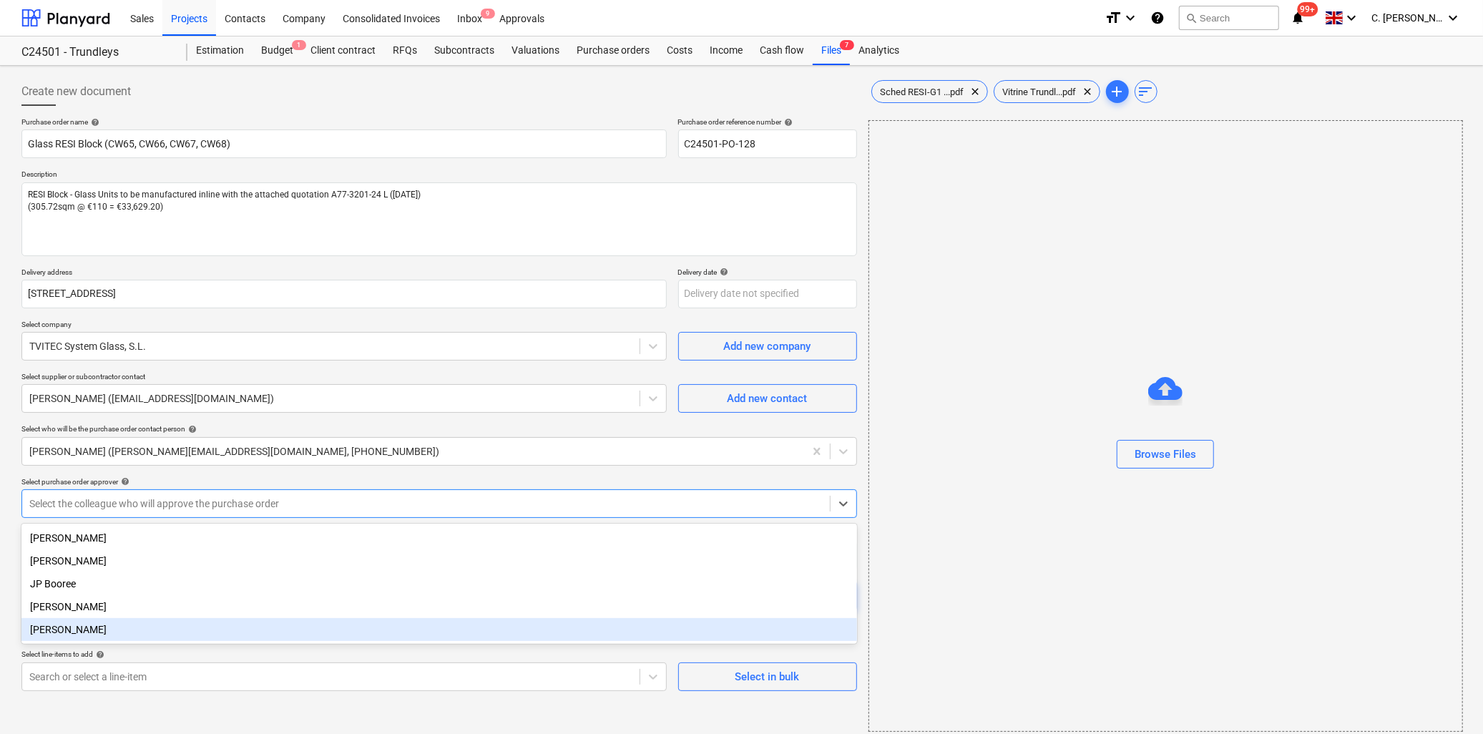
click at [94, 631] on div "[PERSON_NAME]" at bounding box center [438, 629] width 835 height 23
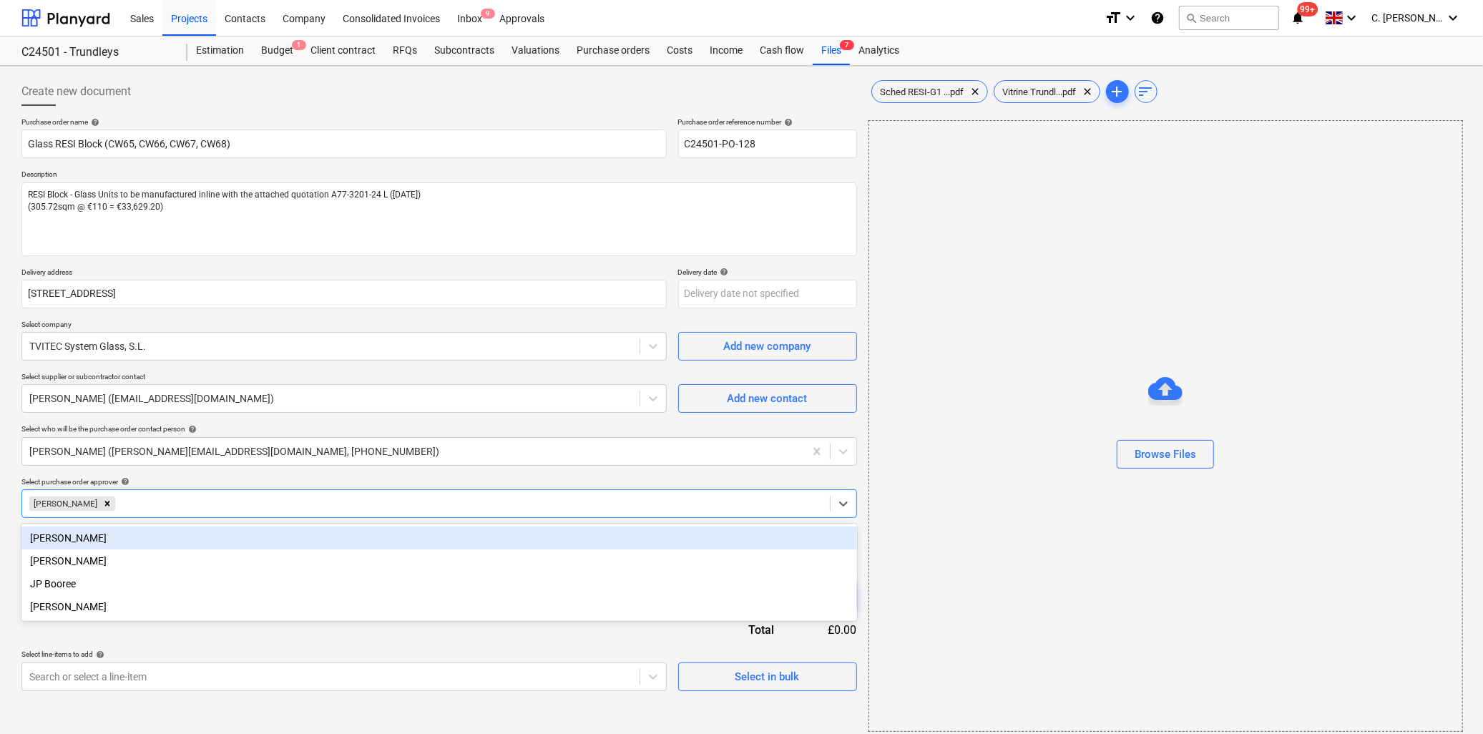
click at [160, 630] on div "Purchase order name help Glass RESI Block (CW65, CW66, CW67, CW68) Purchase ord…" at bounding box center [438, 404] width 835 height 574
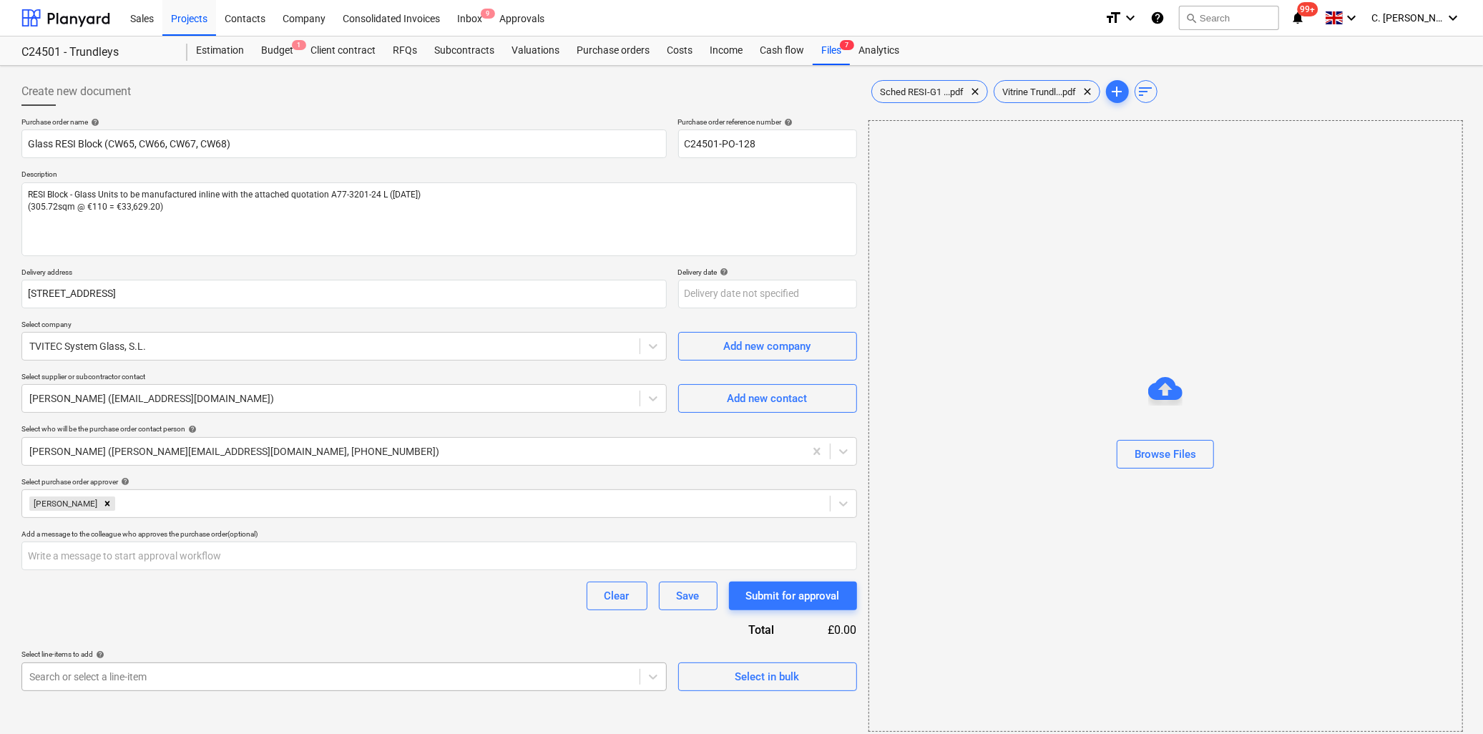
click at [148, 681] on body "Sales Projects Contacts Company Consolidated Invoices Inbox 9 Approvals format_…" at bounding box center [741, 367] width 1483 height 734
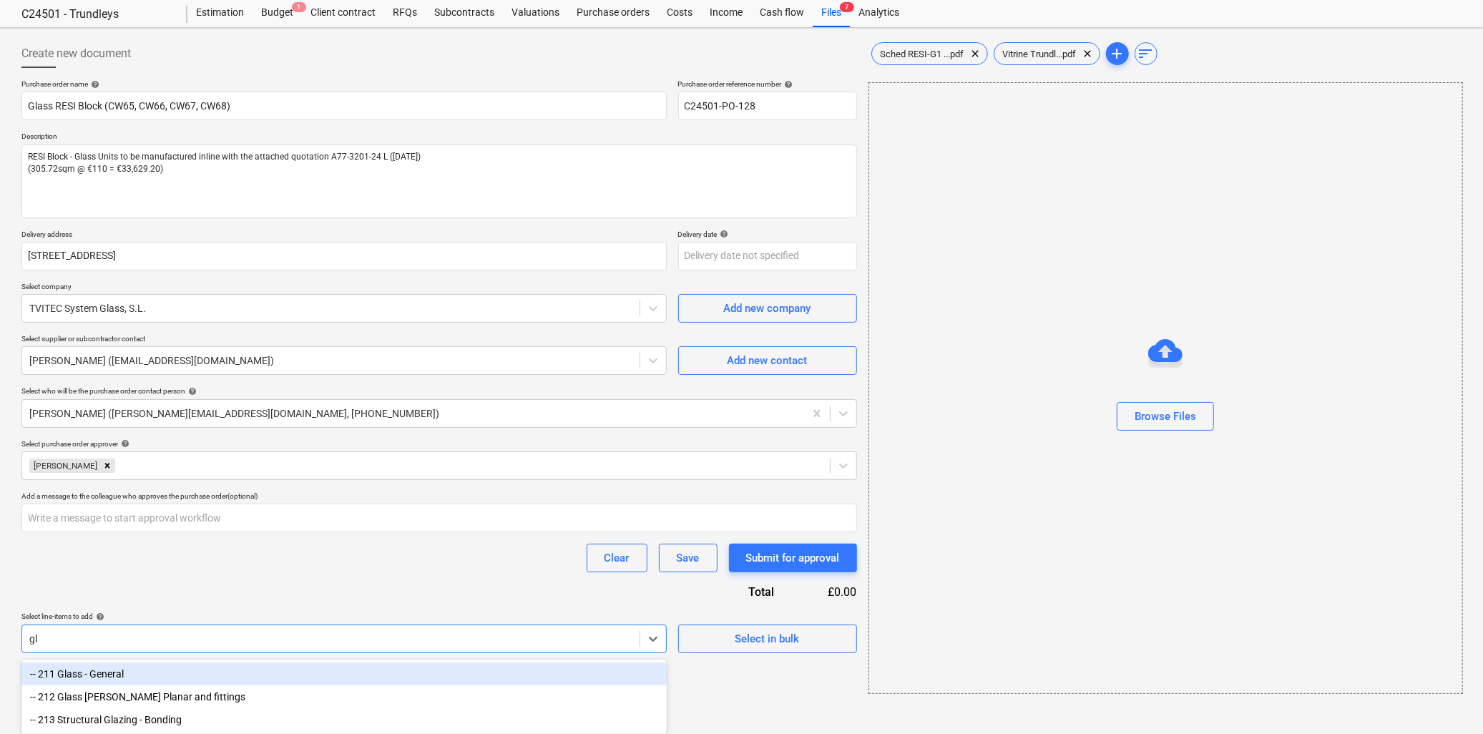
scroll to position [39, 0]
click at [153, 673] on div "-- 211 Glass - General" at bounding box center [343, 673] width 645 height 23
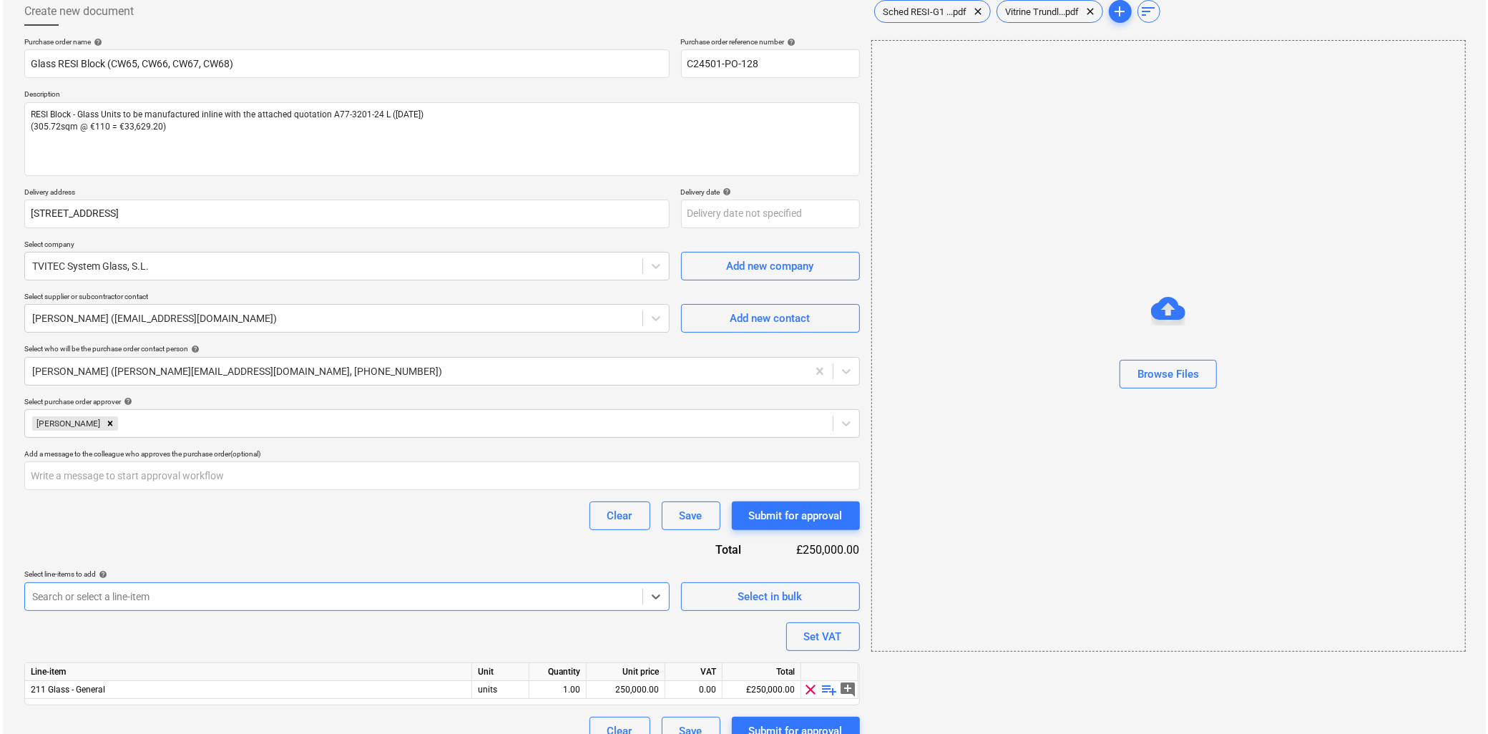
scroll to position [103, 0]
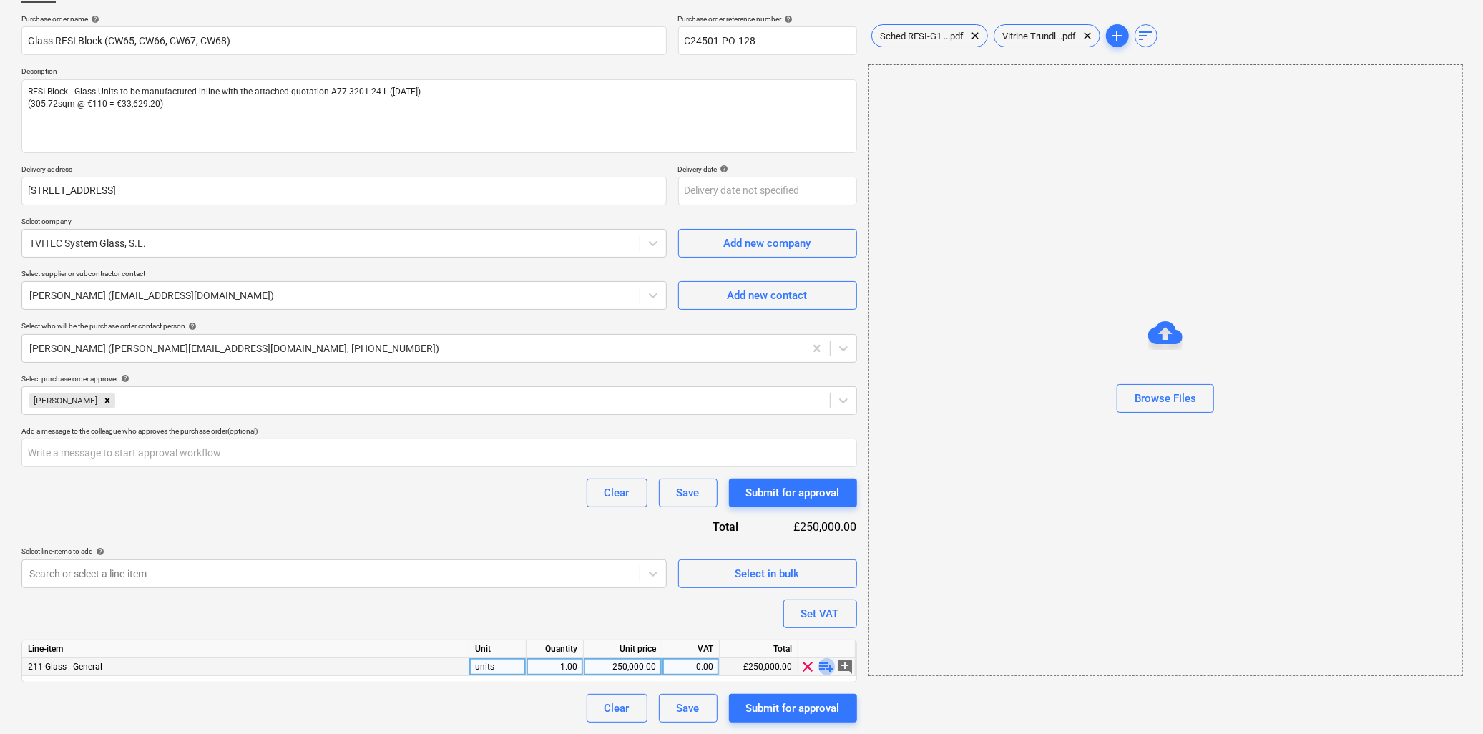
click at [824, 667] on span "playlist_add" at bounding box center [826, 666] width 17 height 17
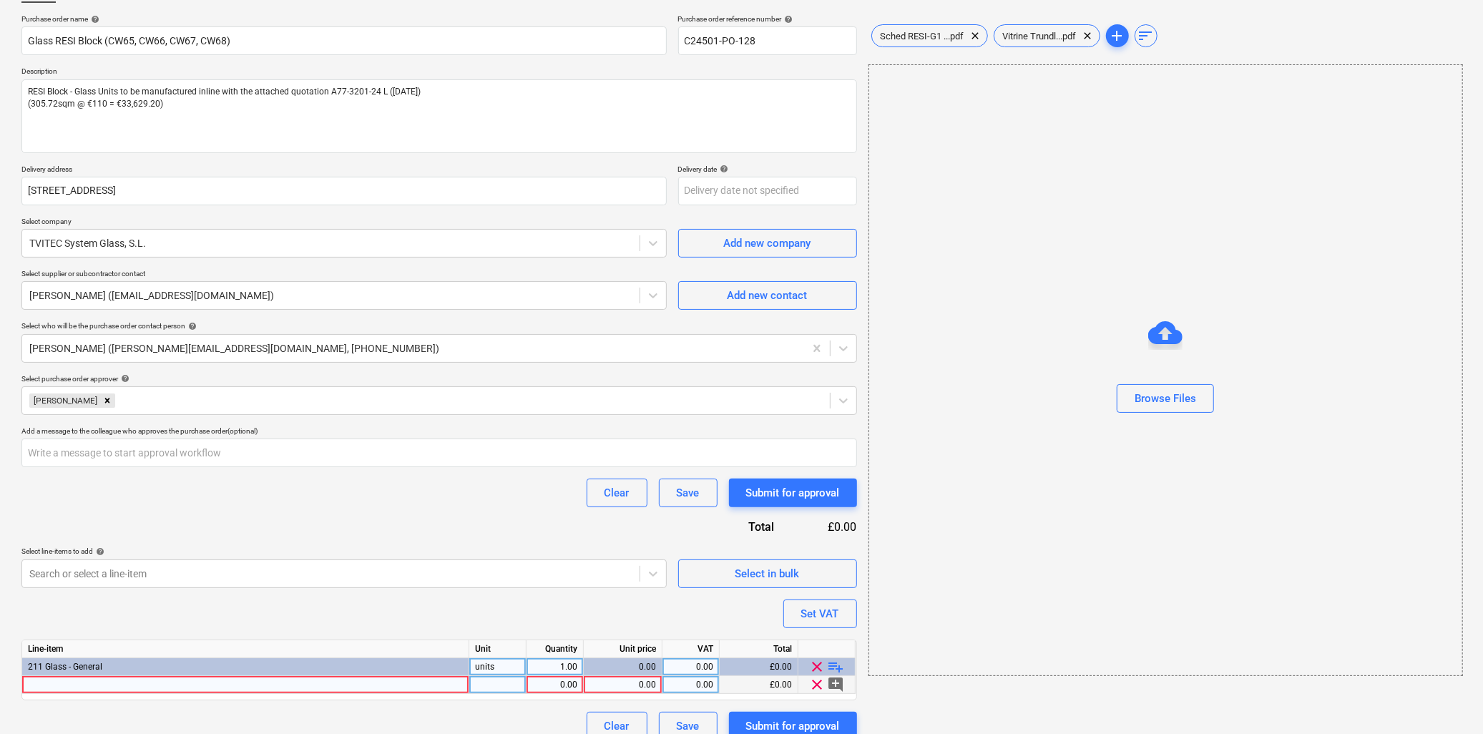
click at [58, 681] on div at bounding box center [245, 685] width 447 height 18
drag, startPoint x: 260, startPoint y: 39, endPoint x: 24, endPoint y: 62, distance: 237.2
click at [0, 53] on html "Sales Projects Contacts Company Consolidated Invoices Inbox 9 Approvals format_…" at bounding box center [741, 264] width 1483 height 734
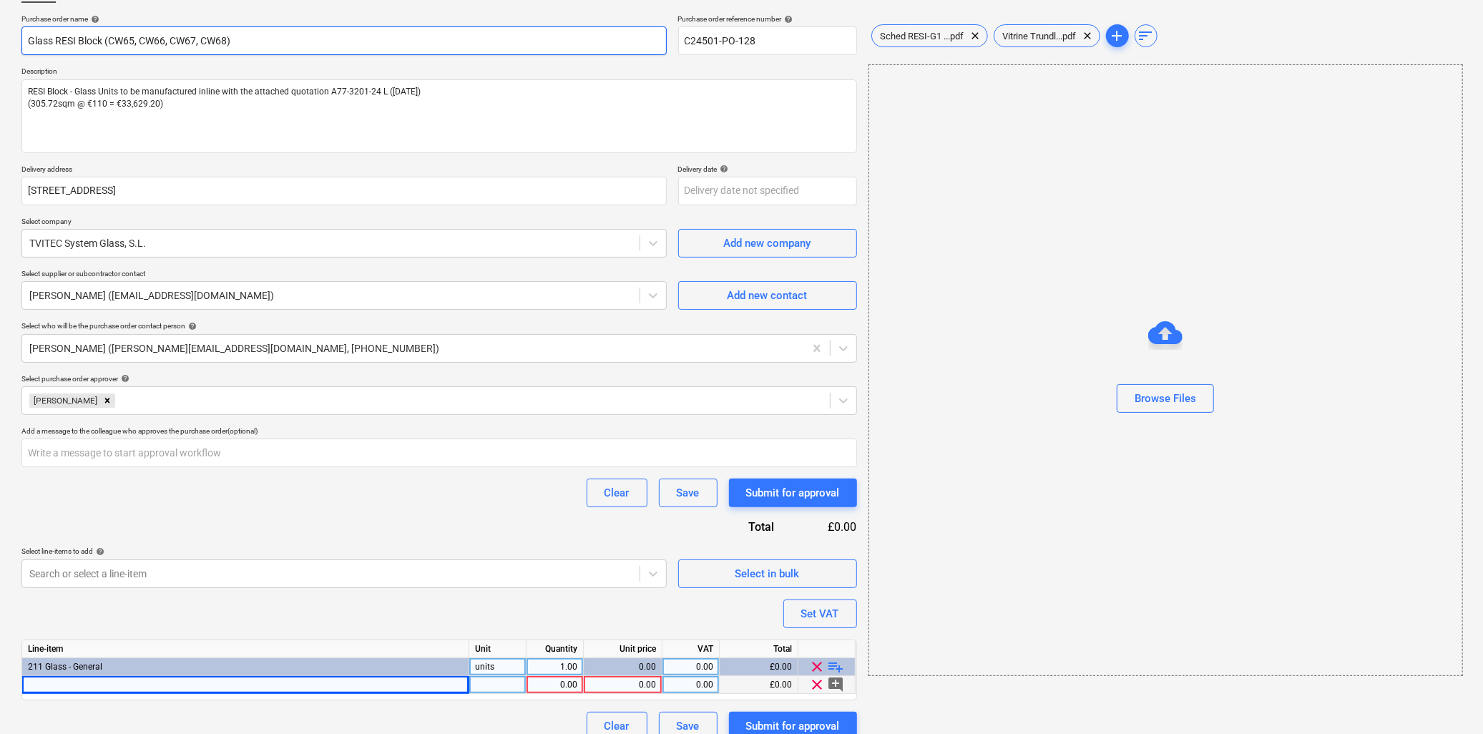
drag, startPoint x: 247, startPoint y: 44, endPoint x: -9, endPoint y: 48, distance: 256.8
click at [0, 48] on html "Sales Projects Contacts Company Consolidated Invoices Inbox 9 Approvals format_…" at bounding box center [741, 264] width 1483 height 734
click at [120, 683] on div at bounding box center [245, 685] width 447 height 18
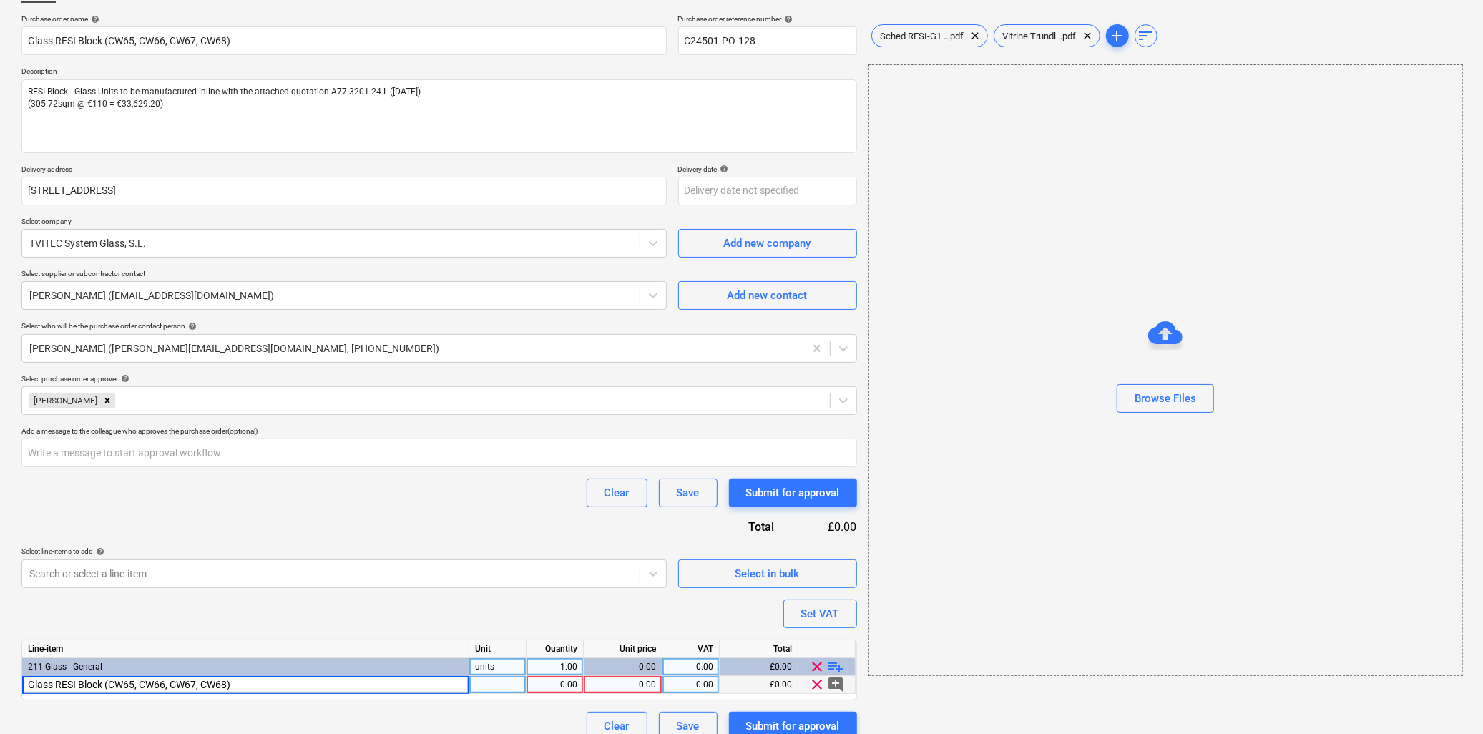
click at [503, 683] on div at bounding box center [497, 685] width 57 height 18
click at [544, 690] on div "1.00" at bounding box center [554, 685] width 45 height 18
click at [611, 683] on div "0.00" at bounding box center [622, 685] width 67 height 18
click at [698, 680] on div "0.00" at bounding box center [690, 685] width 45 height 18
click at [563, 612] on div "Purchase order name help Glass RESI Block (CW65, CW66, CW67, CW68) Purchase ord…" at bounding box center [438, 377] width 835 height 726
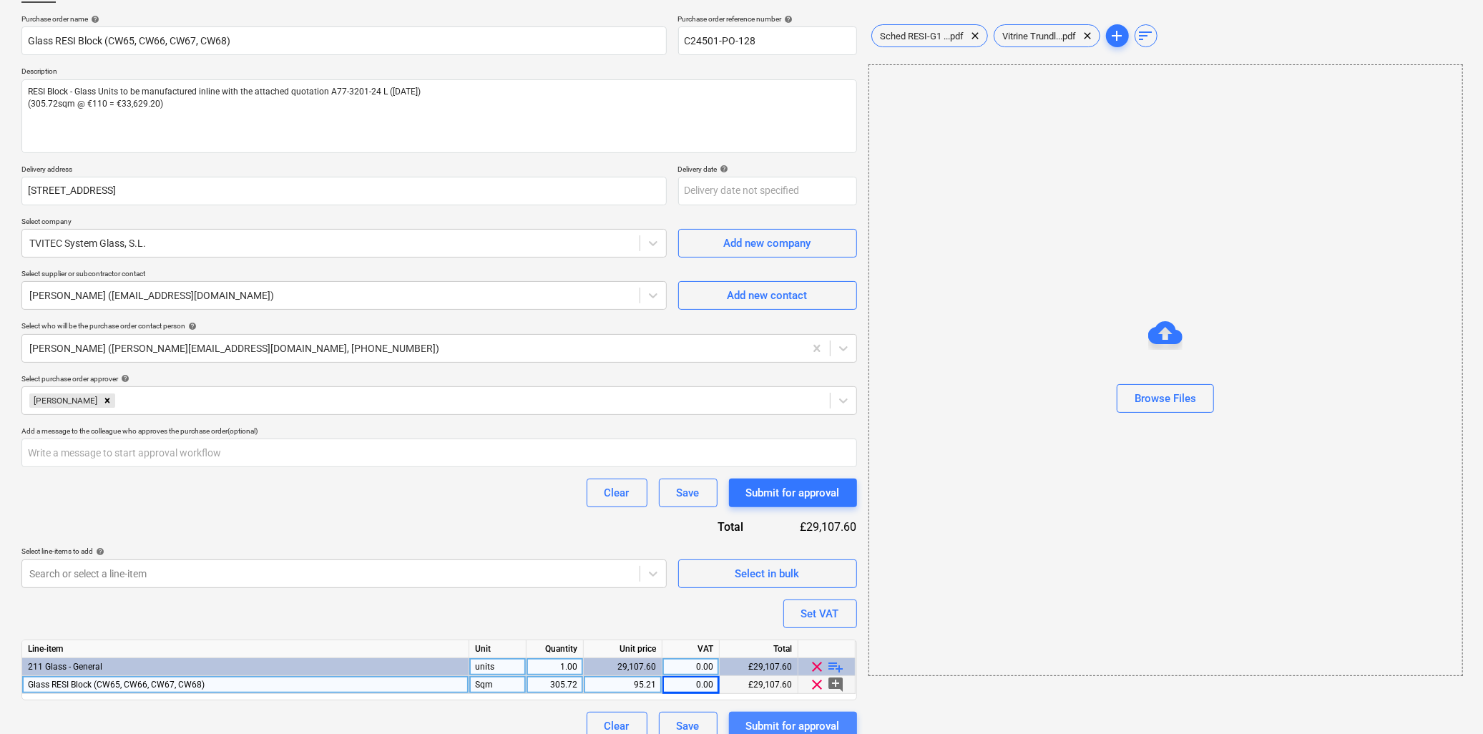
click at [785, 726] on div "Submit for approval" at bounding box center [793, 726] width 94 height 19
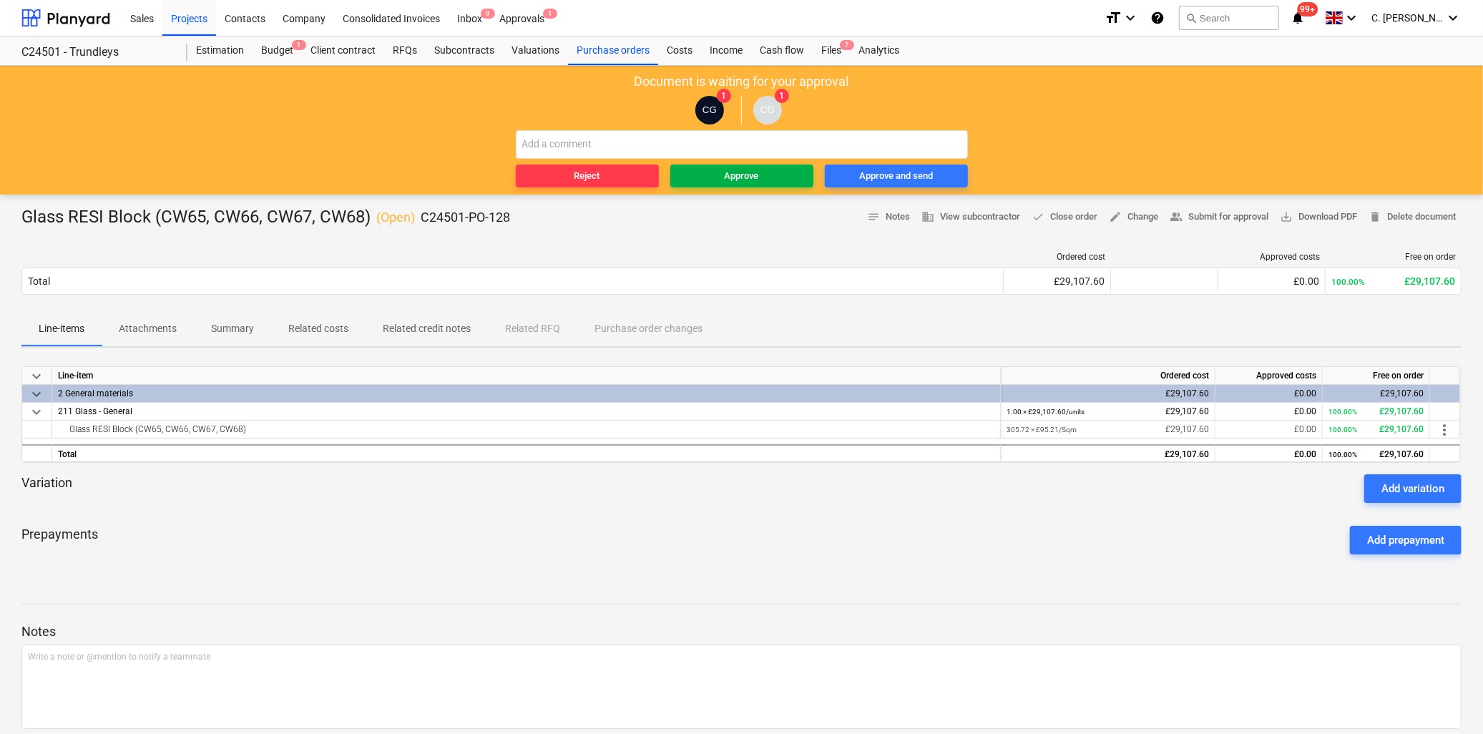
click at [760, 177] on span "Approve" at bounding box center [742, 176] width 132 height 16
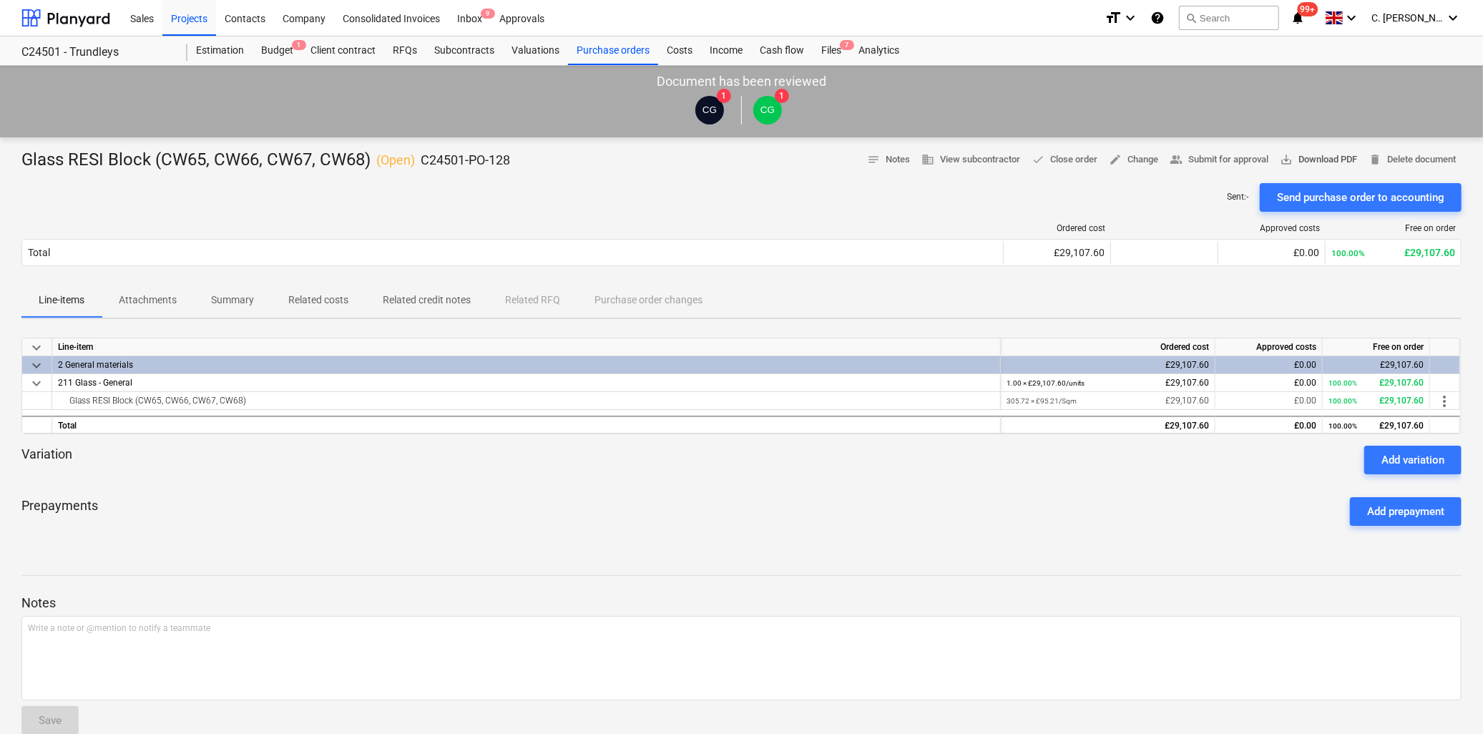
click at [1322, 160] on span "save_alt Download PDF" at bounding box center [1318, 160] width 77 height 16
drag, startPoint x: 423, startPoint y: 157, endPoint x: 531, endPoint y: 167, distance: 109.1
click at [531, 167] on div "Glass RESI Block (CW65, CW66, CW67, CW68) ( Open ) C24501-PO-128 notes Notes bu…" at bounding box center [741, 160] width 1440 height 23
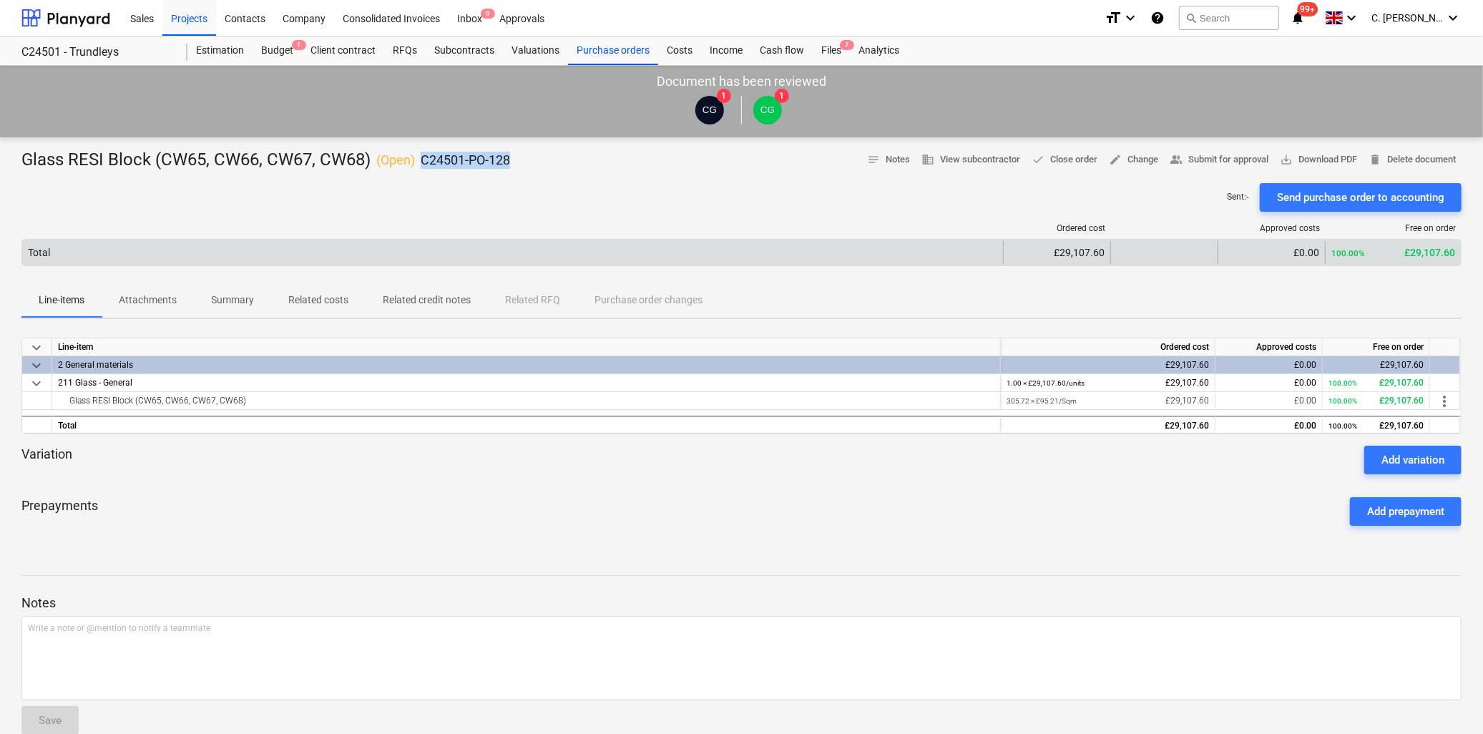
copy p "C24501-PO-128"
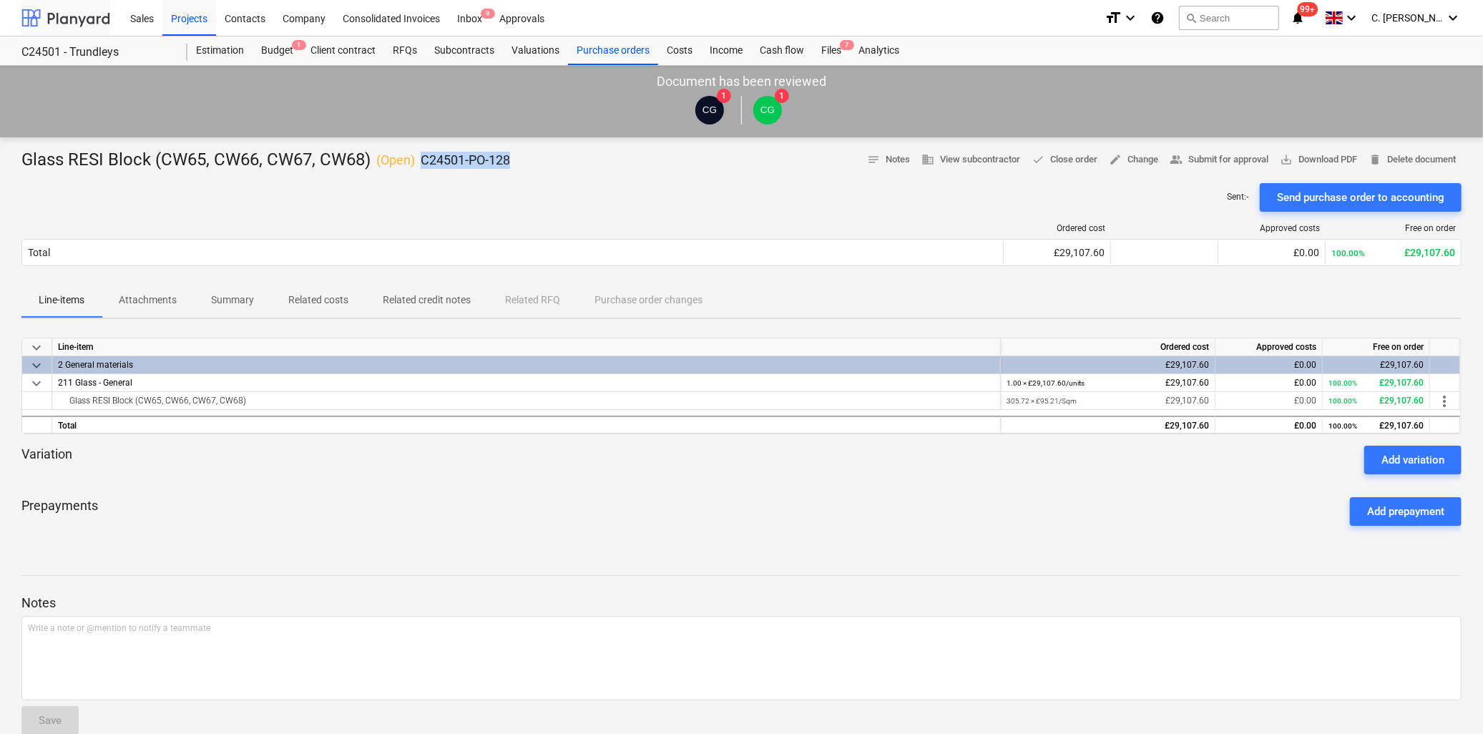
click at [70, 25] on div at bounding box center [65, 18] width 89 height 36
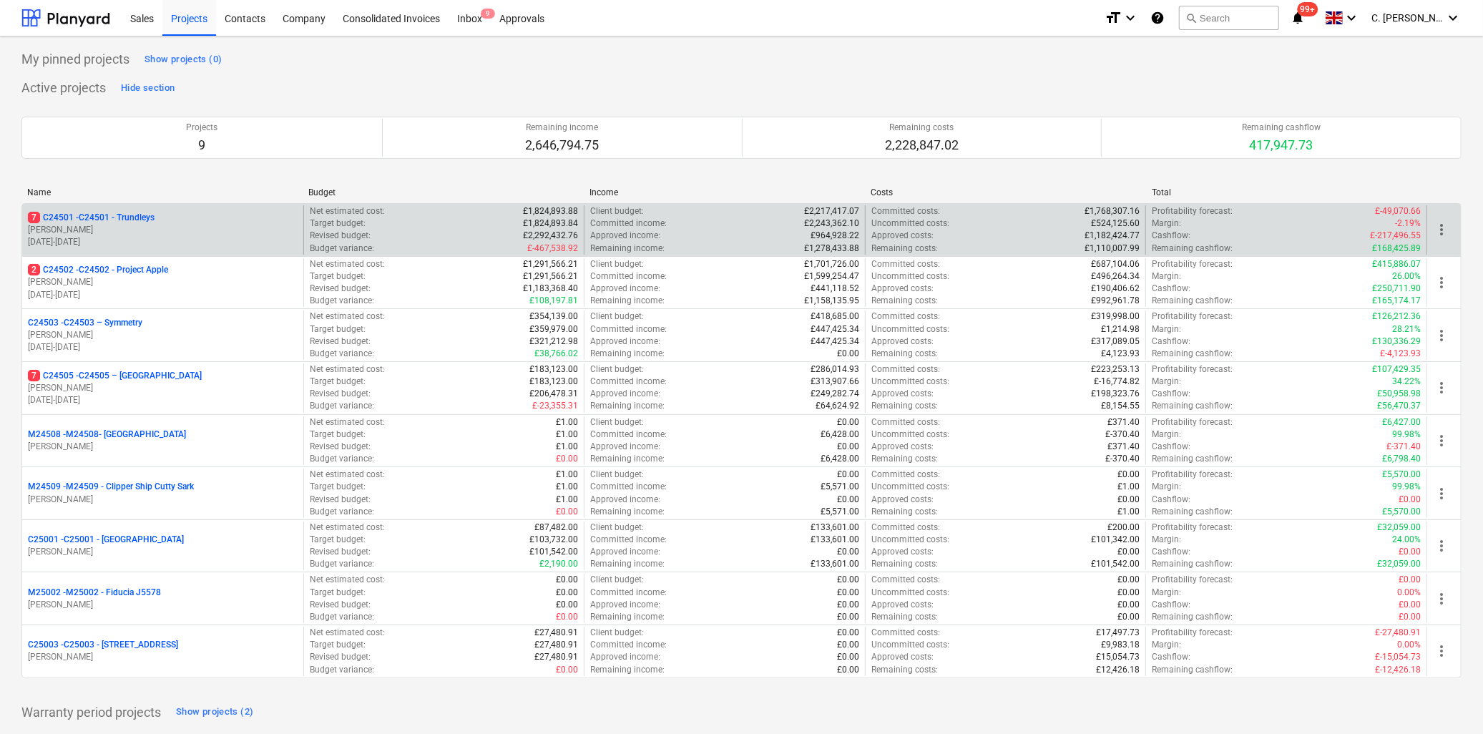
click at [124, 212] on p "7 C24501 - C24501 - Trundleys" at bounding box center [91, 218] width 127 height 12
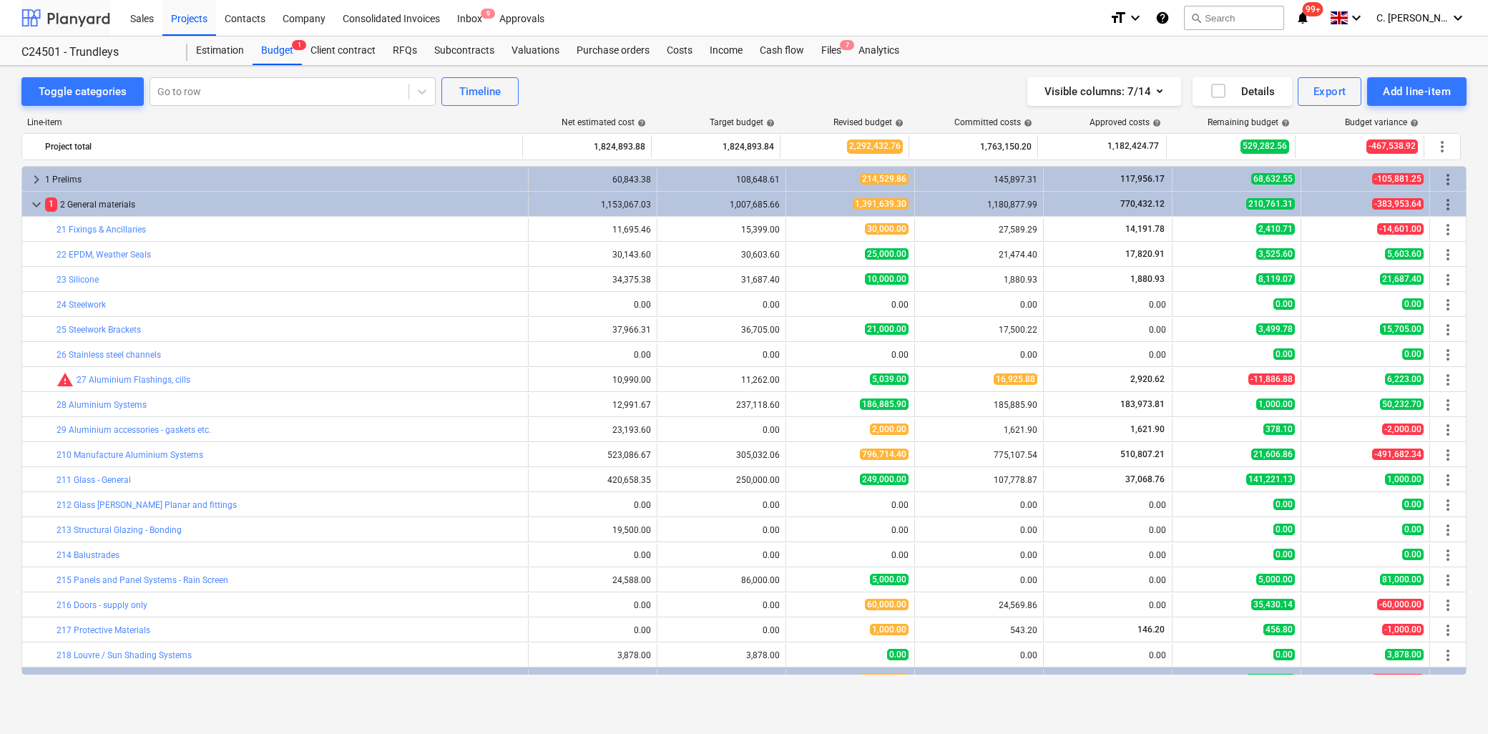
click at [67, 17] on div at bounding box center [65, 18] width 89 height 36
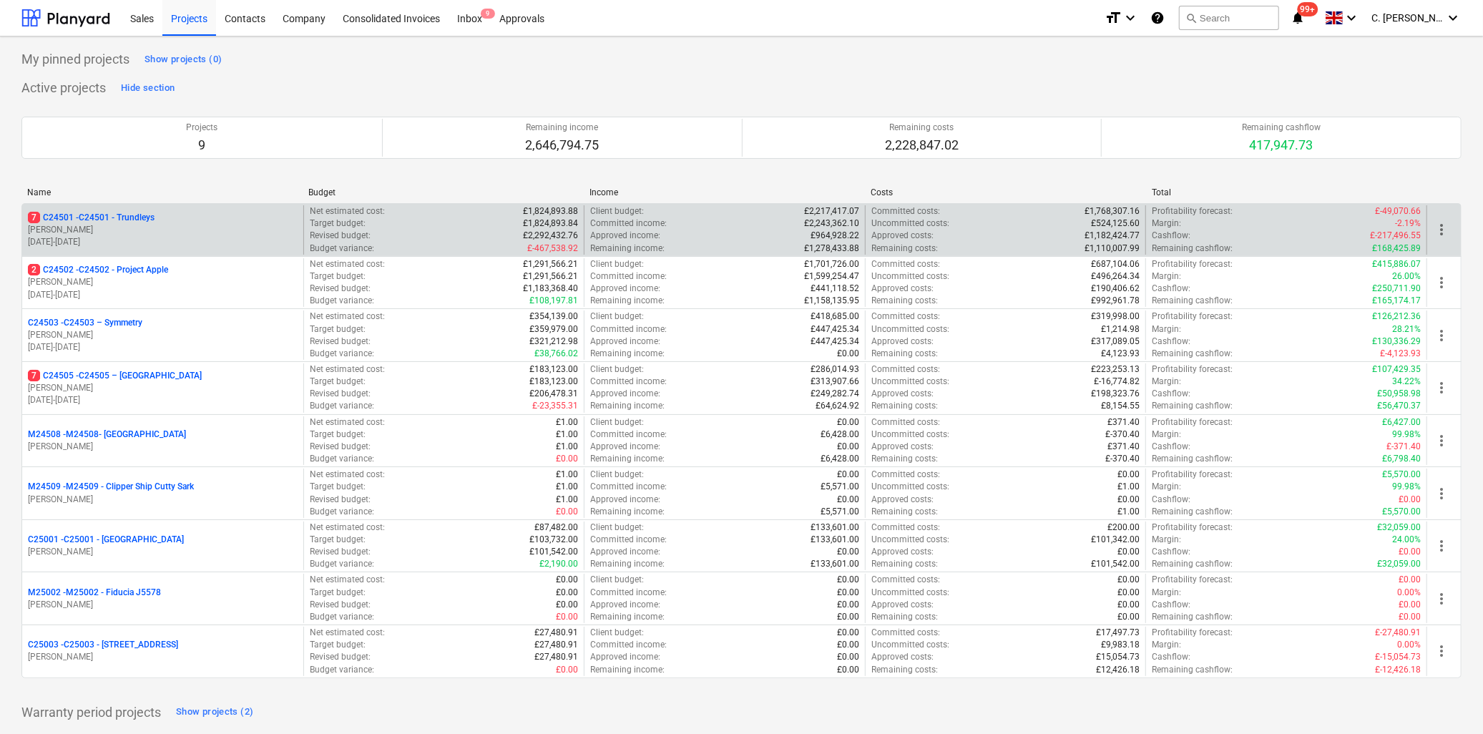
click at [204, 237] on p "[DATE] - [DATE]" at bounding box center [163, 242] width 270 height 12
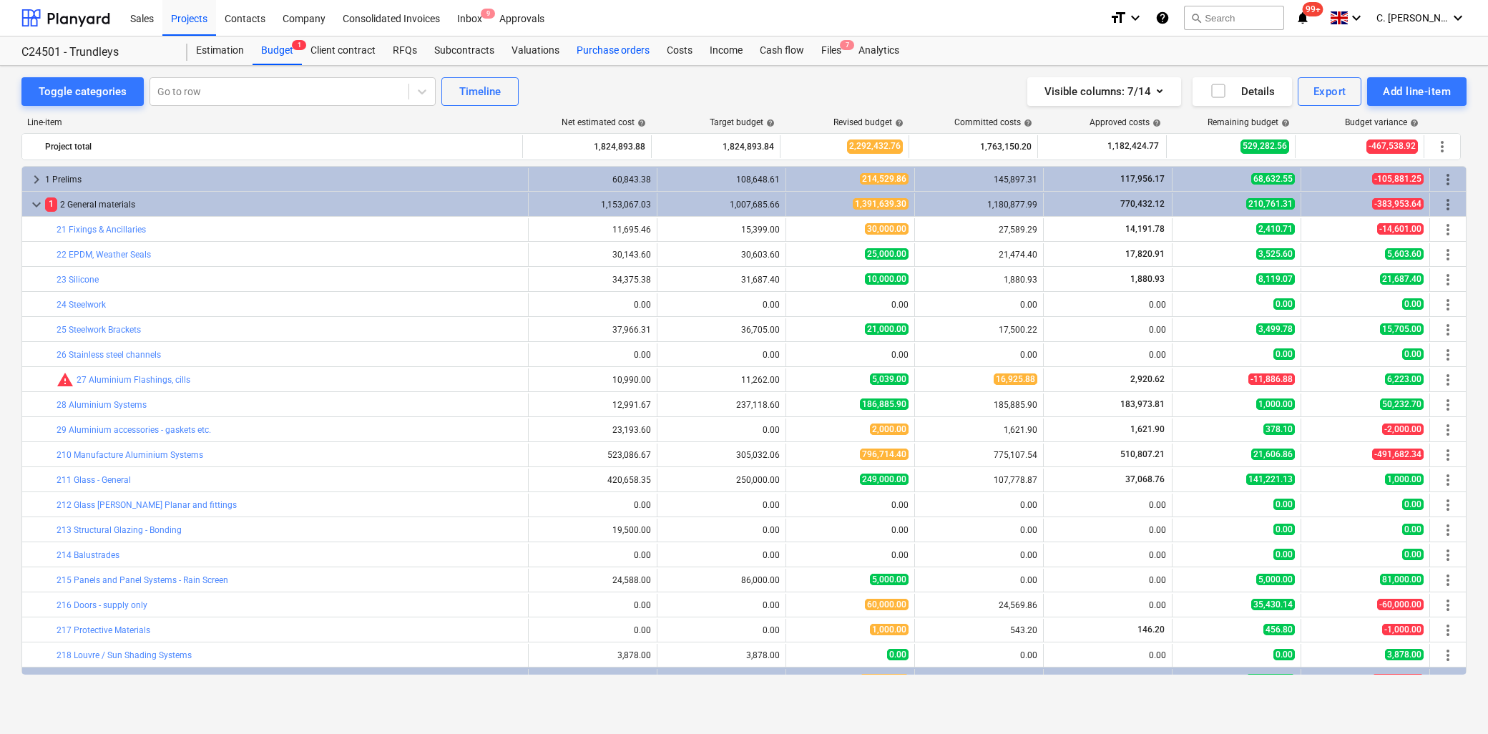
click at [590, 52] on div "Purchase orders" at bounding box center [613, 50] width 90 height 29
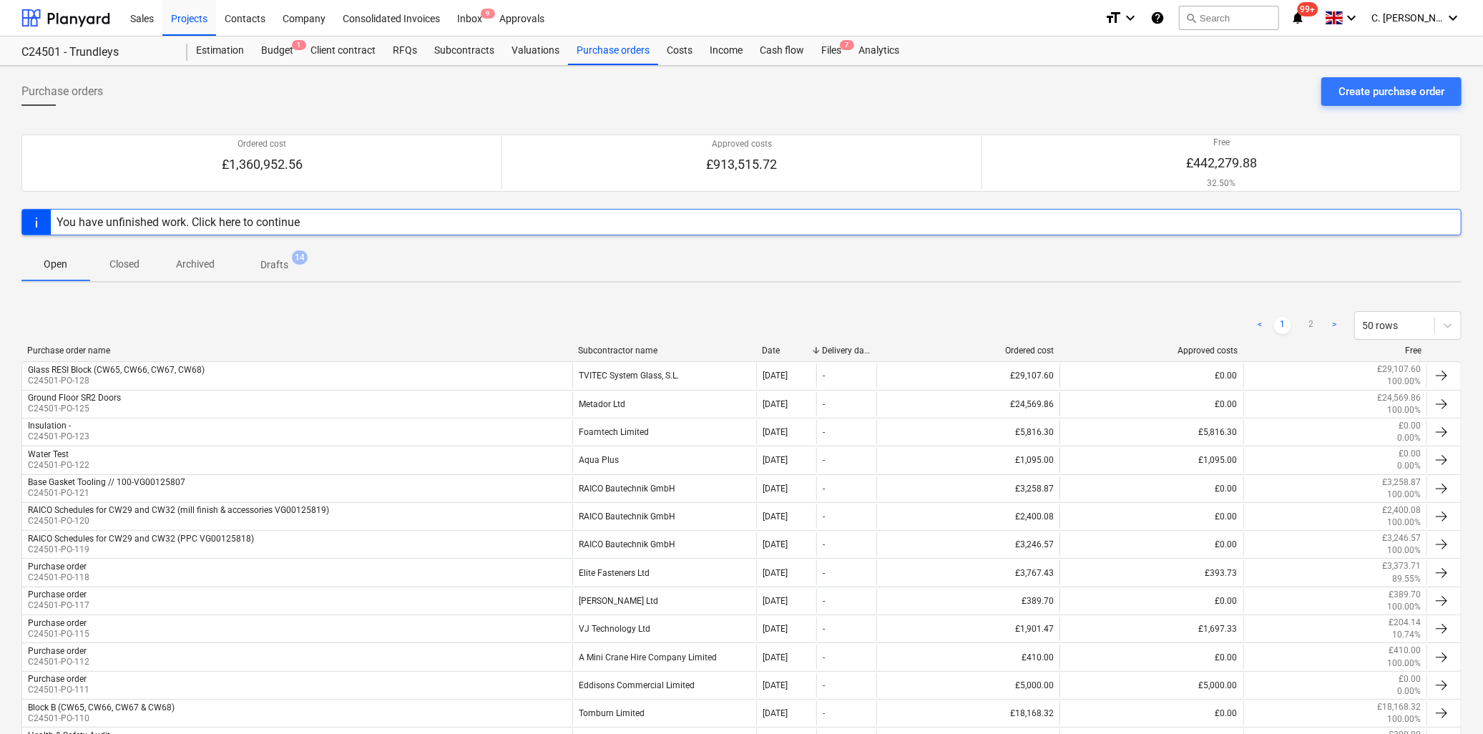
click at [628, 352] on div "Subcontractor name" at bounding box center [664, 350] width 172 height 10
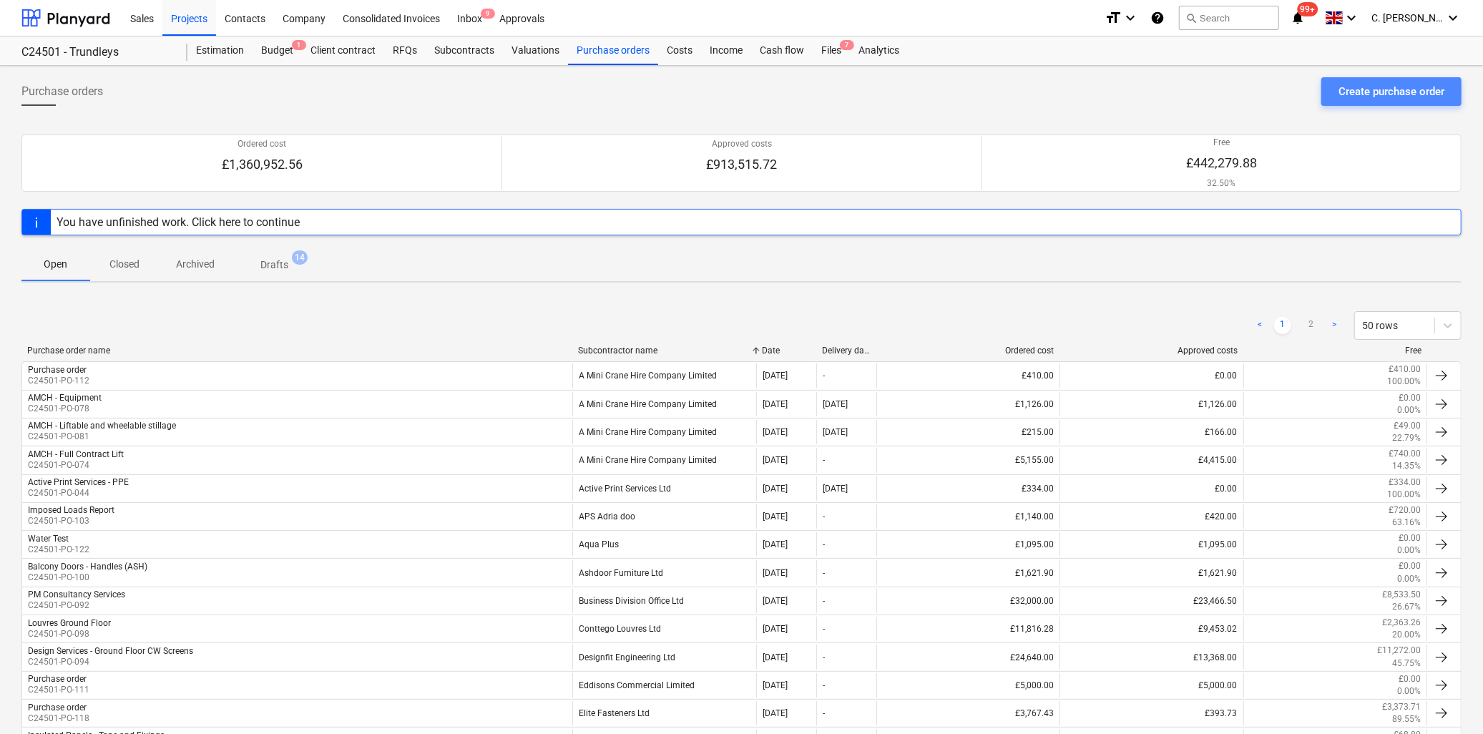
click at [1385, 91] on div "Create purchase order" at bounding box center [1391, 91] width 106 height 19
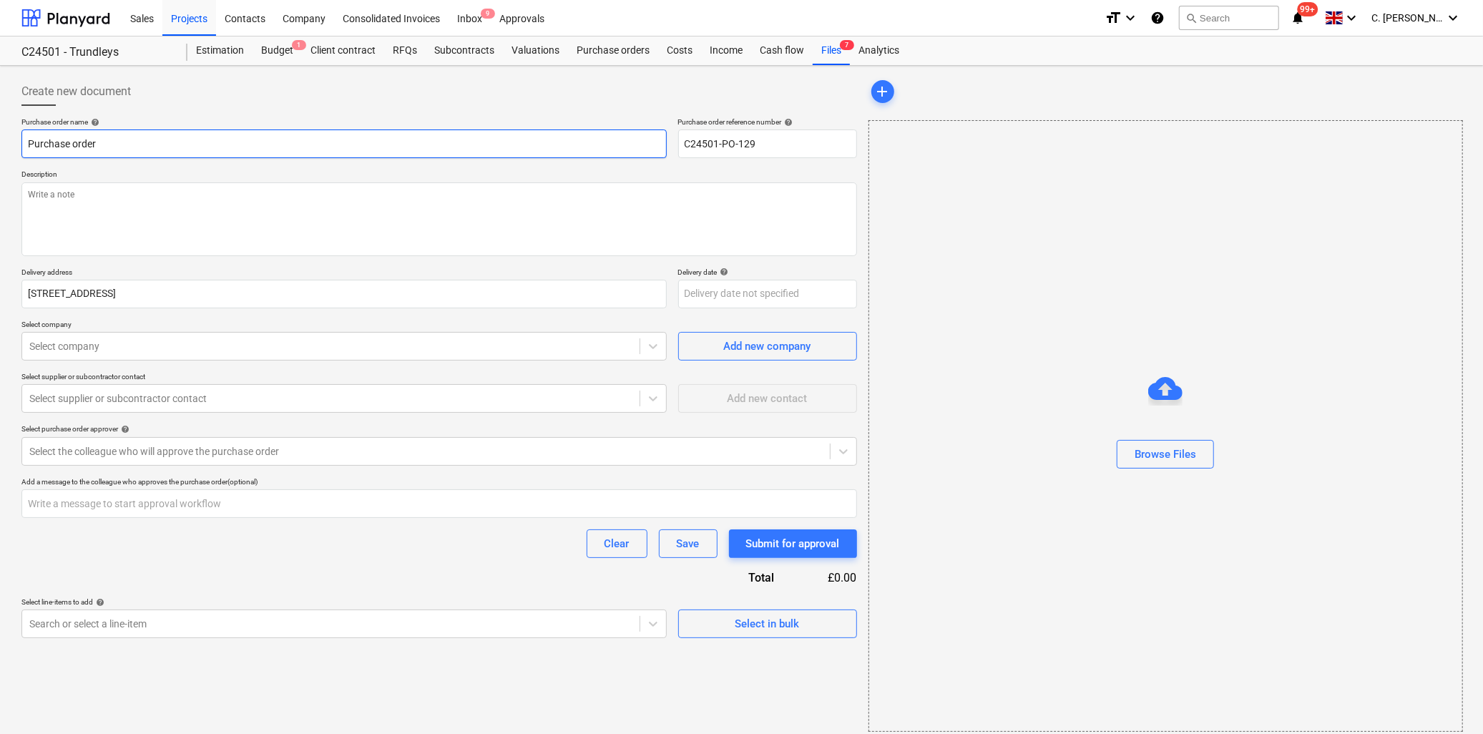
click at [104, 144] on input "Purchase order" at bounding box center [343, 143] width 645 height 29
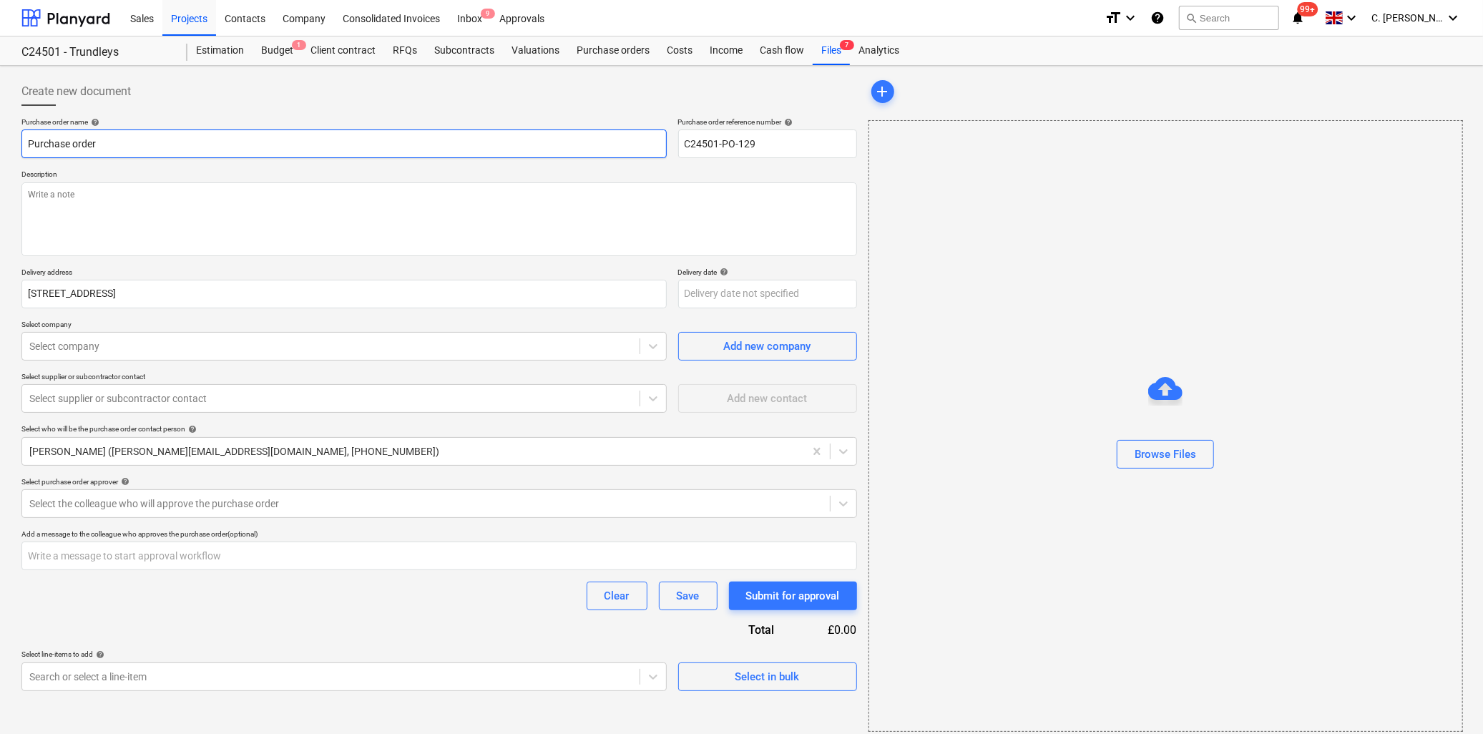
drag, startPoint x: 161, startPoint y: 155, endPoint x: -105, endPoint y: 152, distance: 266.1
click at [0, 152] on html "Sales Projects Contacts Company Consolidated Invoices Inbox 9 Approvals format_…" at bounding box center [741, 367] width 1483 height 734
click at [90, 145] on input "Glass MEZZ (CW49, CW50, CW51" at bounding box center [343, 143] width 645 height 29
click at [273, 143] on input "Glass MEZZ (CW48, CW48ACW49, CW50, CW51" at bounding box center [343, 143] width 645 height 29
click at [152, 149] on input "Glass MEZZ (CW48, CW48ACW49, CW50, CW51" at bounding box center [343, 143] width 645 height 29
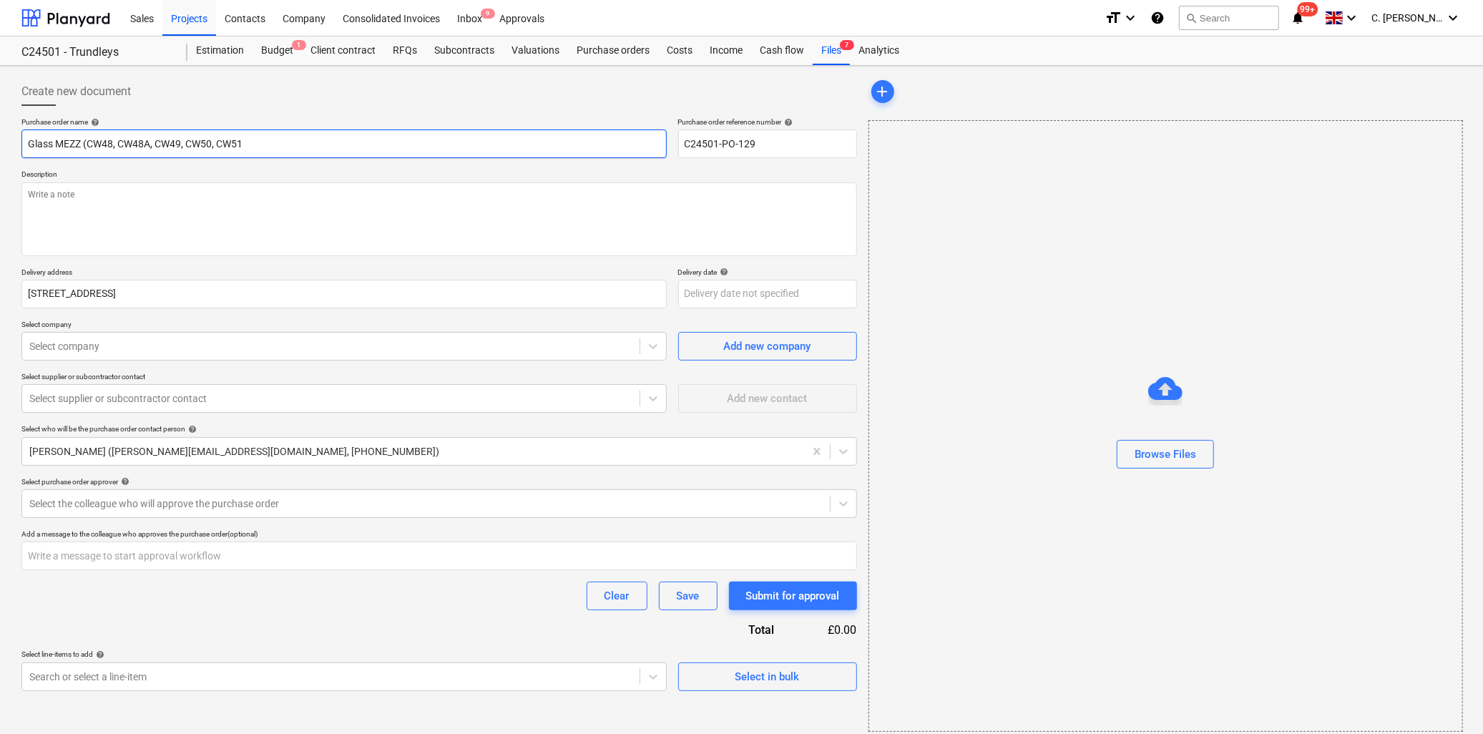
click at [269, 144] on input "Glass MEZZ (CW48, CW48A, CW49, CW50, CW51" at bounding box center [343, 143] width 645 height 29
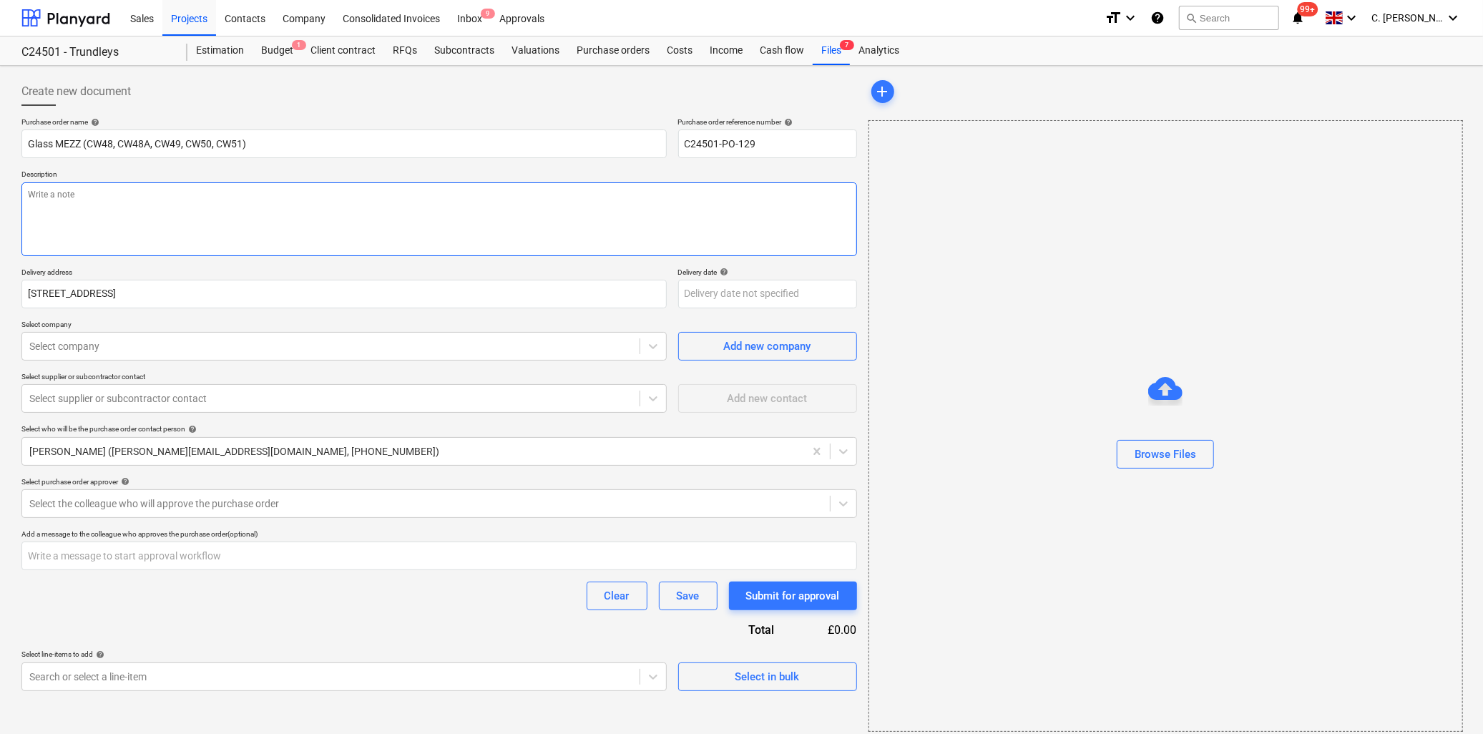
click at [175, 222] on textarea at bounding box center [438, 219] width 835 height 74
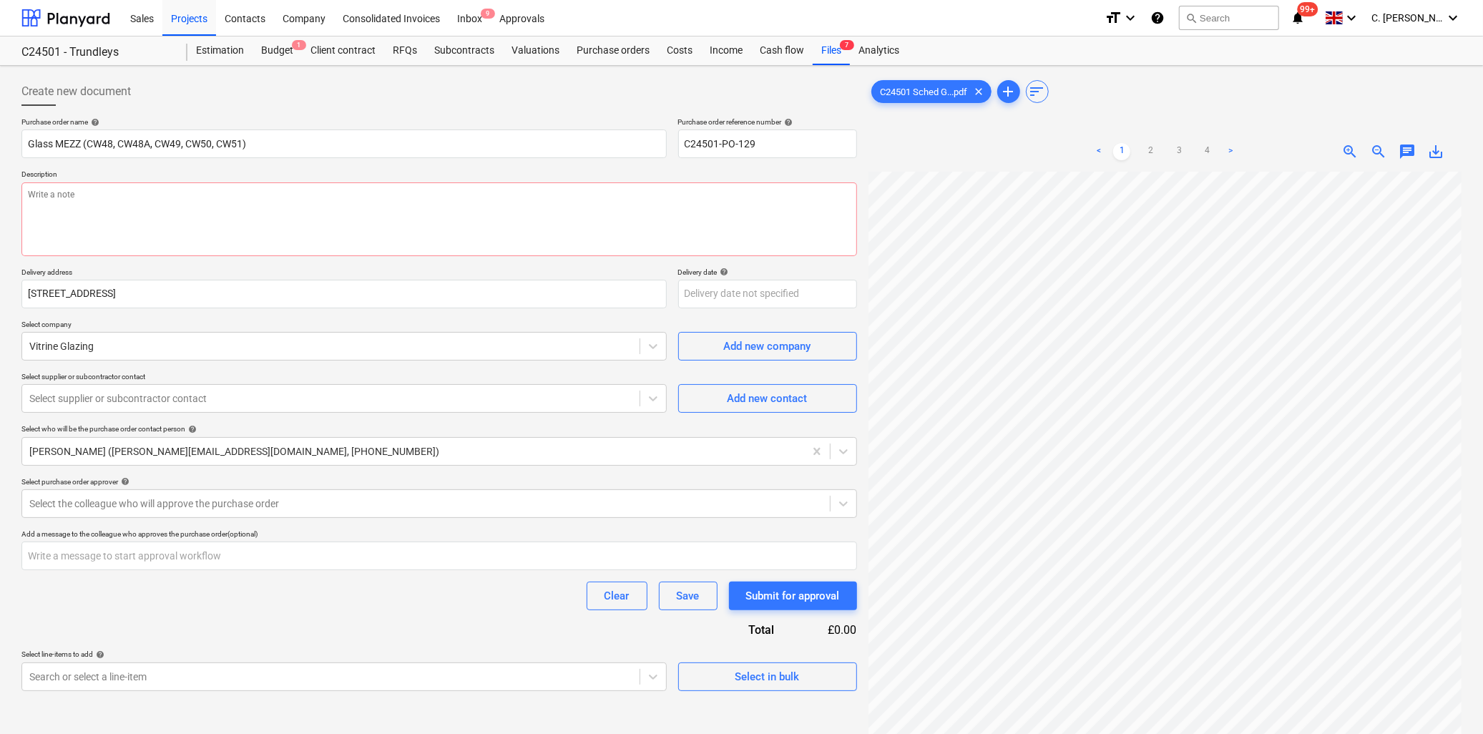
drag, startPoint x: 1004, startPoint y: 94, endPoint x: 986, endPoint y: 114, distance: 27.9
click at [1004, 94] on span "add" at bounding box center [1008, 91] width 17 height 17
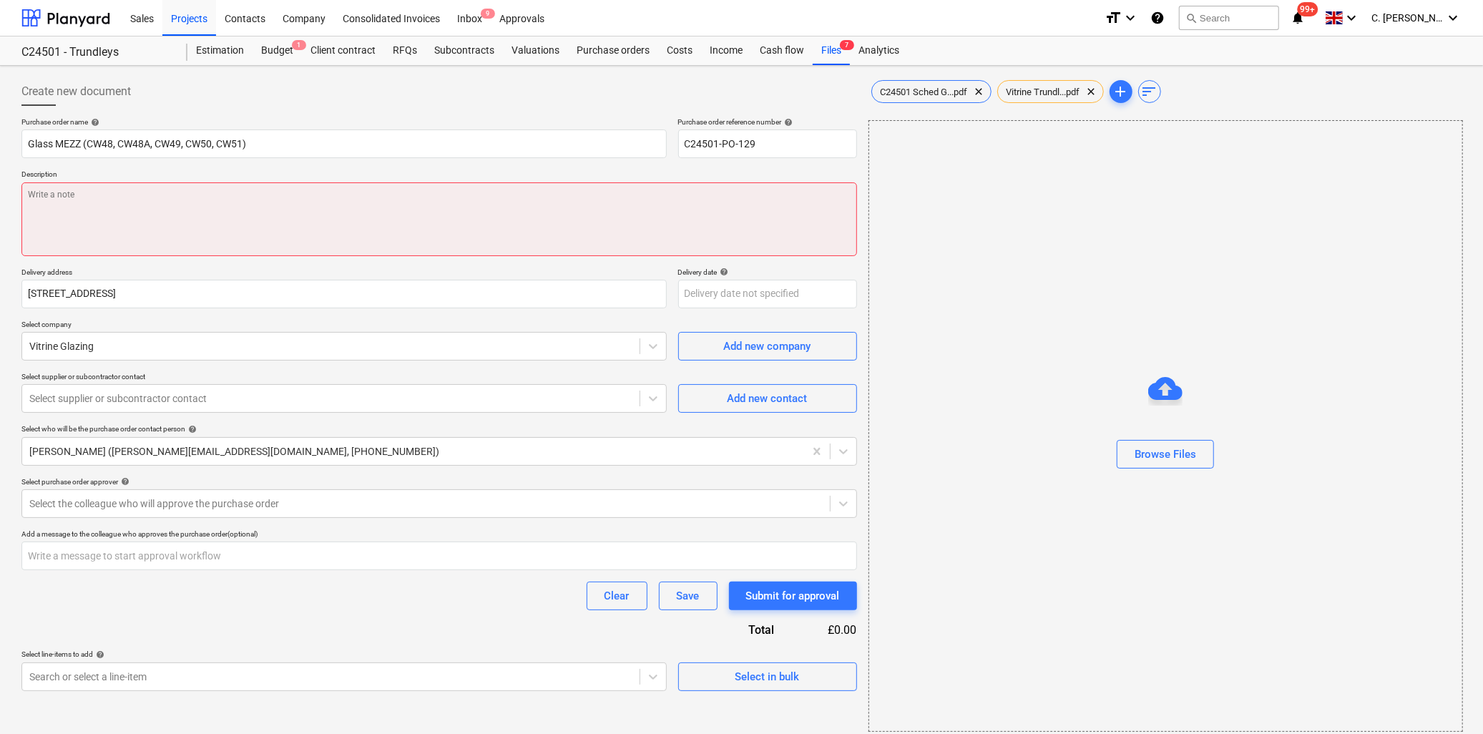
click at [156, 207] on textarea at bounding box center [438, 219] width 835 height 74
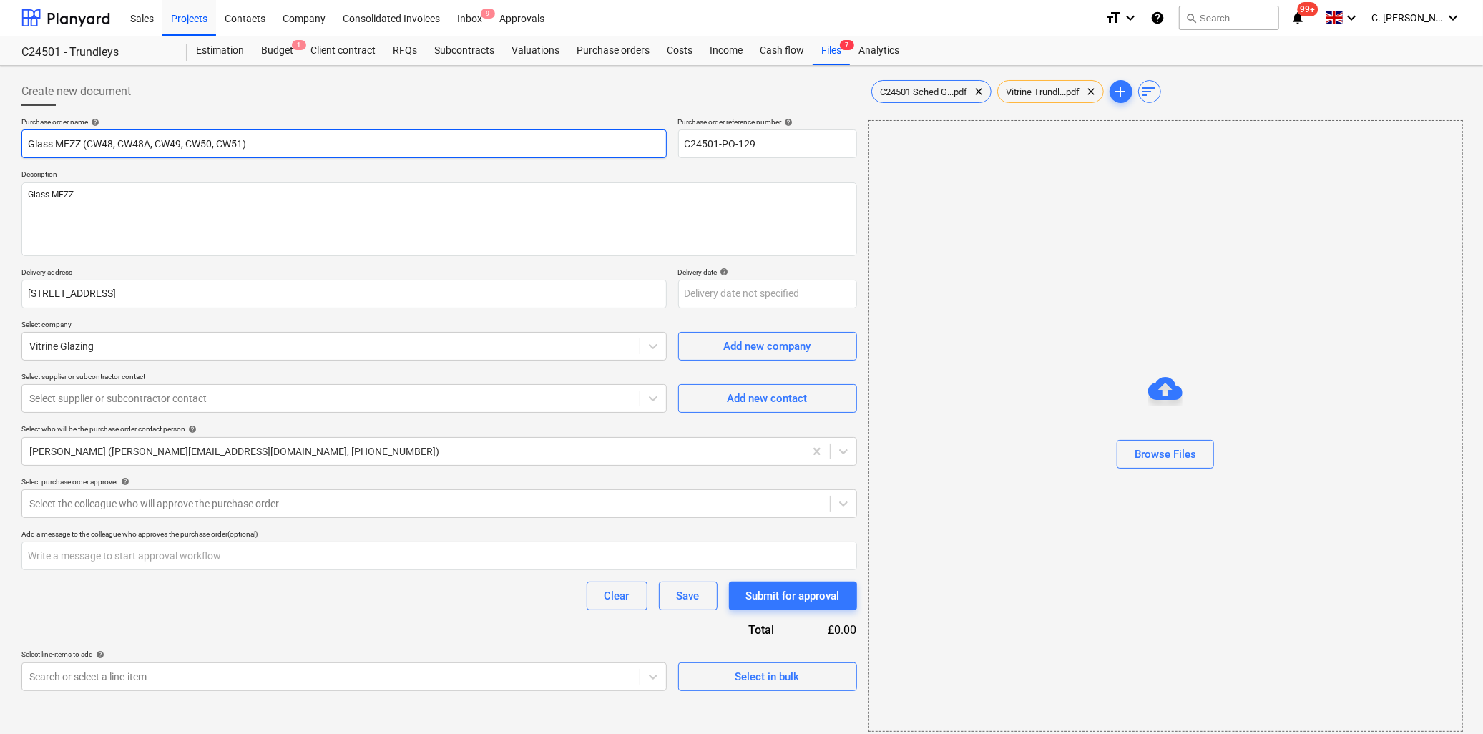
drag, startPoint x: 84, startPoint y: 144, endPoint x: 285, endPoint y: 139, distance: 201.1
click at [285, 139] on input "Glass MEZZ (CW48, CW48A, CW49, CW50, CW51)" at bounding box center [343, 143] width 645 height 29
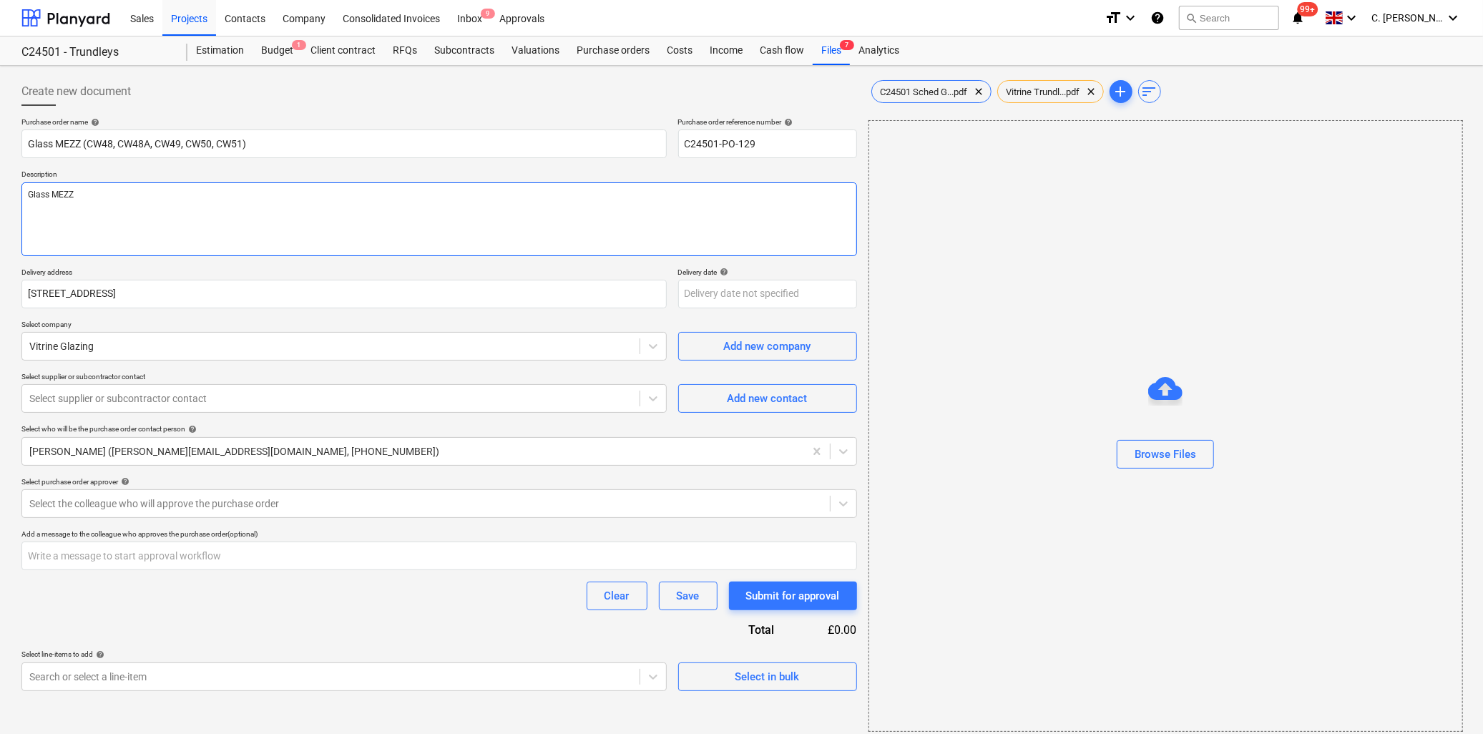
click at [165, 206] on textarea "Glass MEZZ" at bounding box center [438, 219] width 835 height 74
paste textarea "(CW48, CW48A, CW49, CW50, CW51)"
click at [119, 212] on textarea "Glass MEZZ (CW48, CW48A, CW49, CW50, CW51)" at bounding box center [438, 219] width 835 height 74
click at [272, 197] on textarea "Glass MEZZ (CW48, CW48A, CW49, CW50, CW51)" at bounding box center [438, 219] width 835 height 74
click at [1062, 90] on span "Vitrine Trundl...pdf" at bounding box center [1043, 92] width 91 height 11
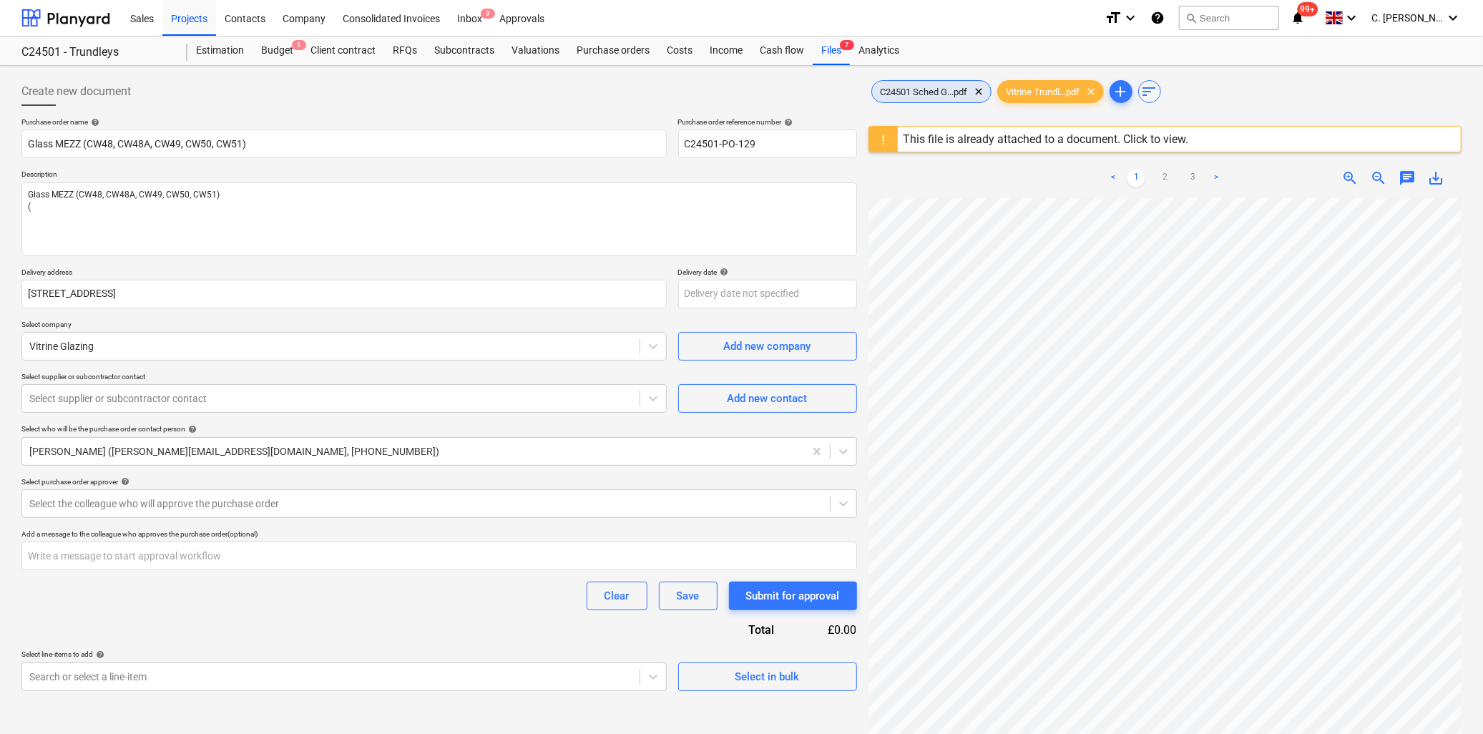
click at [941, 92] on span "C24501 Sched G...pdf" at bounding box center [924, 92] width 104 height 11
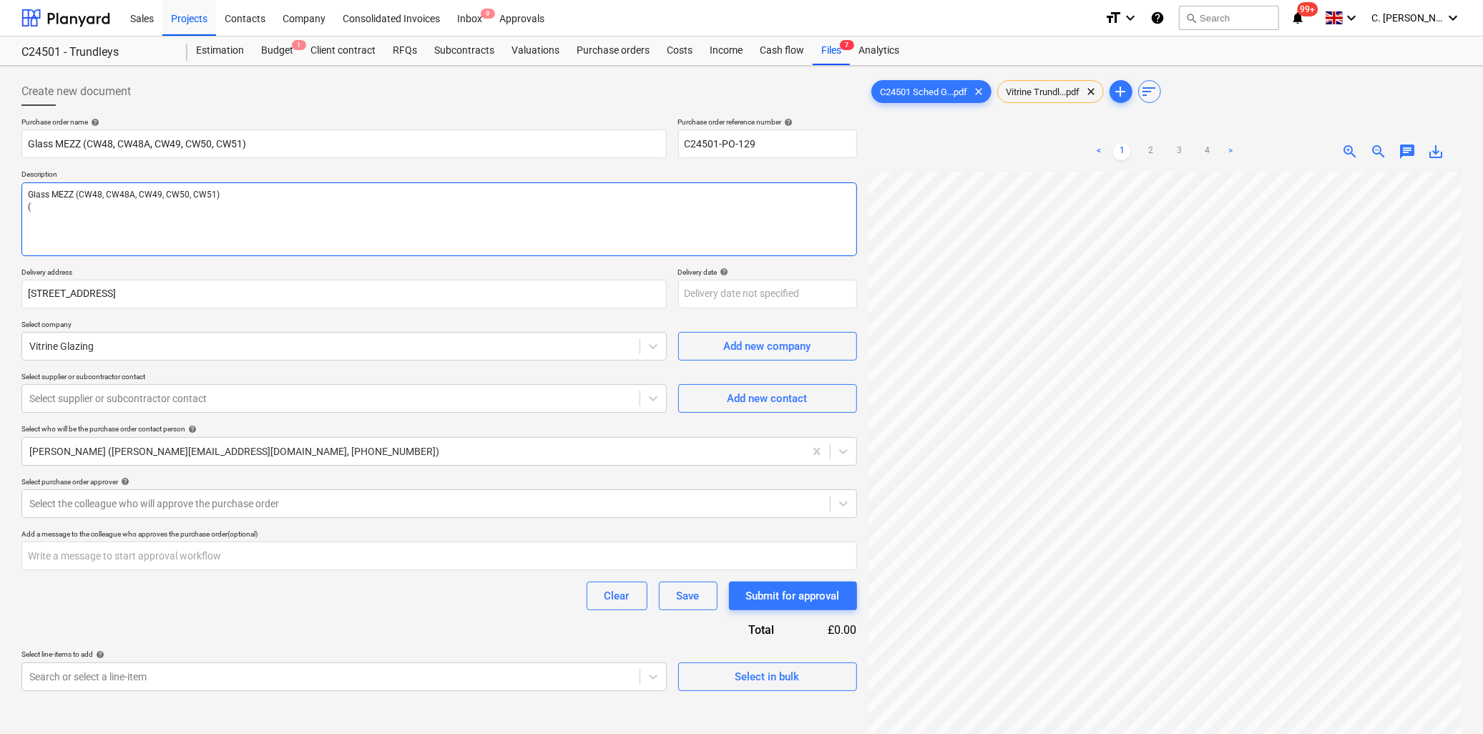
click at [50, 210] on textarea "Glass MEZZ (CW48, CW48A, CW49, CW50, CW51) (" at bounding box center [438, 219] width 835 height 74
click at [61, 207] on textarea "Glass MEZZ (CW48, CW48A, CW49, CW50, CW51) (" at bounding box center [438, 219] width 835 height 74
click at [146, 354] on div "Vitrine Glazing" at bounding box center [330, 346] width 617 height 20
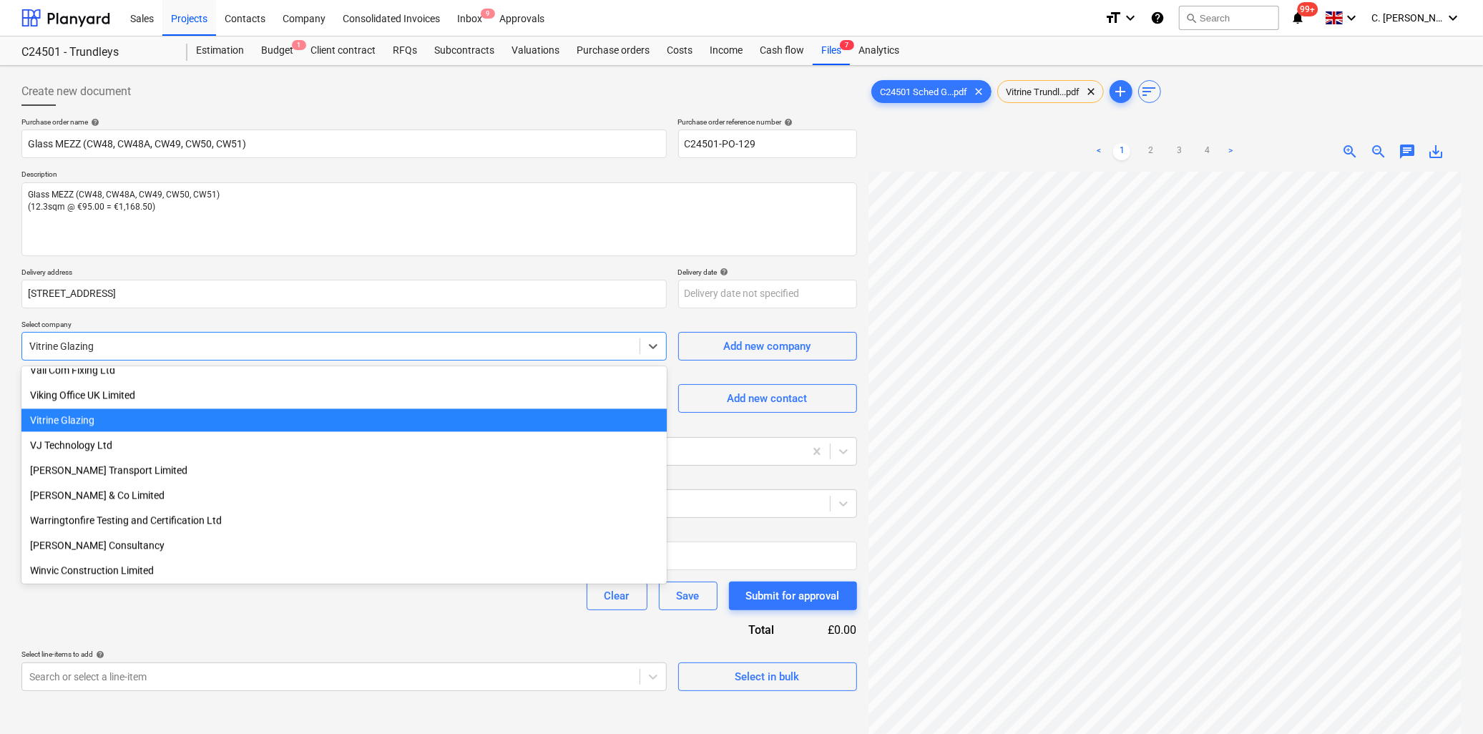
scroll to position [2314, 0]
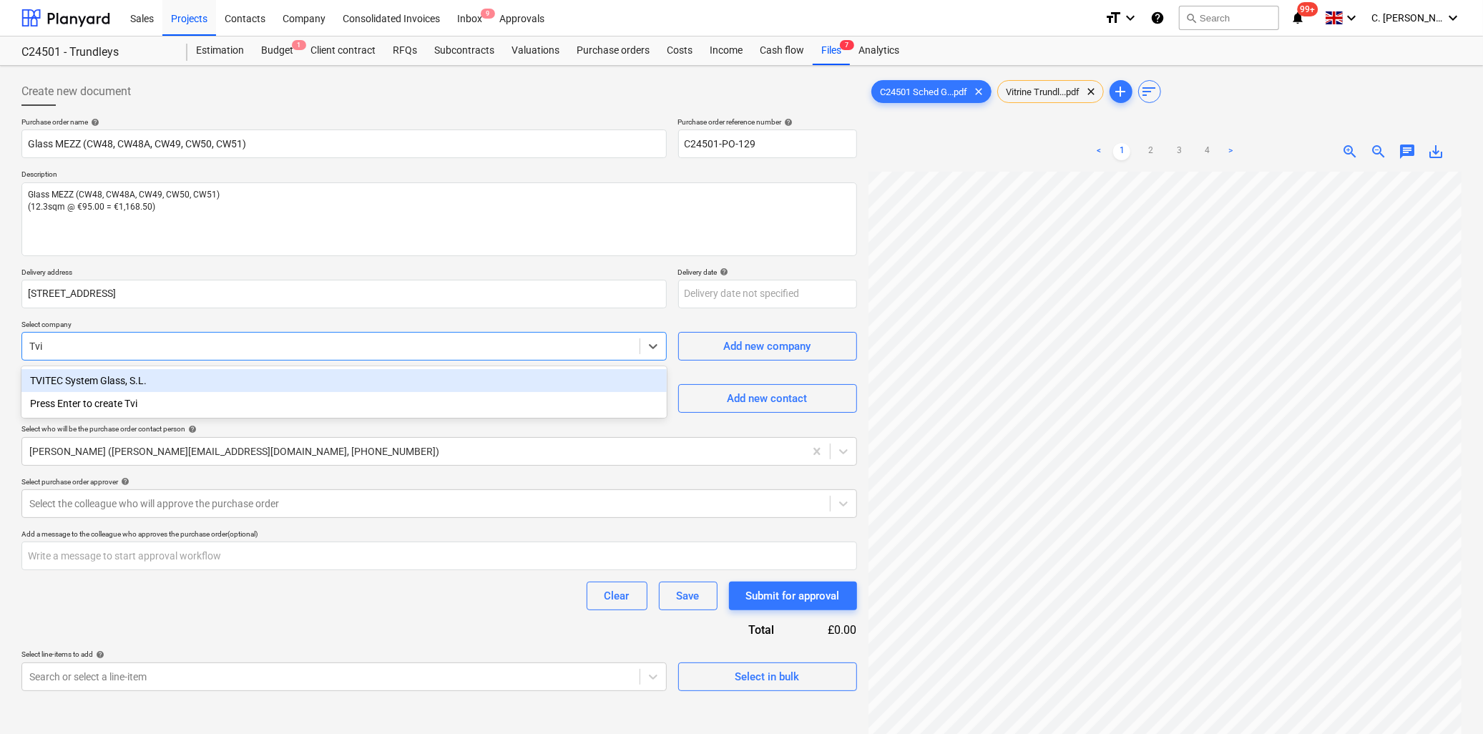
click at [118, 381] on div "TVITEC System Glass, S.L." at bounding box center [343, 380] width 645 height 23
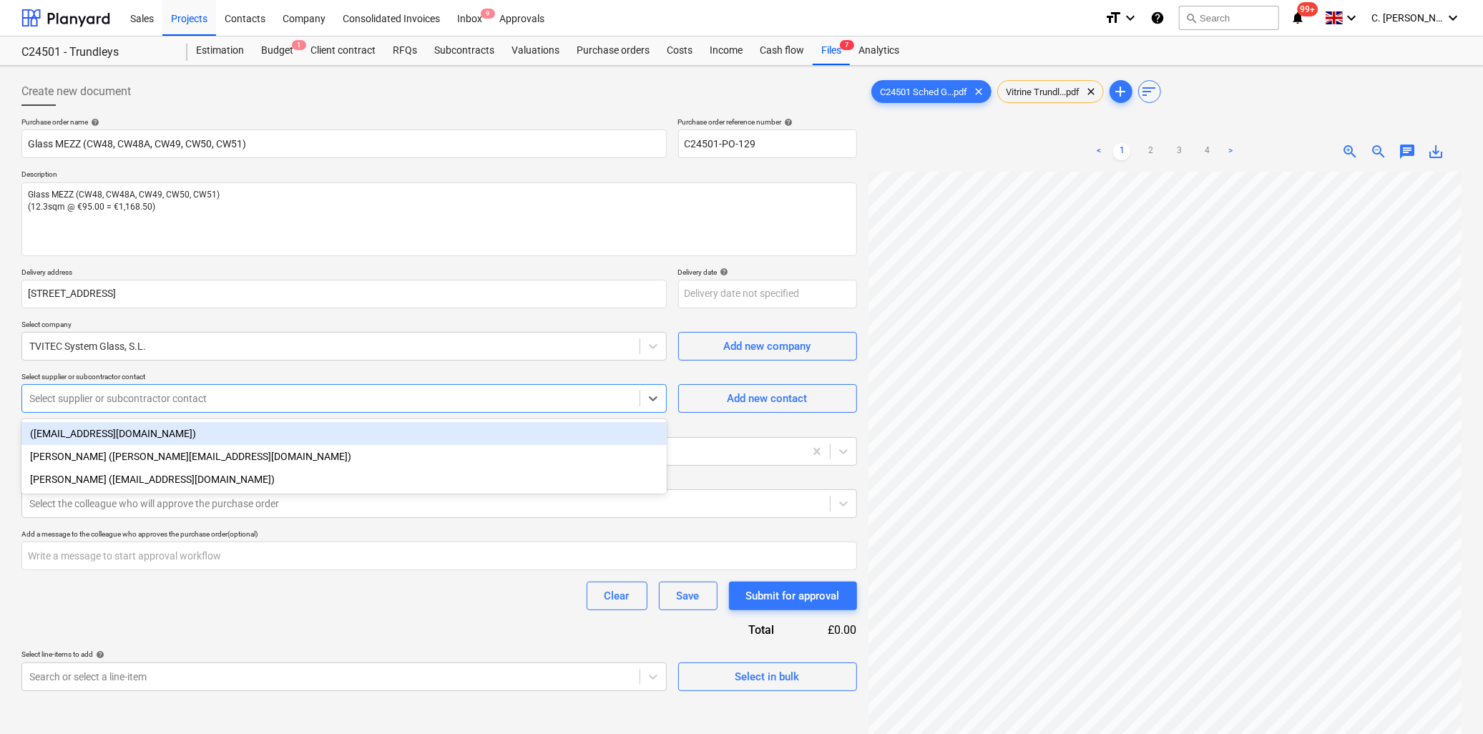
click at [199, 401] on div at bounding box center [330, 398] width 603 height 14
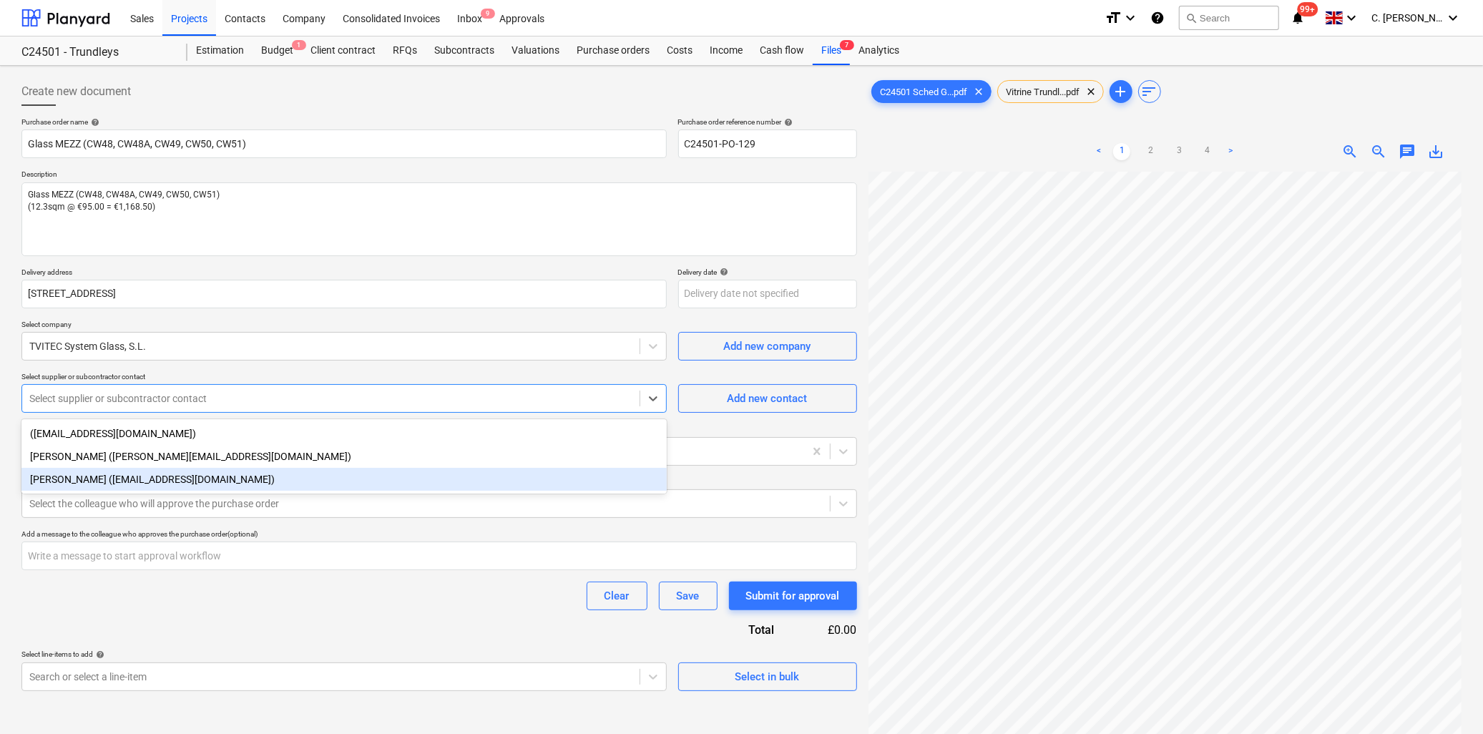
click at [56, 475] on div "[PERSON_NAME] ([EMAIL_ADDRESS][DOMAIN_NAME])" at bounding box center [343, 479] width 645 height 23
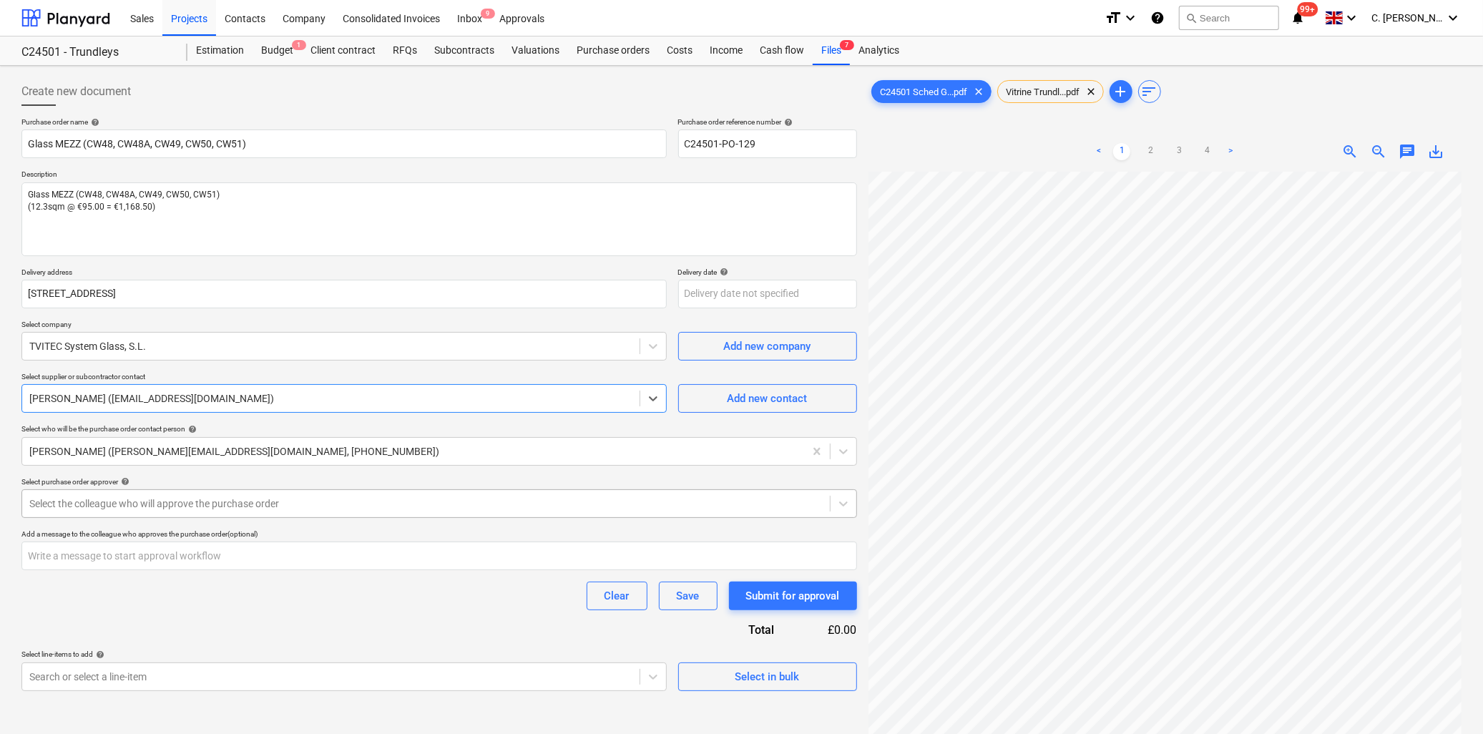
click at [84, 501] on div at bounding box center [425, 503] width 793 height 14
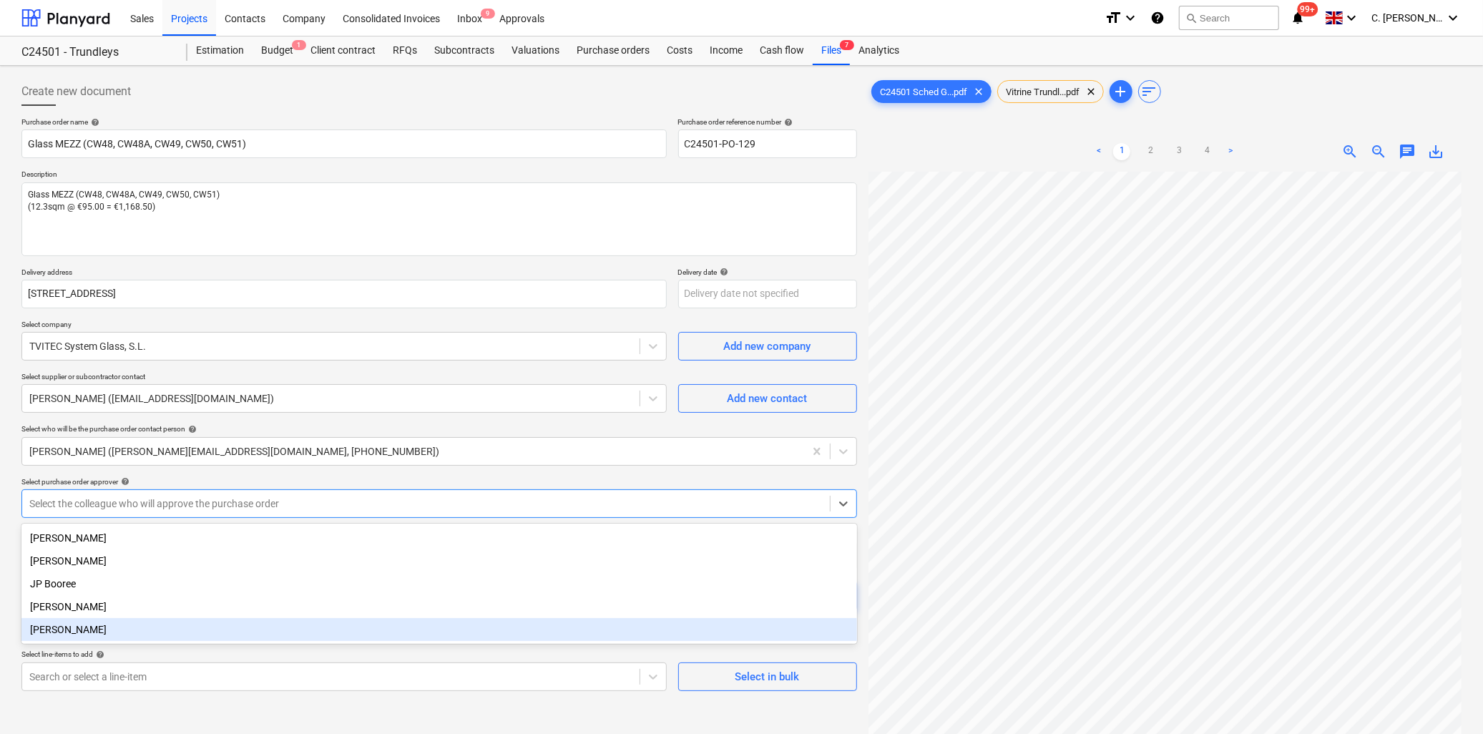
click at [79, 633] on div "[PERSON_NAME]" at bounding box center [438, 629] width 835 height 23
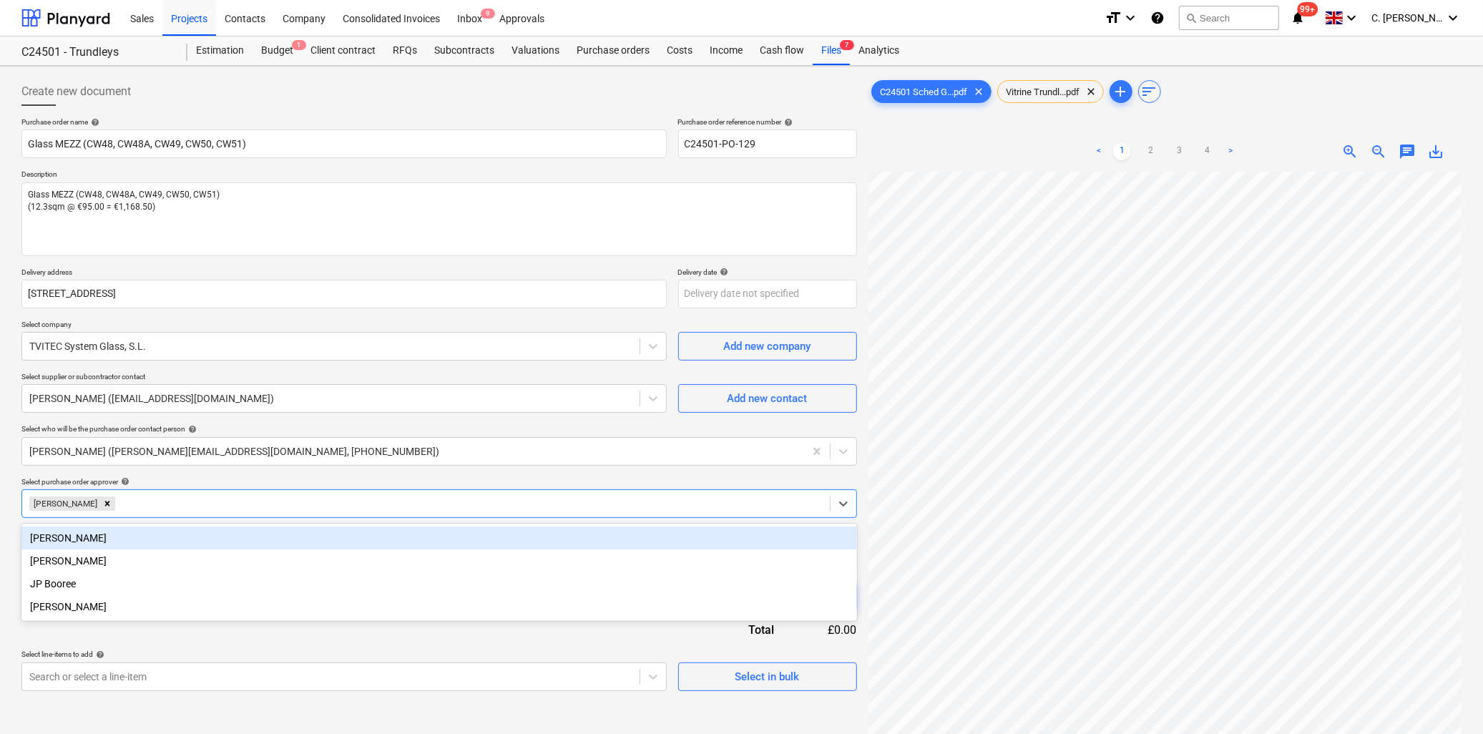
click at [169, 645] on div "Purchase order name help Glass MEZZ (CW48, CW48A, CW49, CW50, CW51) Purchase or…" at bounding box center [438, 404] width 835 height 574
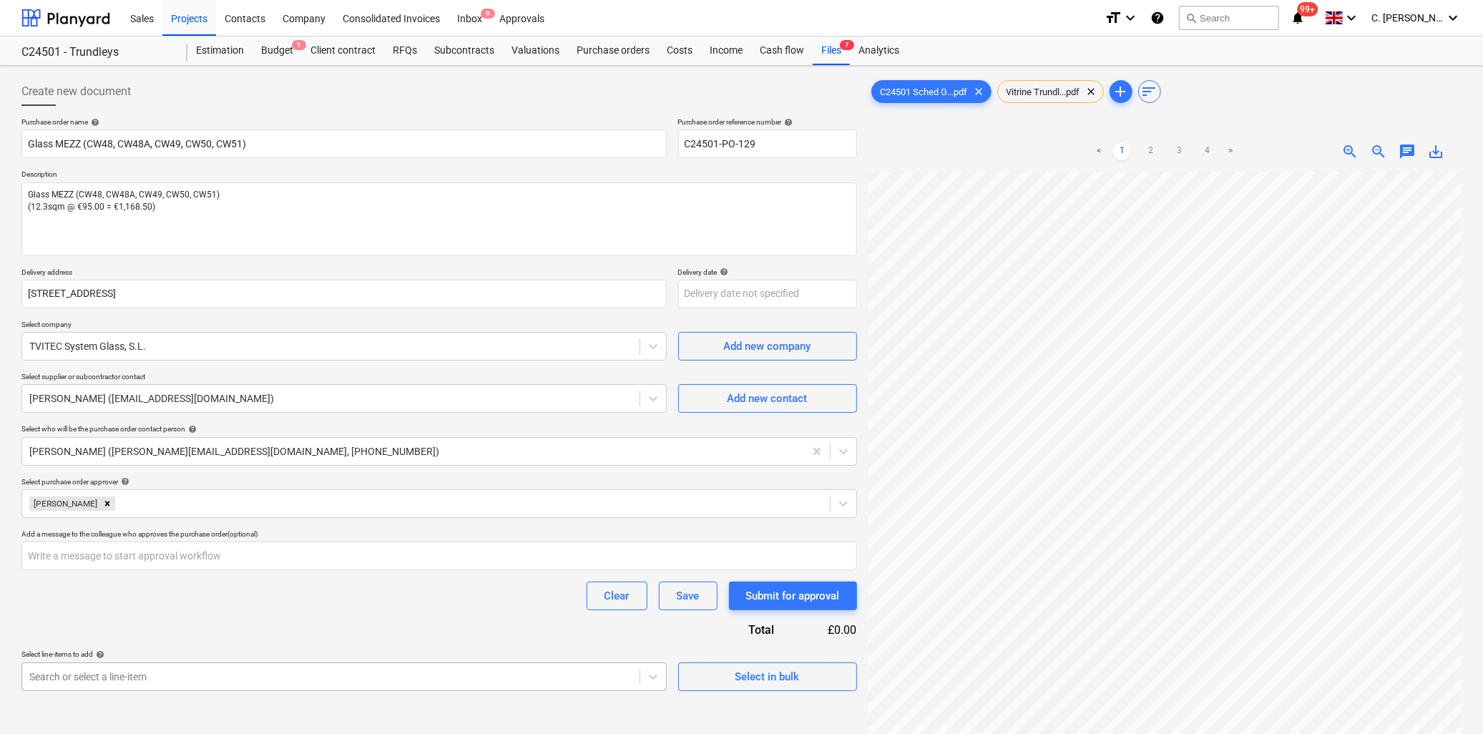
click at [139, 682] on body "Sales Projects Contacts Company Consolidated Invoices Inbox 9 Approvals format_…" at bounding box center [741, 367] width 1483 height 734
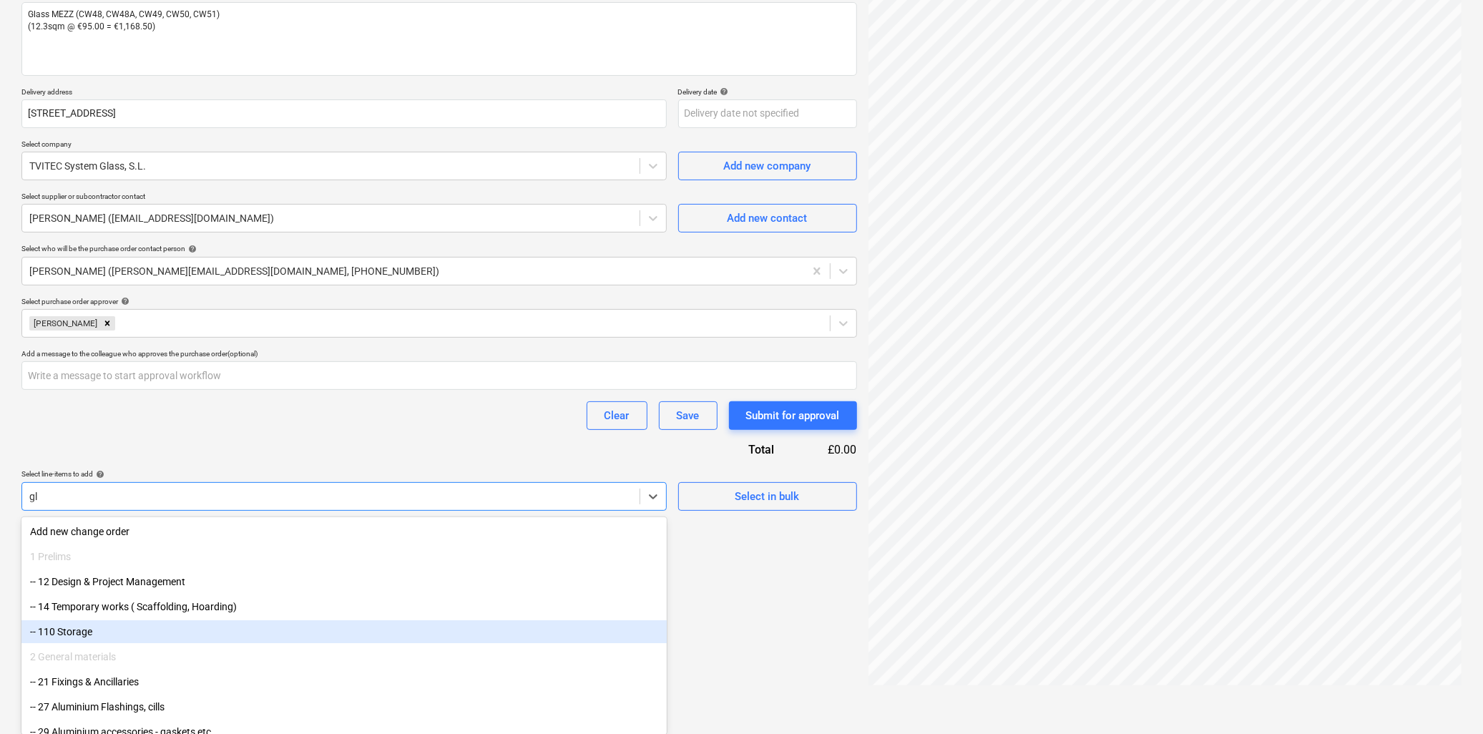
scroll to position [143, 0]
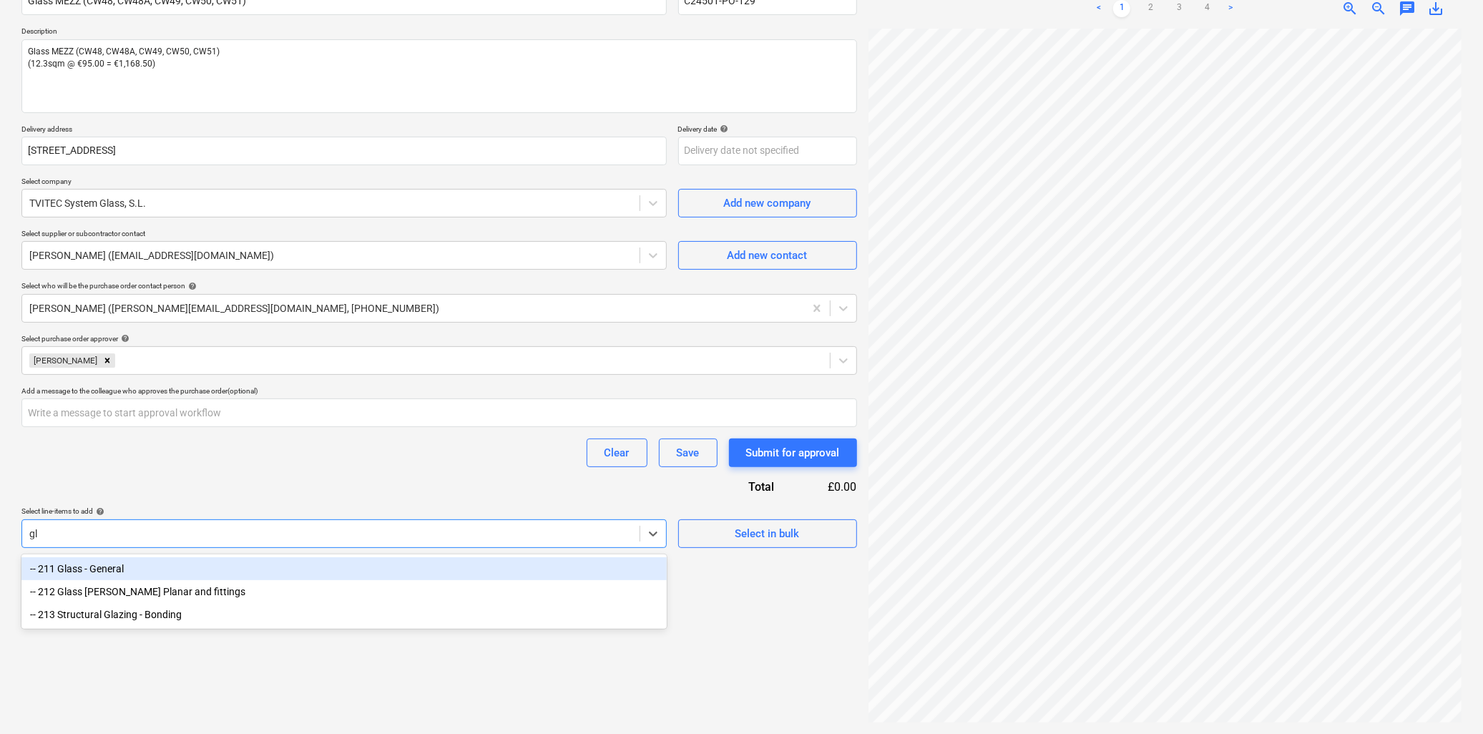
click at [124, 570] on div "-- 211 Glass - General" at bounding box center [343, 568] width 645 height 23
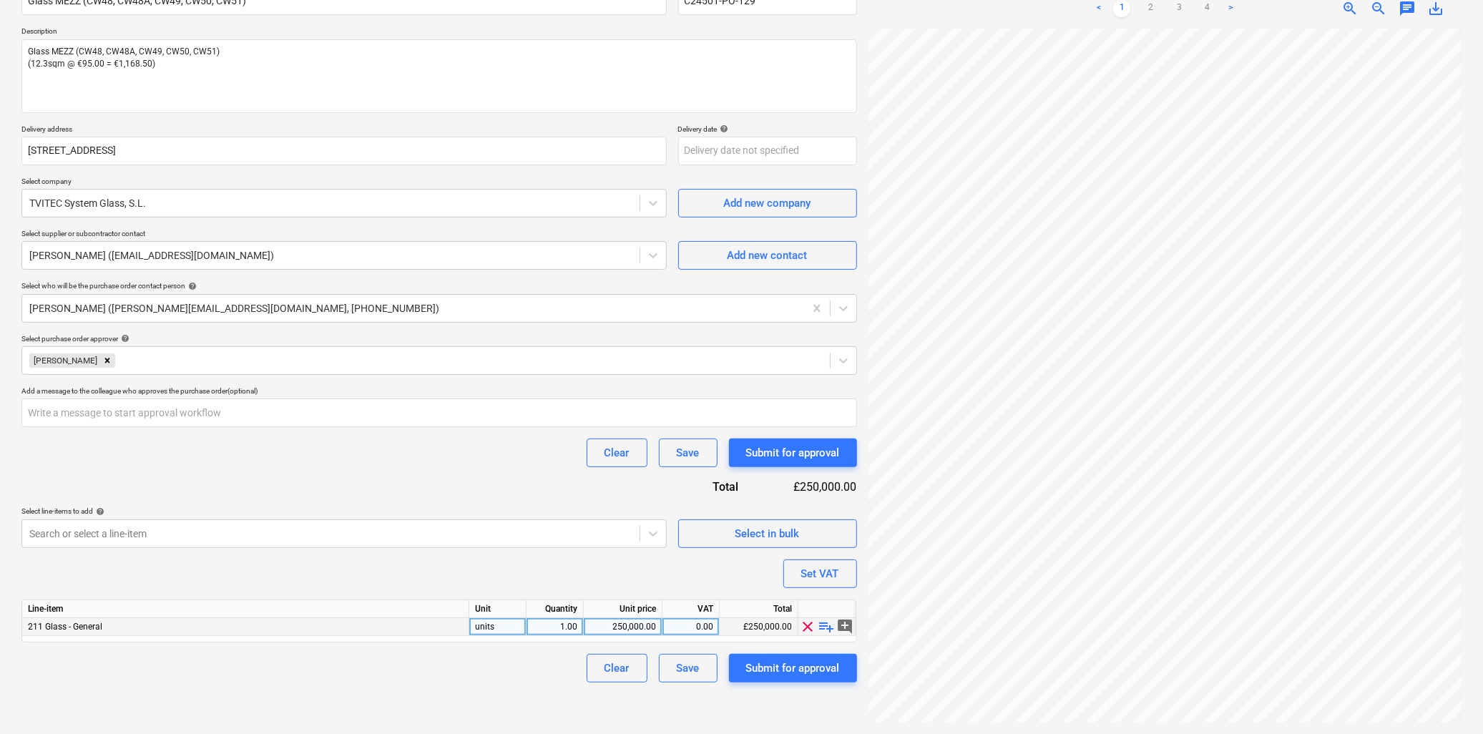
click at [825, 627] on span "playlist_add" at bounding box center [826, 626] width 17 height 17
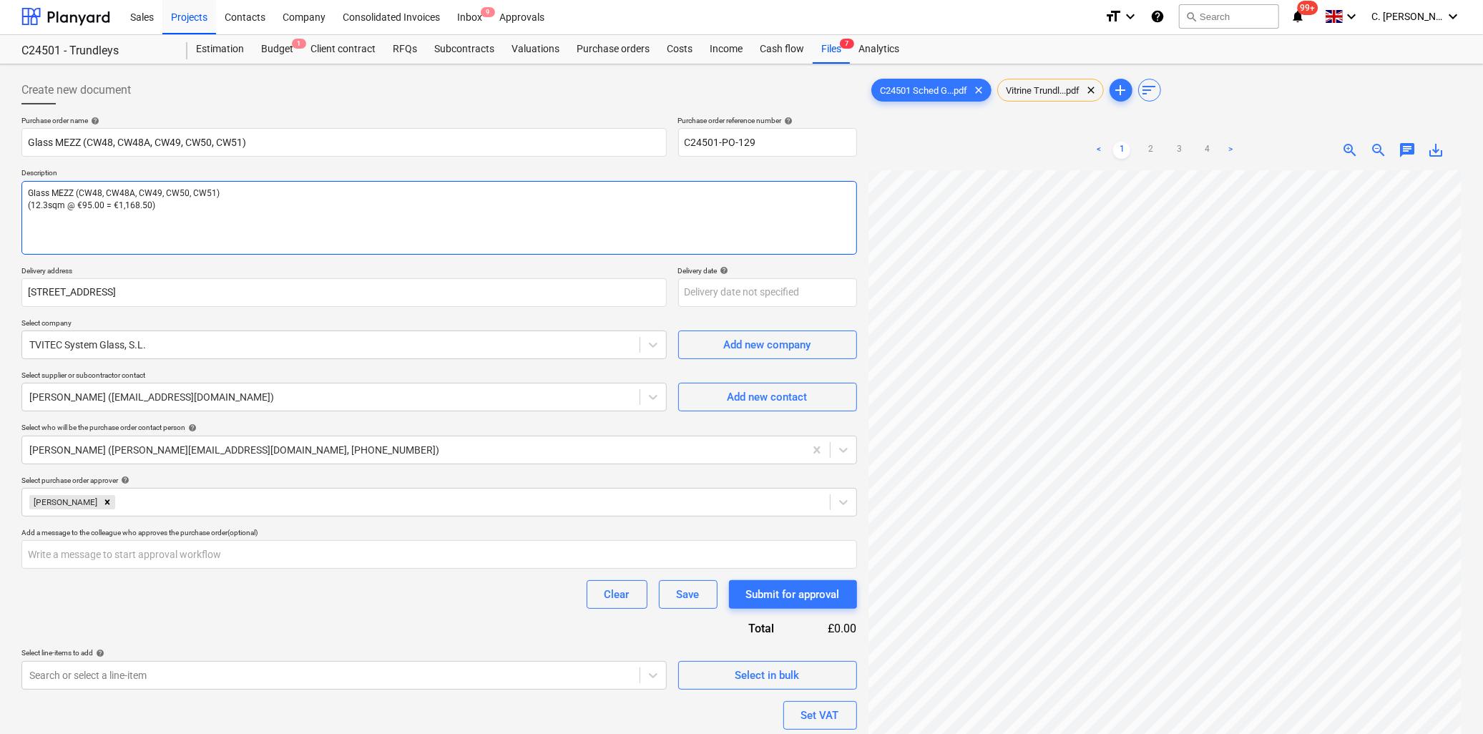
scroll to position [0, 0]
drag, startPoint x: 230, startPoint y: 195, endPoint x: 1, endPoint y: 190, distance: 229.0
click at [1, 190] on div "Create new document Purchase order name help Glass MEZZ (CW48, CW48A, CW49, CW5…" at bounding box center [741, 471] width 1483 height 811
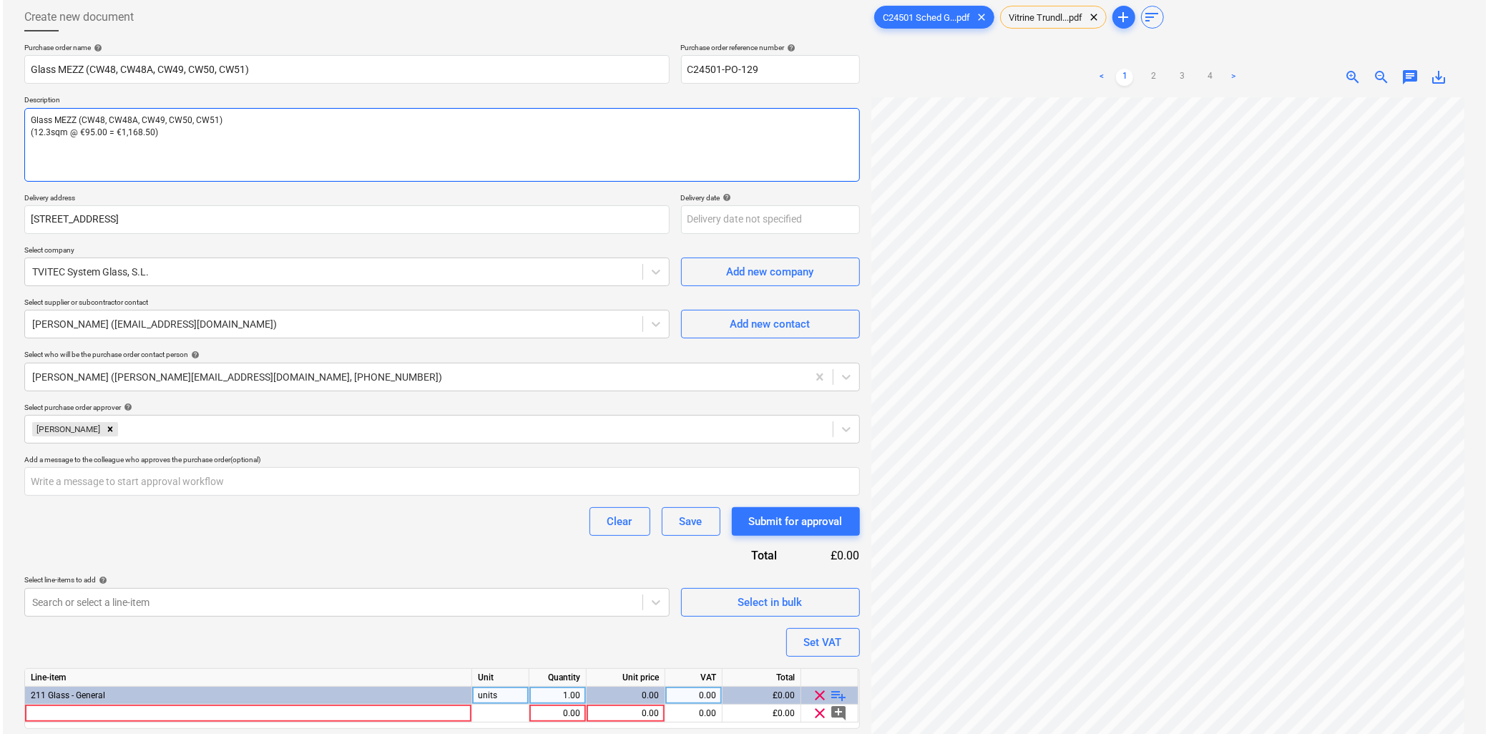
scroll to position [143, 0]
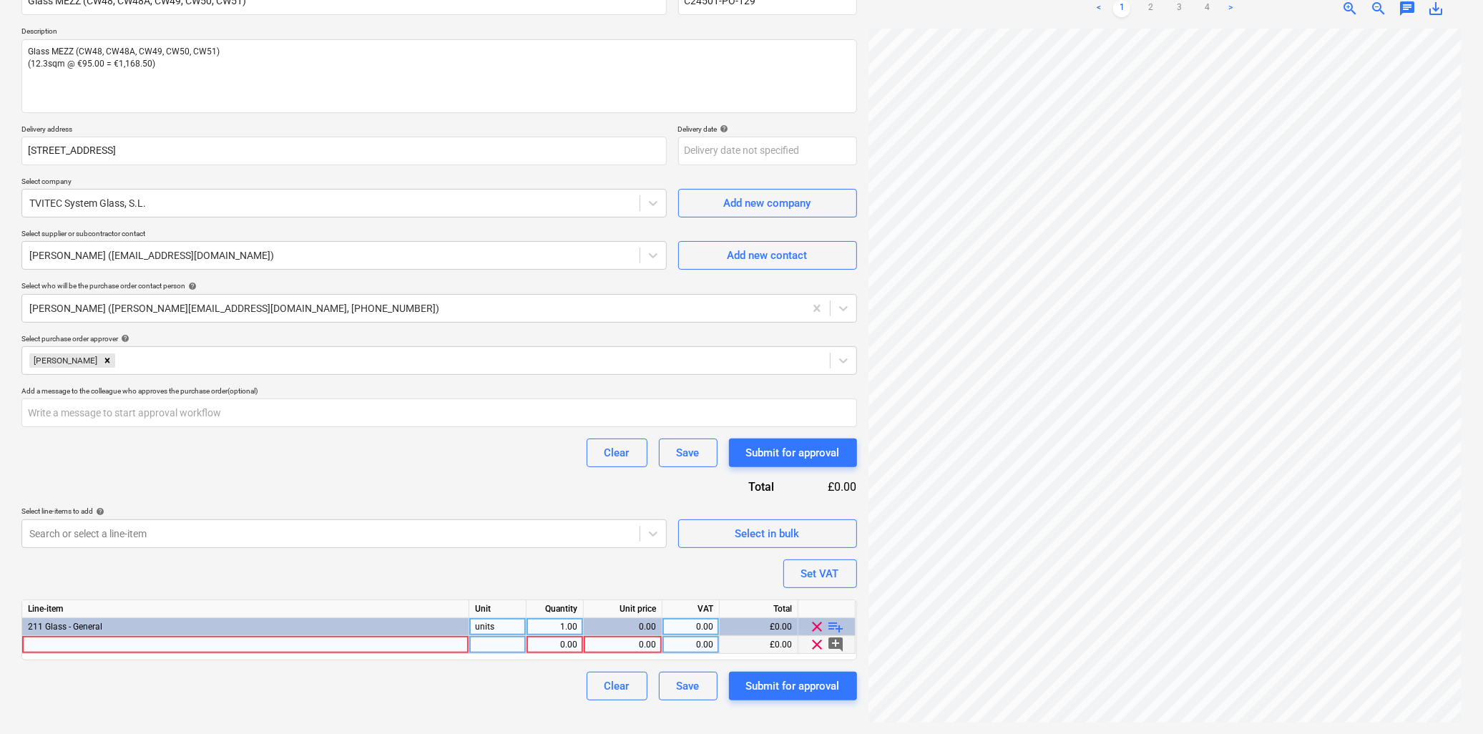
click at [82, 650] on div at bounding box center [245, 645] width 447 height 18
click at [487, 649] on div at bounding box center [497, 645] width 57 height 18
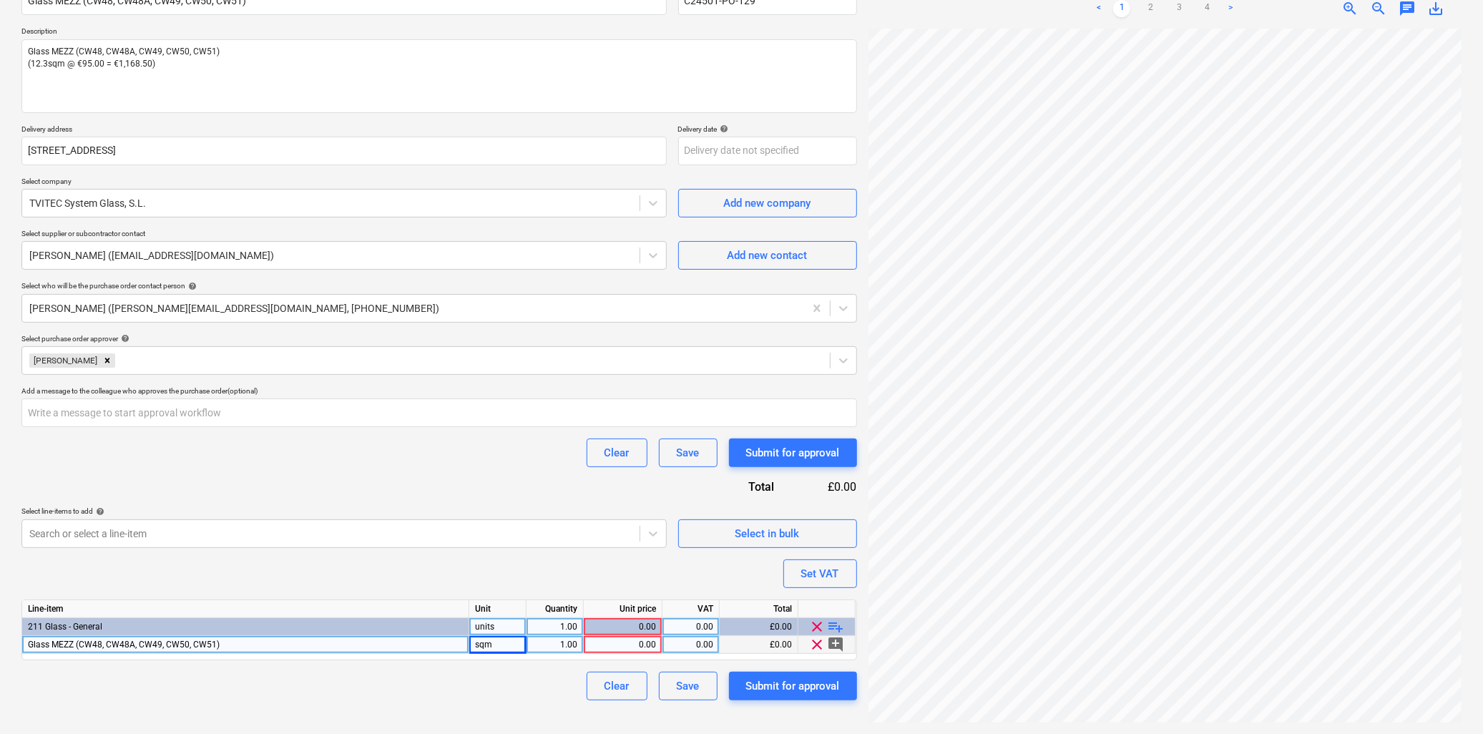
click at [572, 649] on div "1.00" at bounding box center [554, 645] width 45 height 18
click at [633, 645] on div "0.00" at bounding box center [622, 645] width 67 height 18
click at [700, 644] on div "0.00" at bounding box center [690, 645] width 45 height 18
click at [788, 689] on div "Submit for approval" at bounding box center [793, 686] width 94 height 19
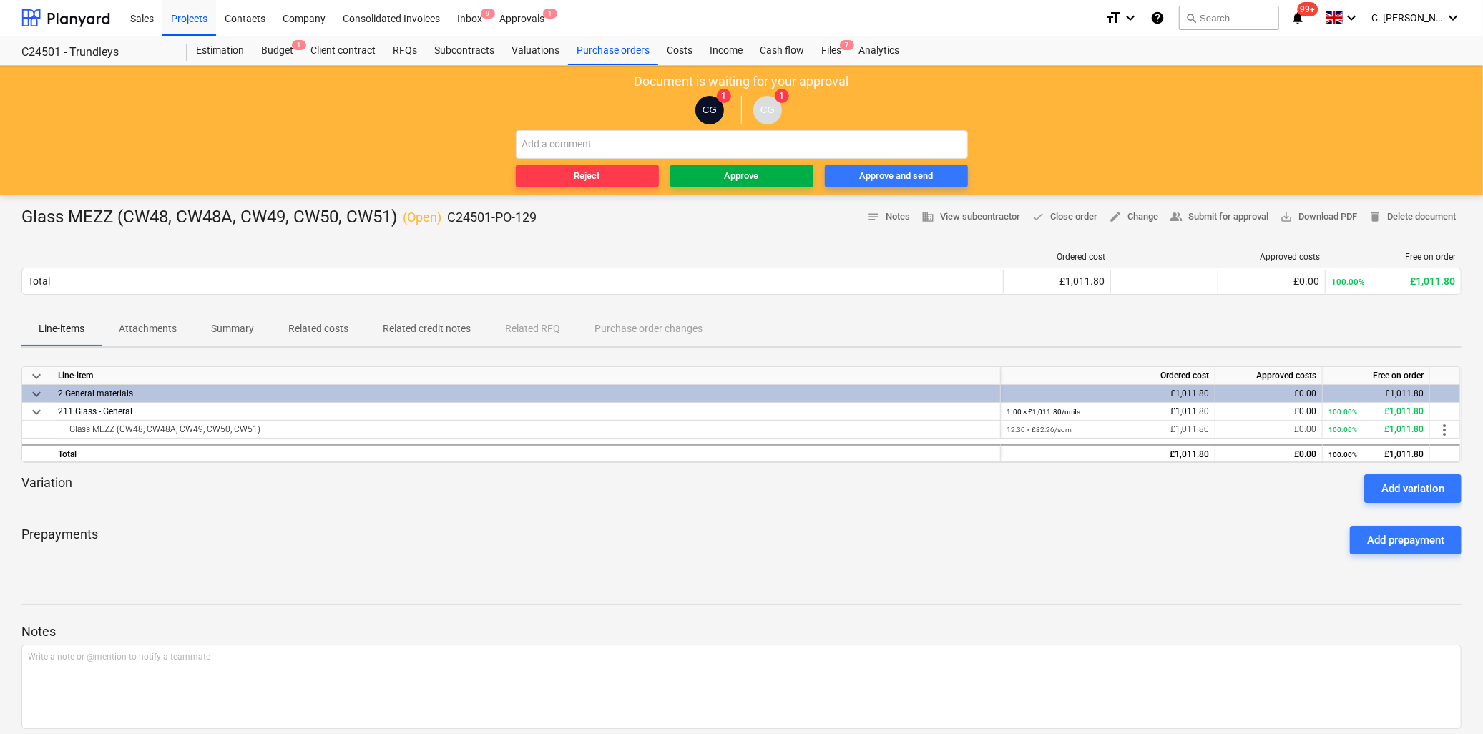
click at [758, 176] on div "Approve" at bounding box center [742, 176] width 34 height 16
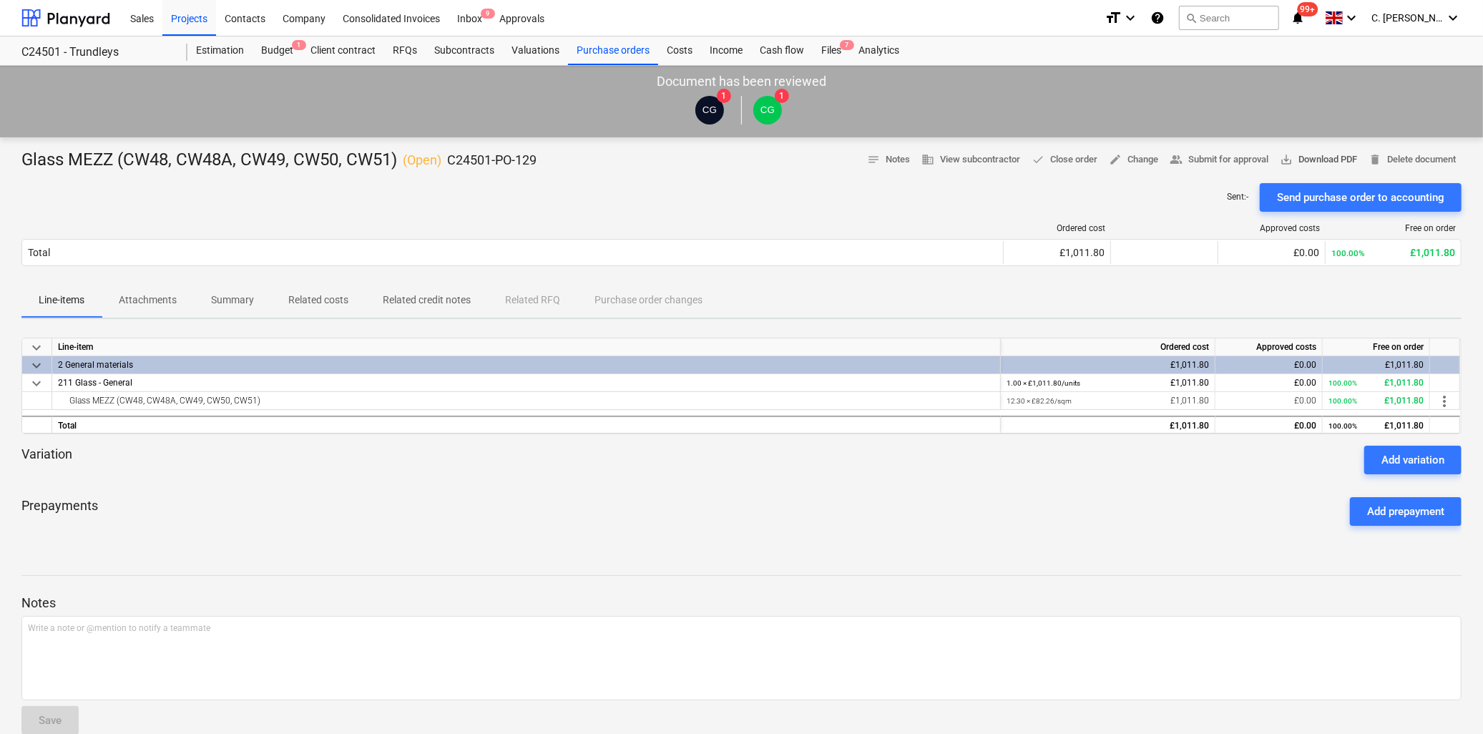
click at [1311, 160] on span "save_alt Download PDF" at bounding box center [1318, 160] width 77 height 16
click at [61, 16] on div at bounding box center [65, 18] width 89 height 36
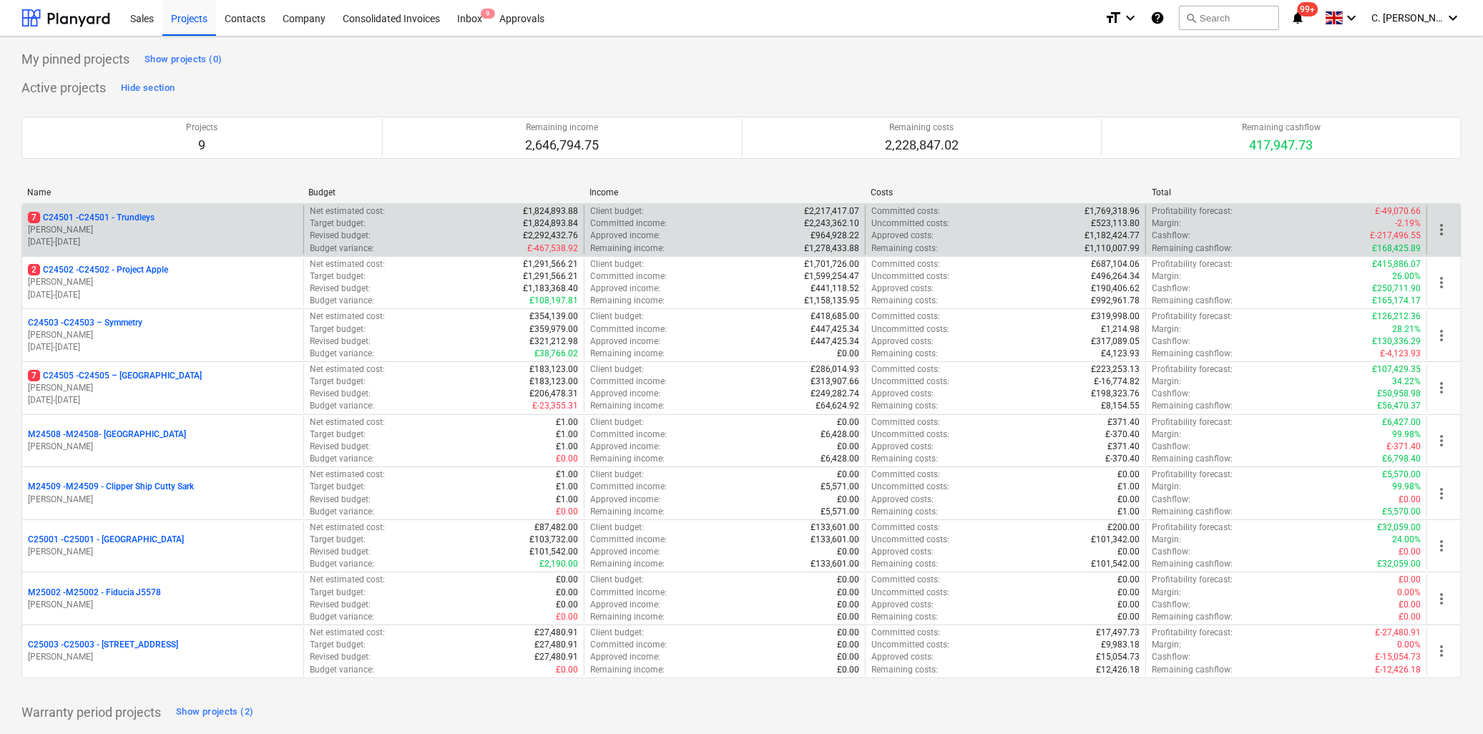
click at [147, 240] on p "[DATE] - [DATE]" at bounding box center [163, 242] width 270 height 12
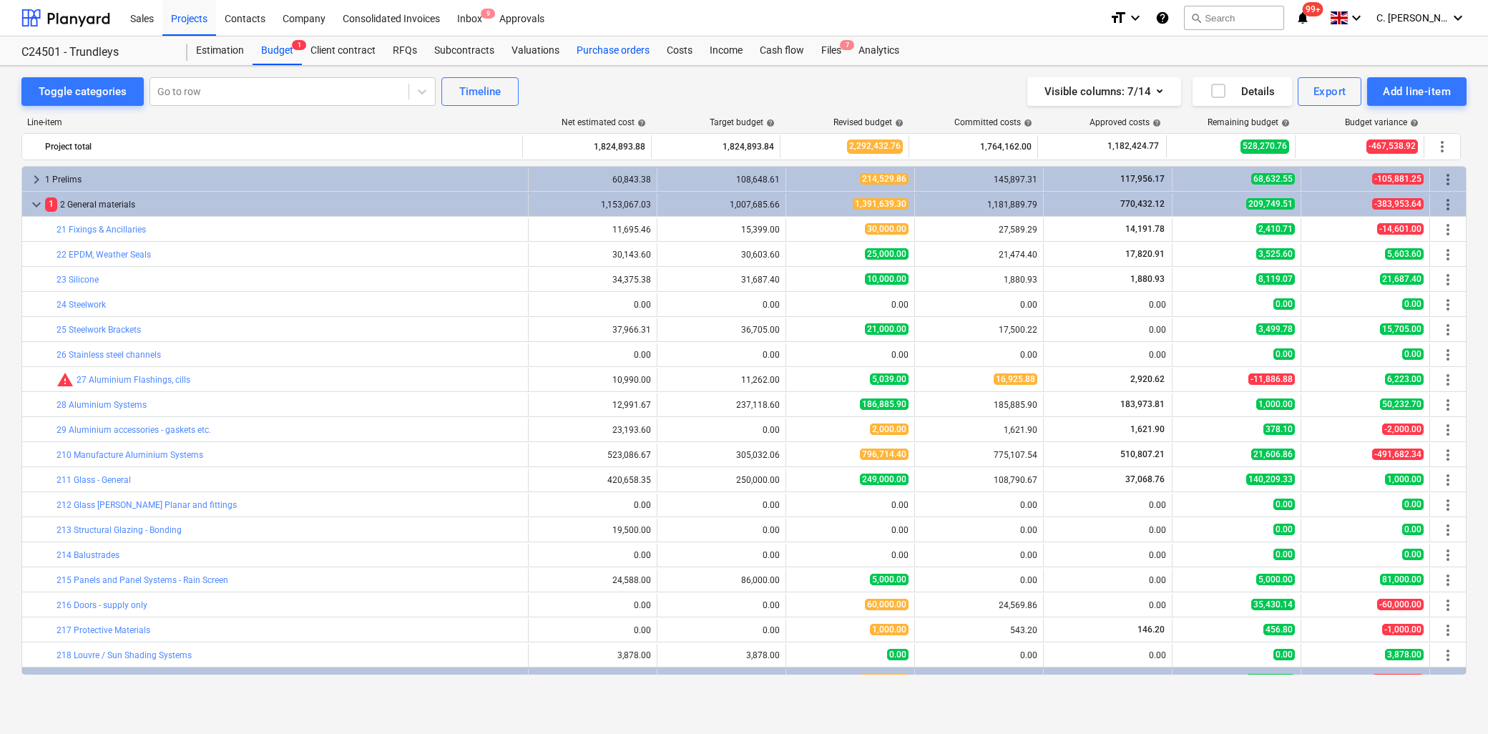
click at [617, 51] on div "Purchase orders" at bounding box center [613, 50] width 90 height 29
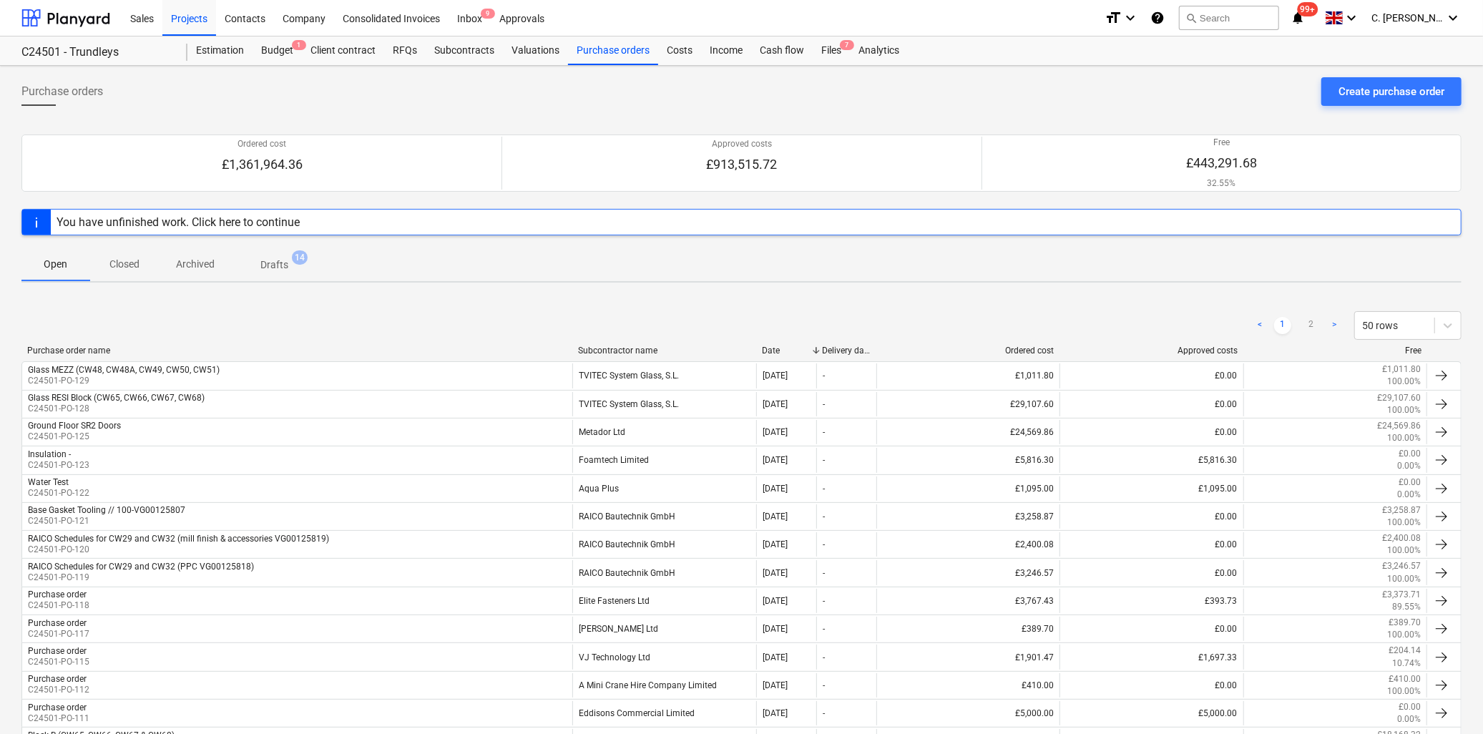
click at [634, 348] on div "Subcontractor name" at bounding box center [664, 350] width 172 height 10
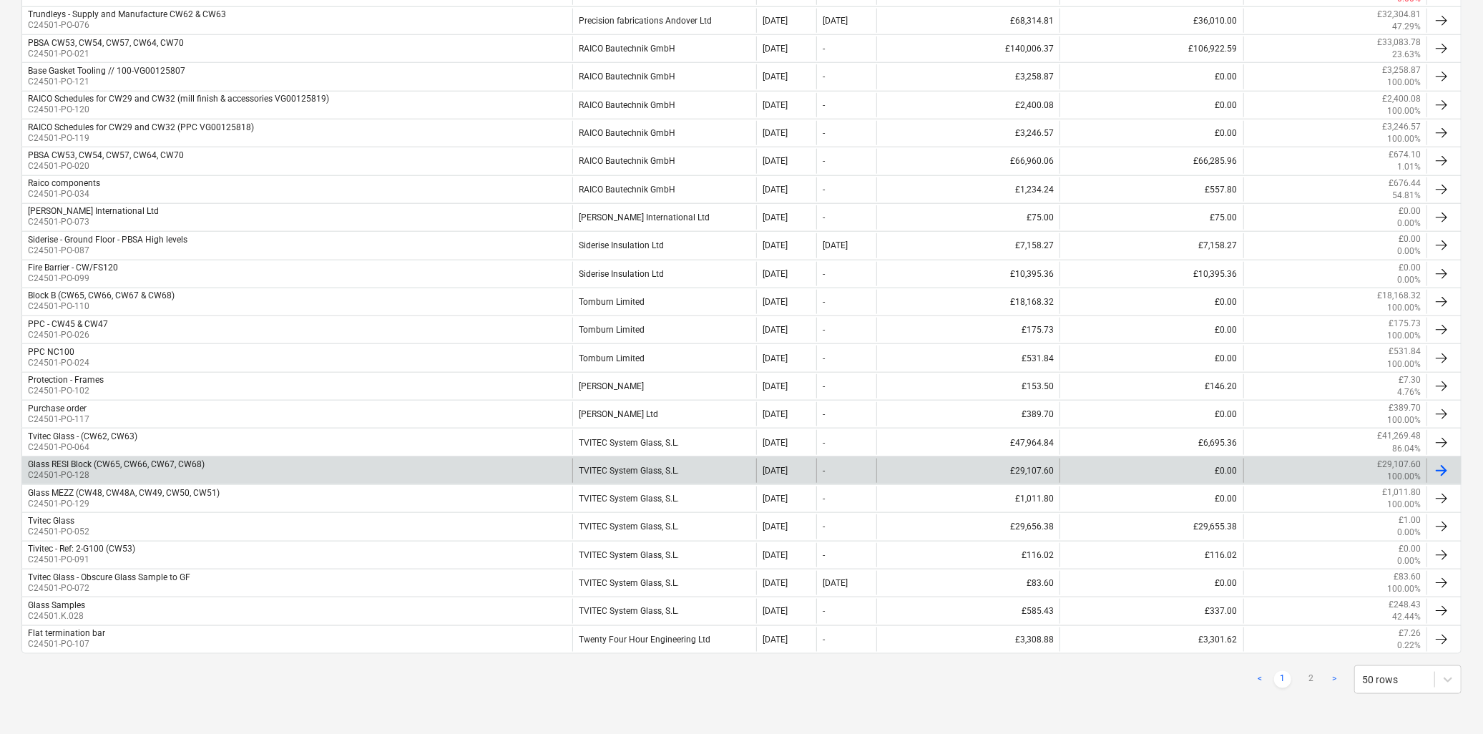
scroll to position [1118, 0]
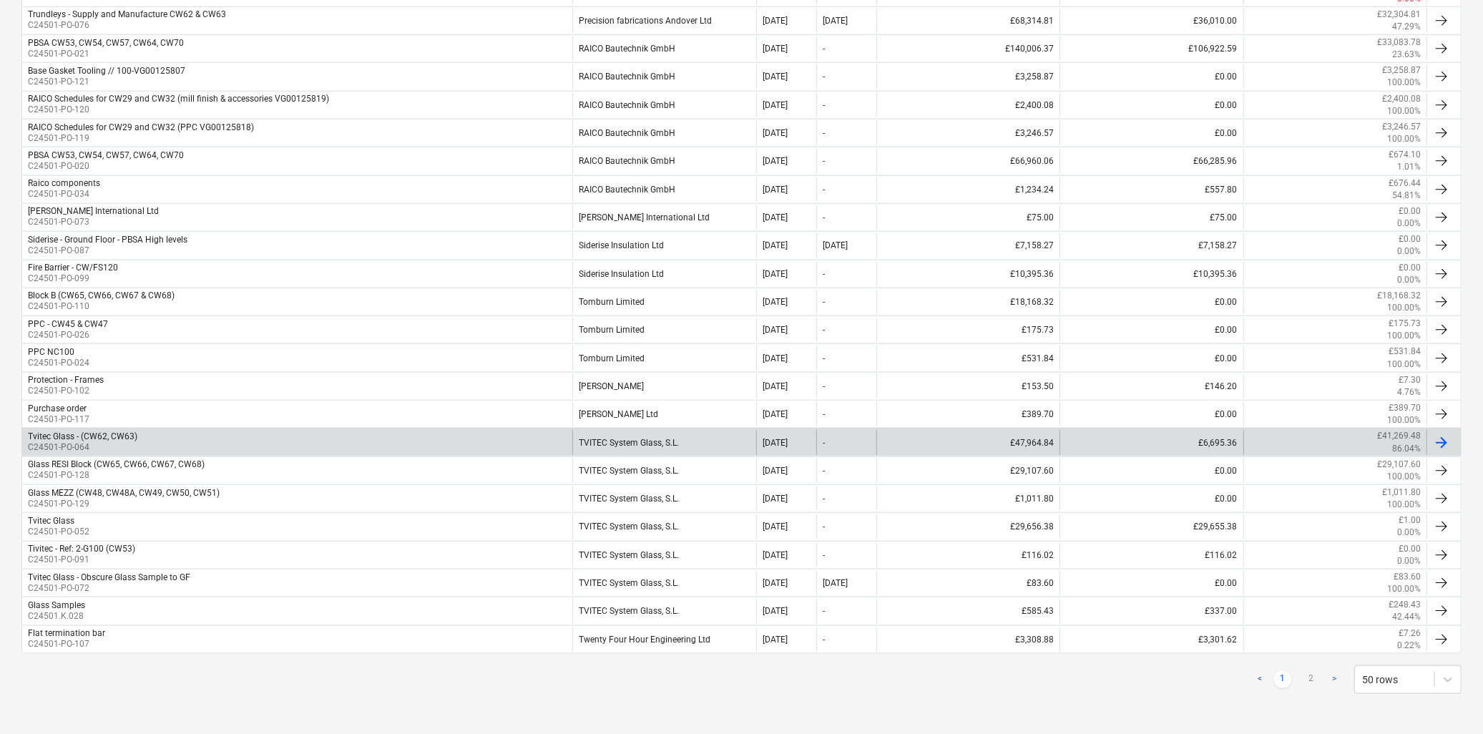
click at [1002, 440] on div "£47,964.84" at bounding box center [967, 442] width 183 height 24
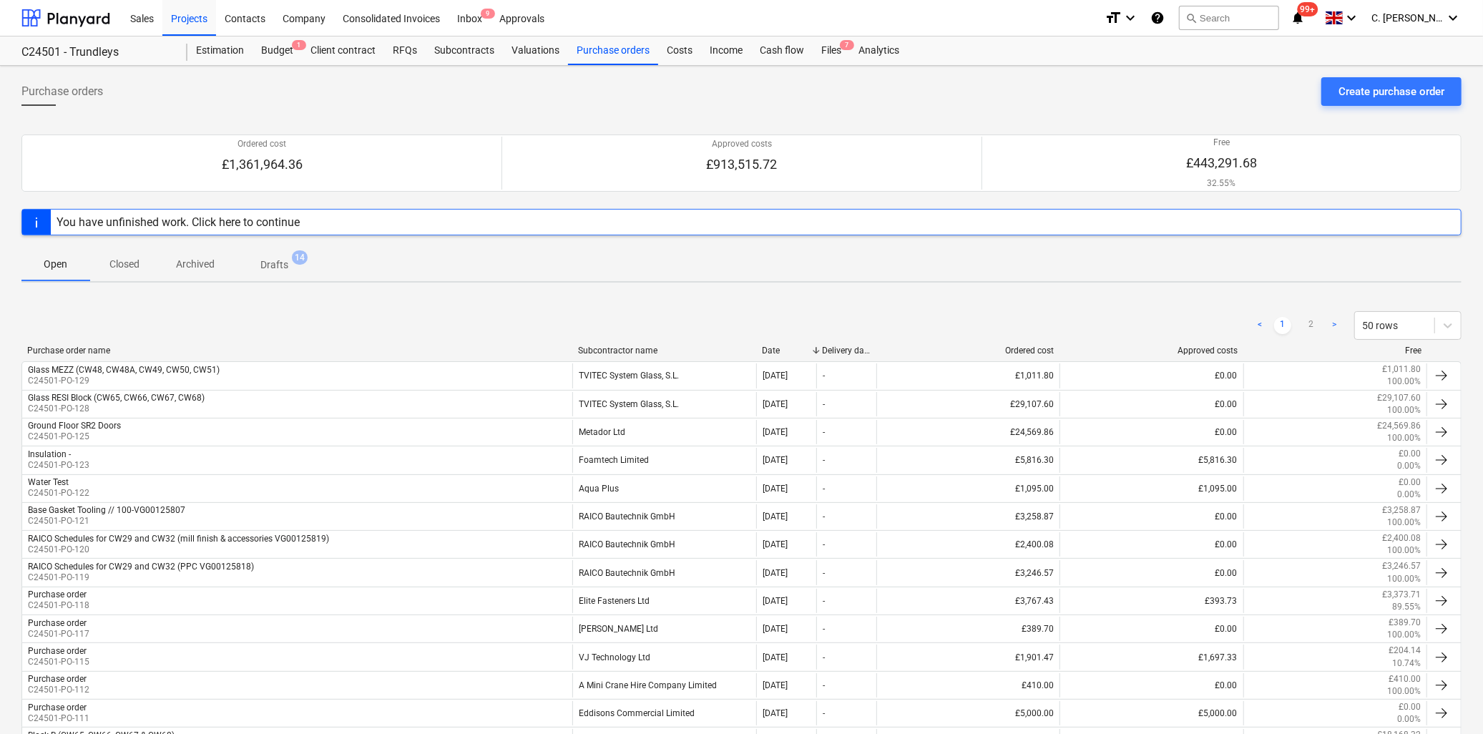
click at [644, 354] on div "Subcontractor name" at bounding box center [664, 350] width 172 height 10
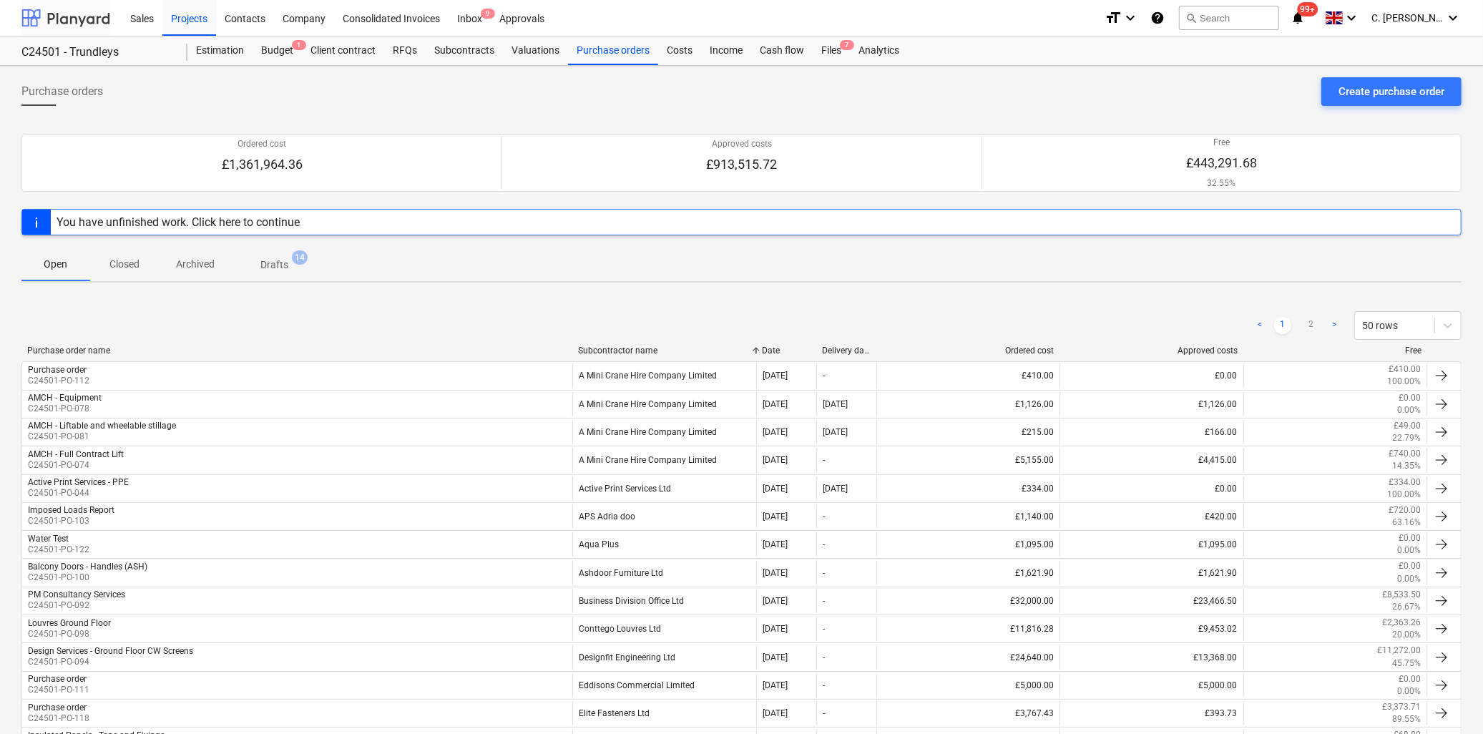
click at [60, 16] on div at bounding box center [65, 18] width 89 height 36
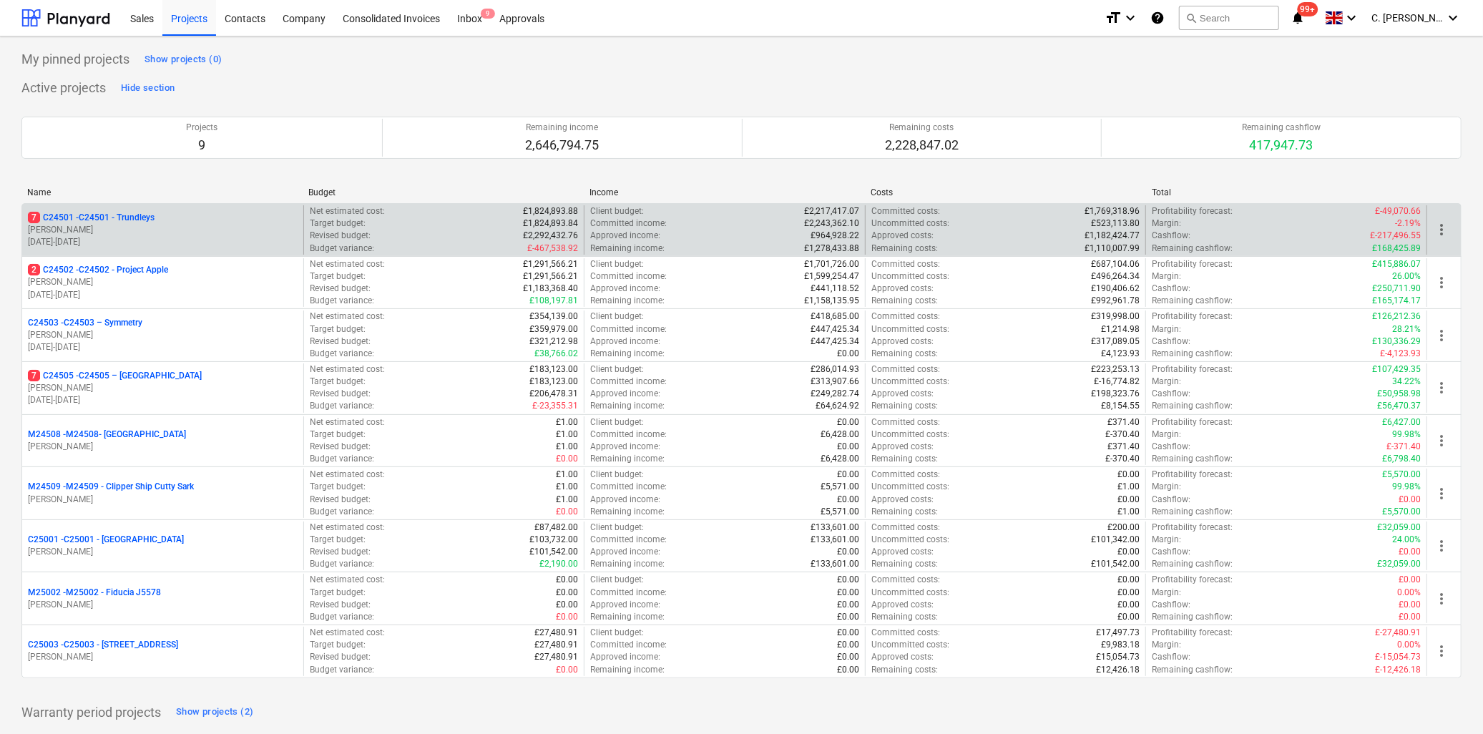
click at [101, 215] on p "7 C24501 - C24501 - Trundleys" at bounding box center [91, 218] width 127 height 12
